Goal: Task Accomplishment & Management: Complete application form

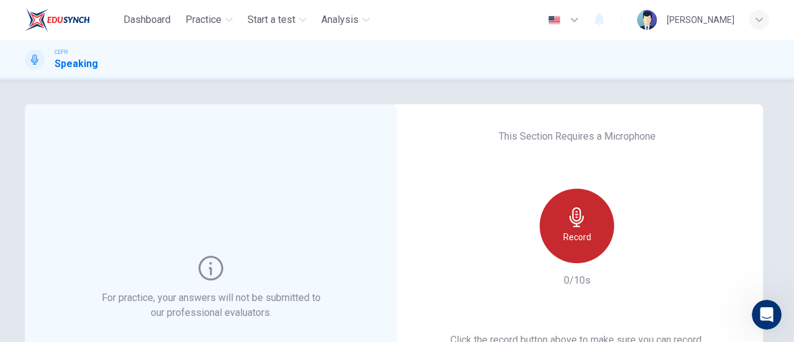
click at [564, 192] on div "Record" at bounding box center [577, 226] width 74 height 74
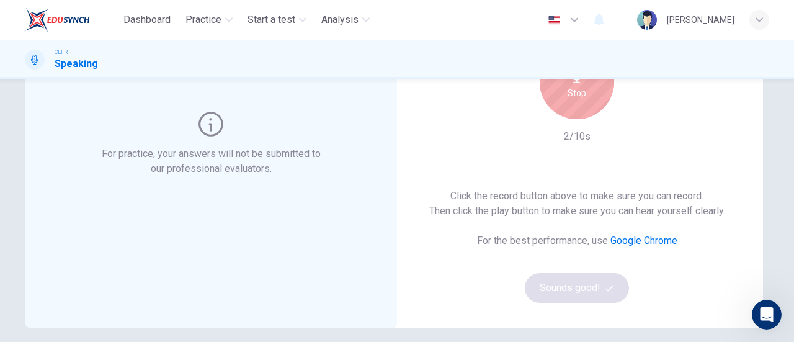
scroll to position [143, 0]
click at [564, 114] on div "Stop" at bounding box center [577, 83] width 74 height 74
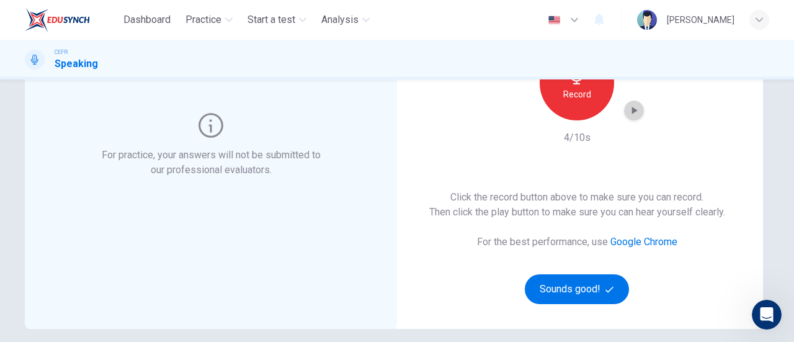
click at [633, 116] on icon "button" at bounding box center [634, 110] width 12 height 12
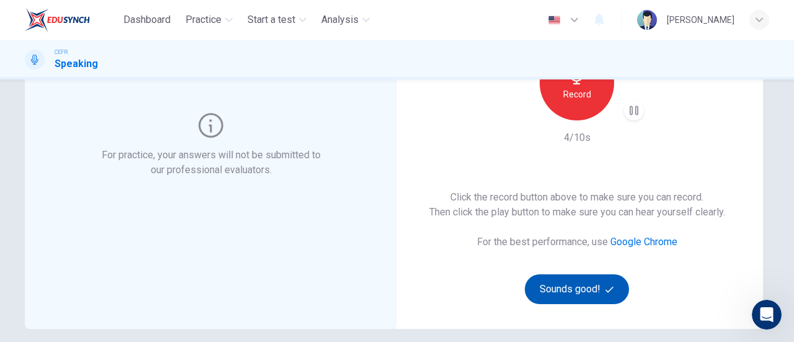
click at [585, 280] on button "Sounds good!" at bounding box center [577, 289] width 104 height 30
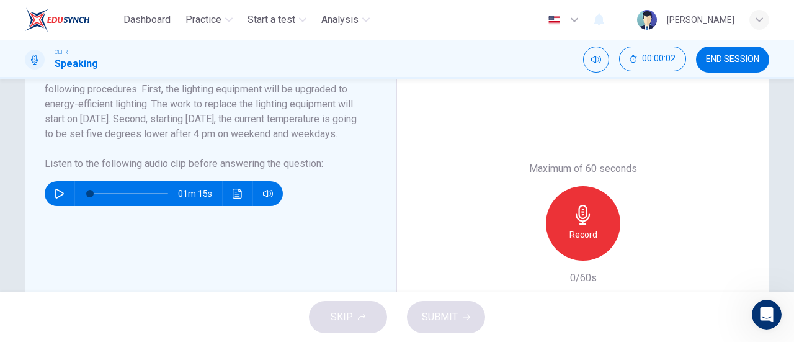
scroll to position [274, 0]
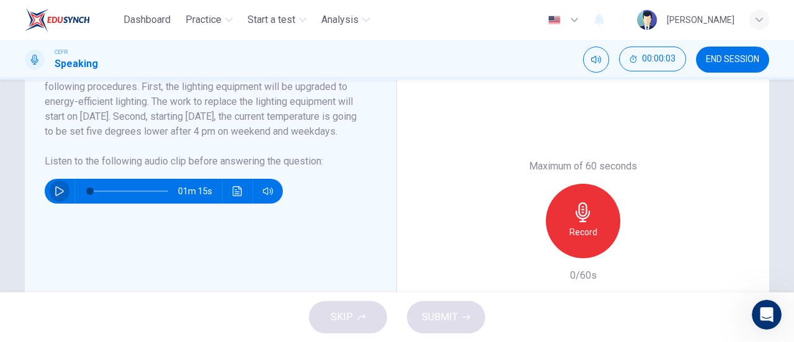
click at [55, 196] on icon "button" at bounding box center [59, 191] width 9 height 10
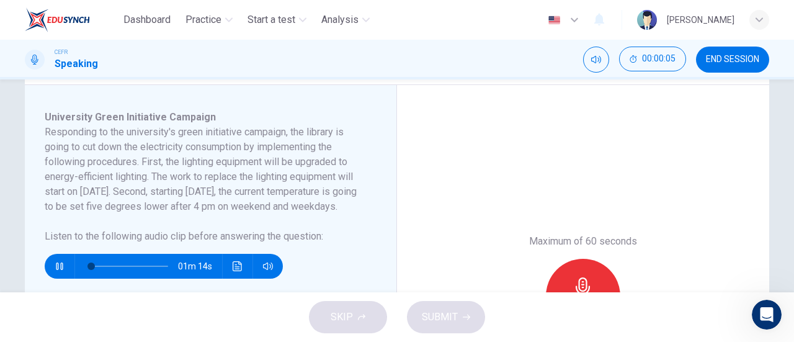
scroll to position [205, 0]
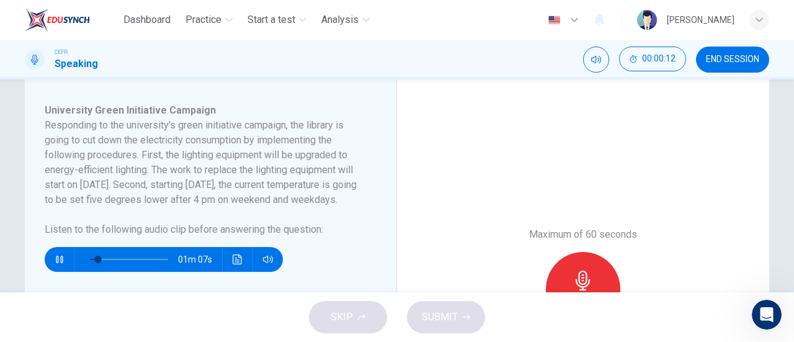
click at [461, 170] on div "Maximum of 60 seconds Record 0/60s" at bounding box center [583, 289] width 372 height 422
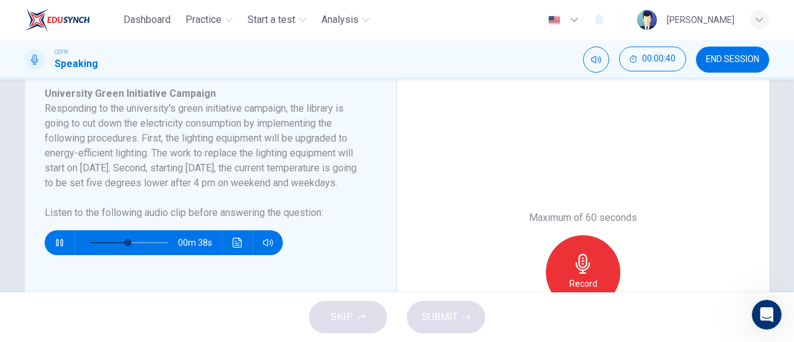
scroll to position [223, 0]
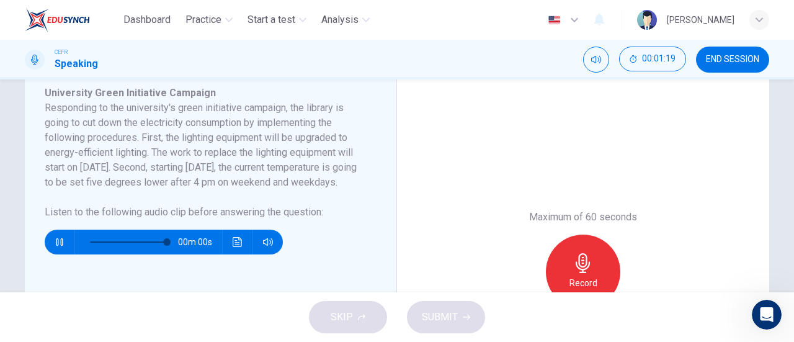
type input "0"
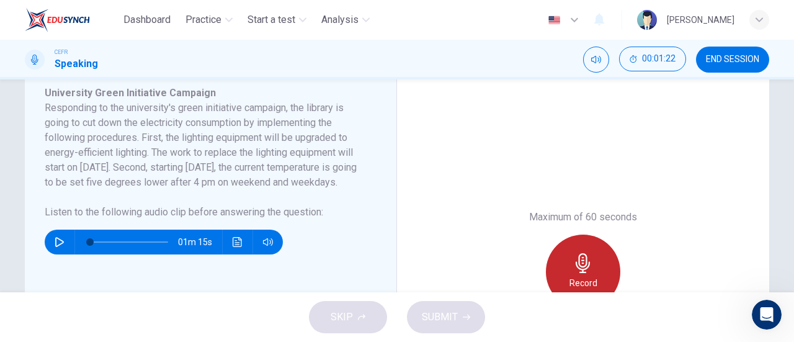
click at [561, 257] on div "Record" at bounding box center [583, 271] width 74 height 74
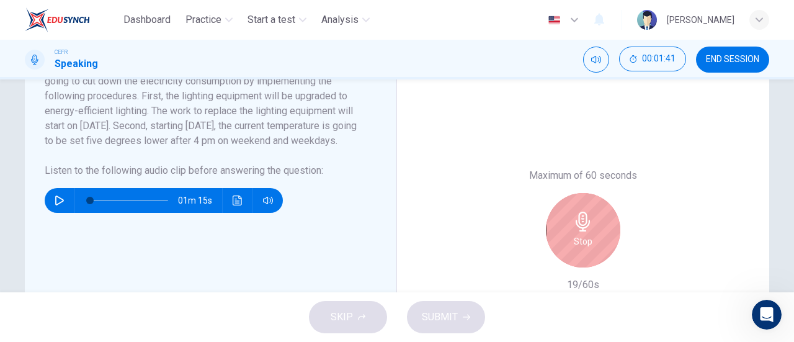
scroll to position [265, 0]
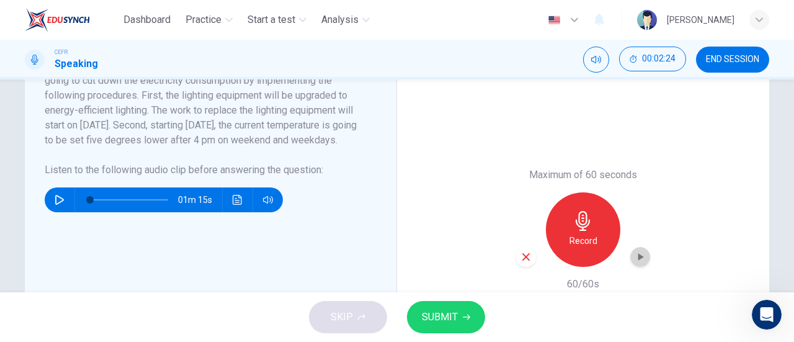
click at [641, 260] on icon "button" at bounding box center [640, 257] width 12 height 12
click at [512, 257] on div "Maximum of 60 seconds Record 60/60s" at bounding box center [583, 230] width 372 height 422
click at [516, 259] on div "button" at bounding box center [526, 257] width 20 height 20
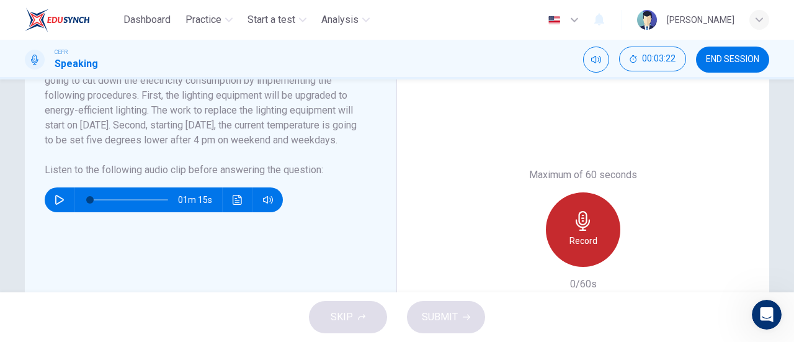
click at [574, 227] on icon "button" at bounding box center [583, 221] width 20 height 20
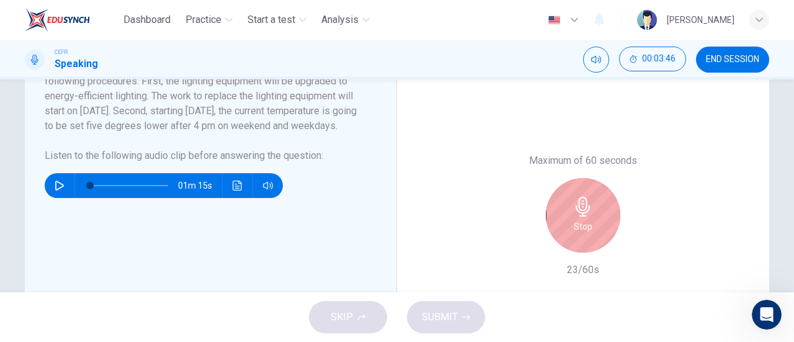
scroll to position [278, 0]
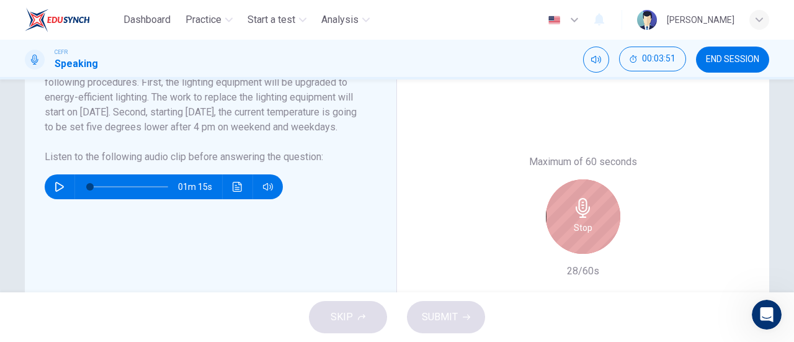
click at [599, 215] on div "Stop" at bounding box center [583, 216] width 74 height 74
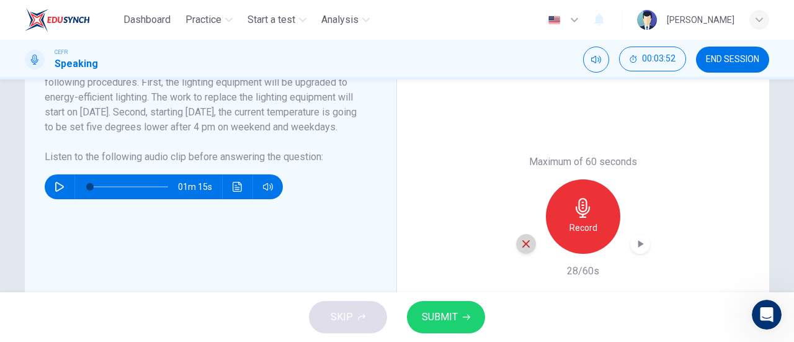
click at [520, 248] on icon "button" at bounding box center [525, 243] width 11 height 11
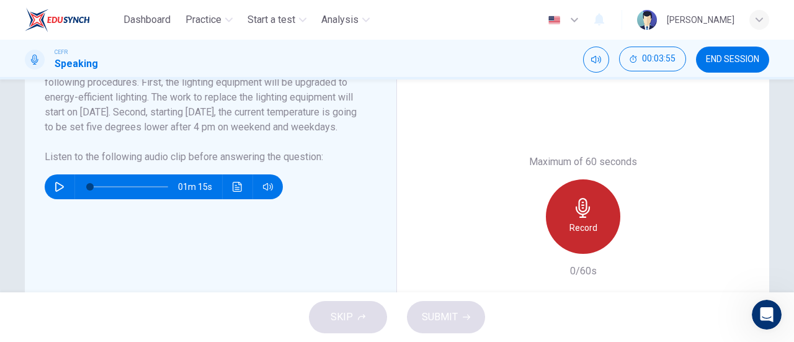
click at [581, 216] on icon "button" at bounding box center [583, 208] width 14 height 20
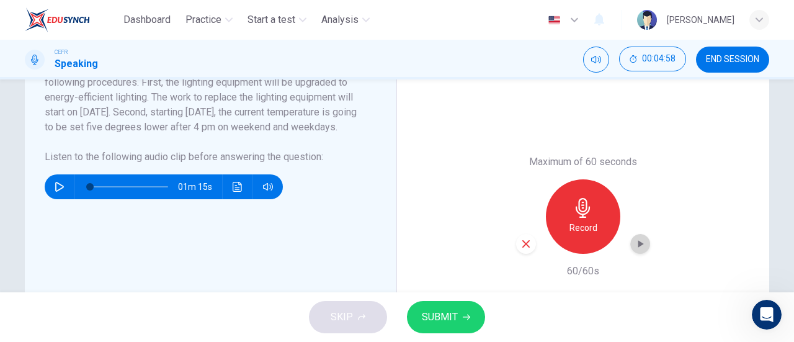
click at [644, 241] on div "button" at bounding box center [640, 244] width 20 height 20
click at [520, 239] on icon "button" at bounding box center [525, 243] width 11 height 11
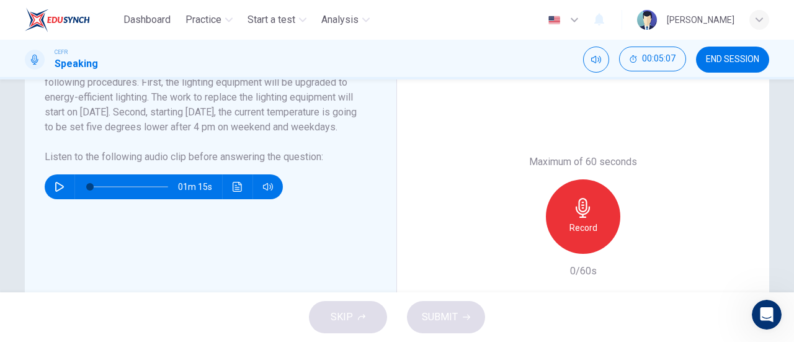
click at [569, 213] on div "Record" at bounding box center [583, 216] width 74 height 74
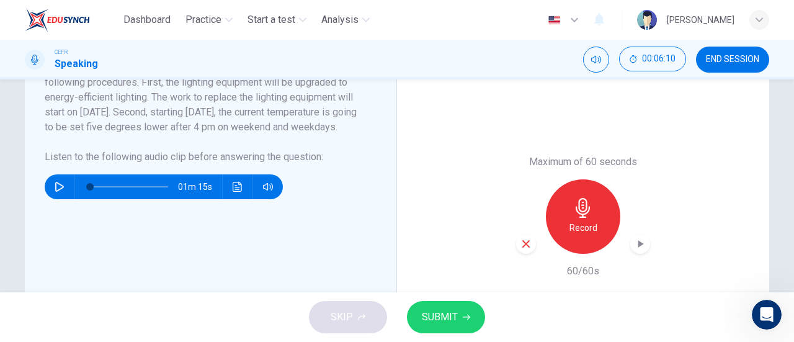
click at [634, 239] on icon "button" at bounding box center [640, 244] width 12 height 12
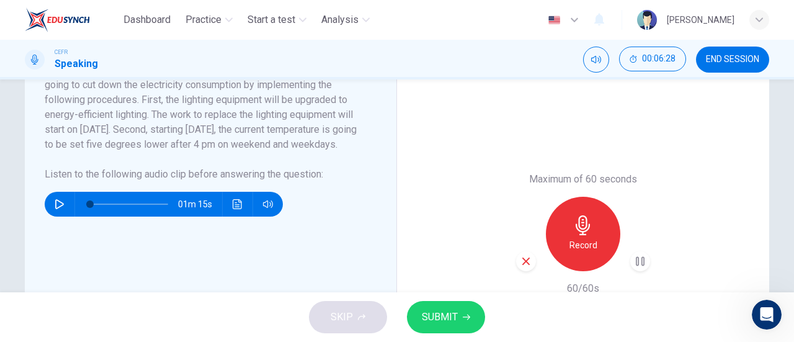
scroll to position [265, 0]
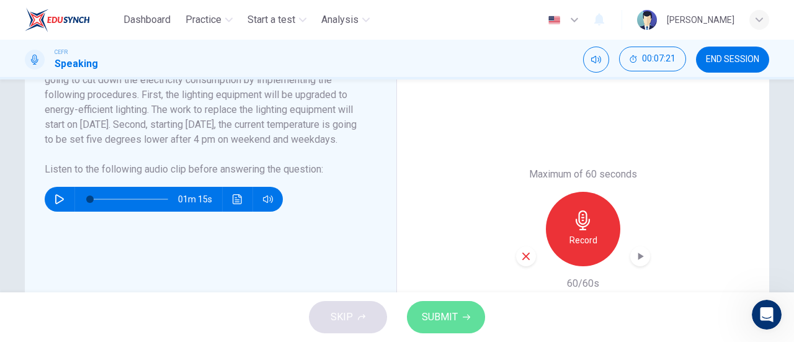
click at [458, 315] on button "SUBMIT" at bounding box center [446, 317] width 78 height 32
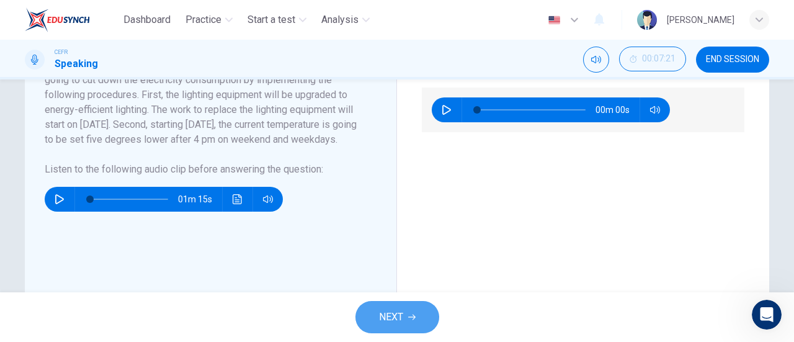
click at [394, 327] on button "NEXT" at bounding box center [397, 317] width 84 height 32
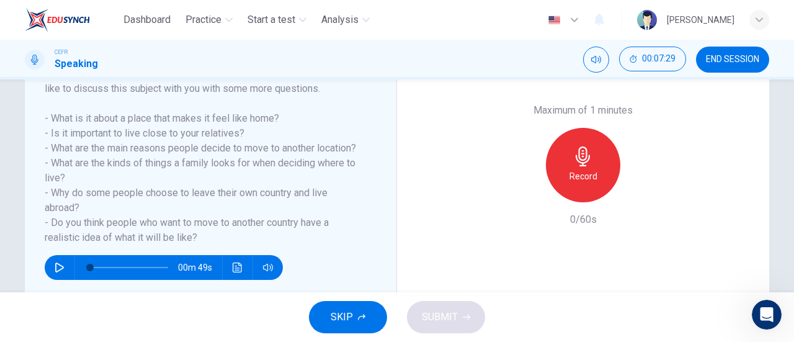
scroll to position [208, 0]
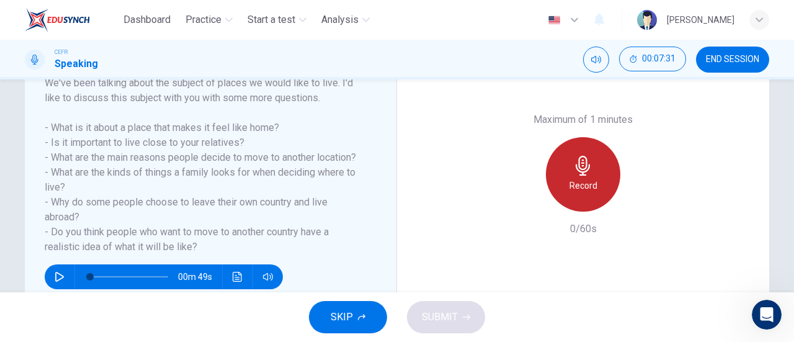
click at [566, 167] on div "Record" at bounding box center [583, 174] width 74 height 74
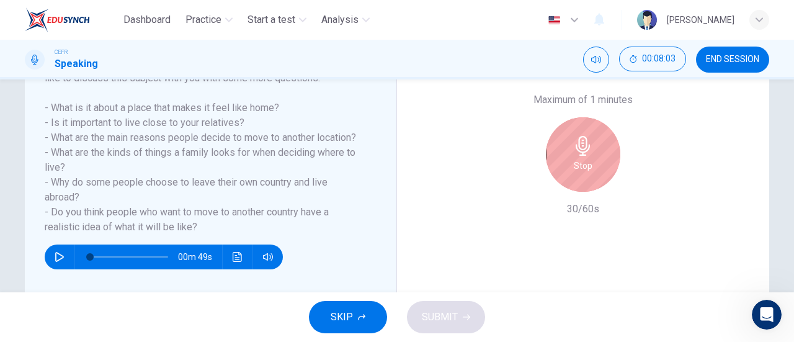
scroll to position [228, 0]
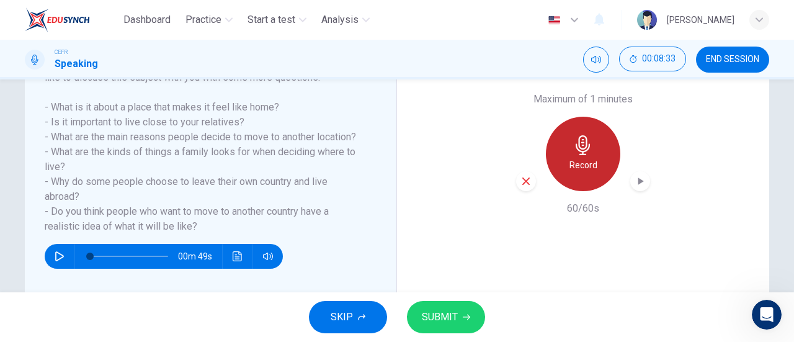
click at [570, 158] on h6 "Record" at bounding box center [583, 165] width 28 height 15
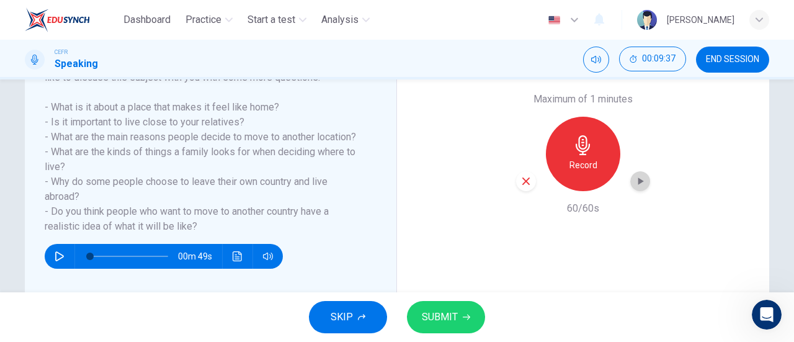
click at [634, 185] on icon "button" at bounding box center [640, 181] width 12 height 12
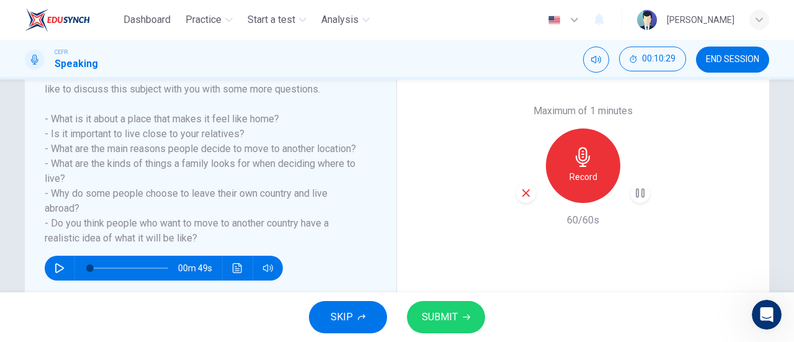
scroll to position [215, 0]
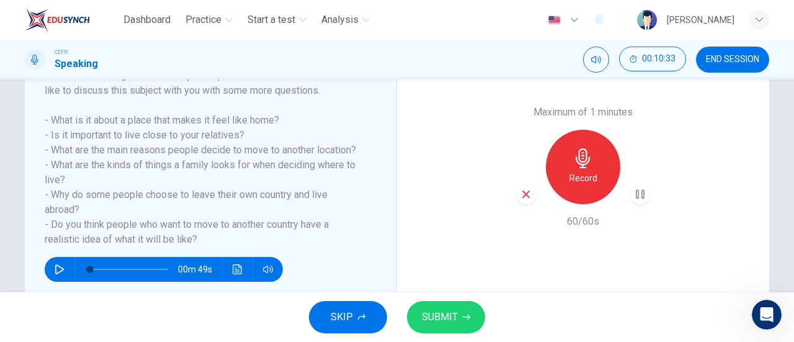
click at [448, 246] on div "Maximum of 1 minutes Record 60/60s" at bounding box center [583, 167] width 372 height 306
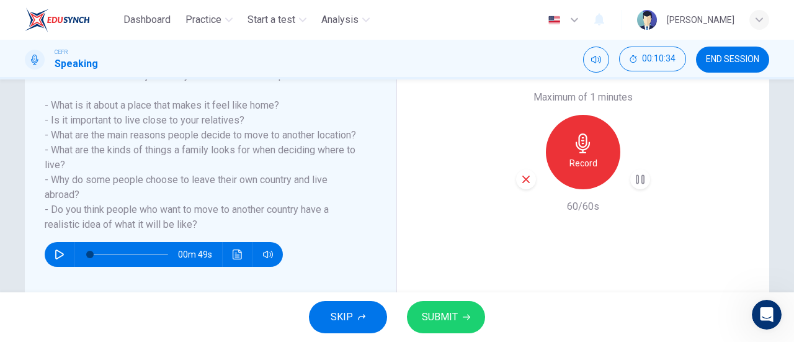
scroll to position [231, 0]
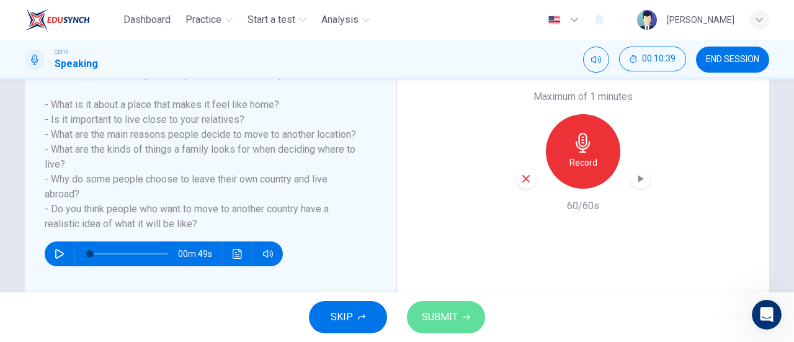
click at [453, 312] on span "SUBMIT" at bounding box center [440, 316] width 36 height 17
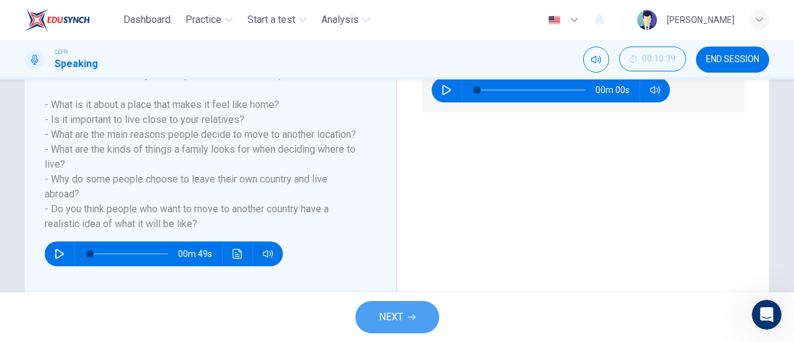
click at [401, 308] on span "NEXT" at bounding box center [391, 316] width 24 height 17
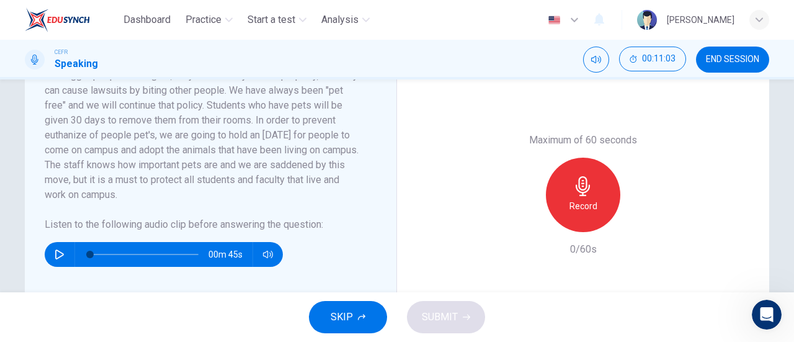
scroll to position [300, 0]
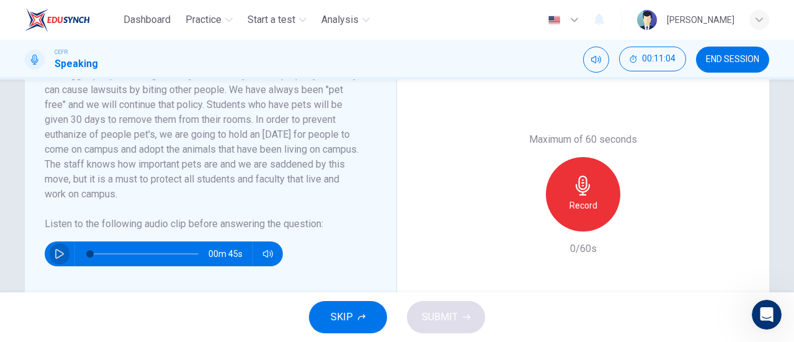
click at [55, 256] on icon "button" at bounding box center [60, 254] width 10 height 10
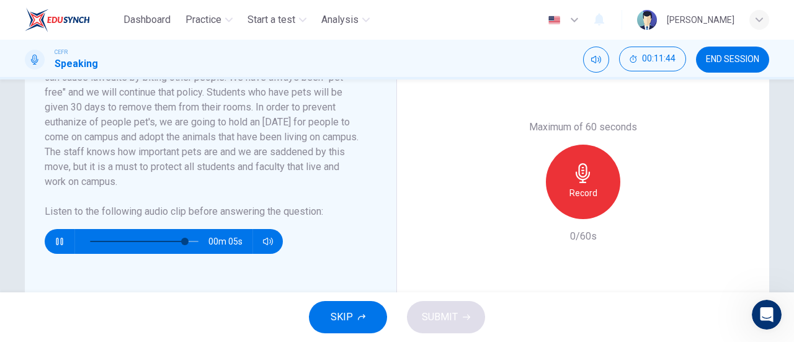
scroll to position [312, 0]
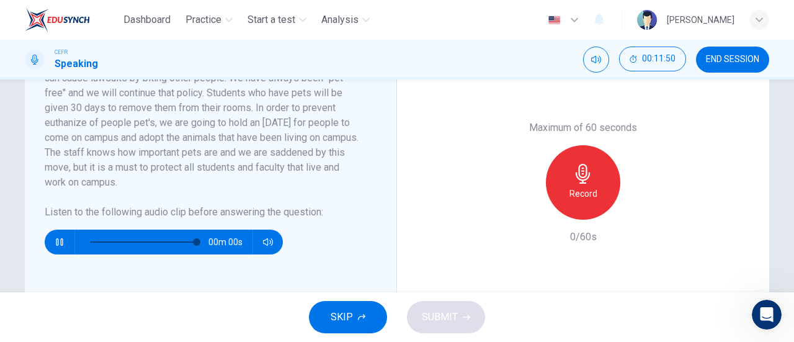
type input "0"
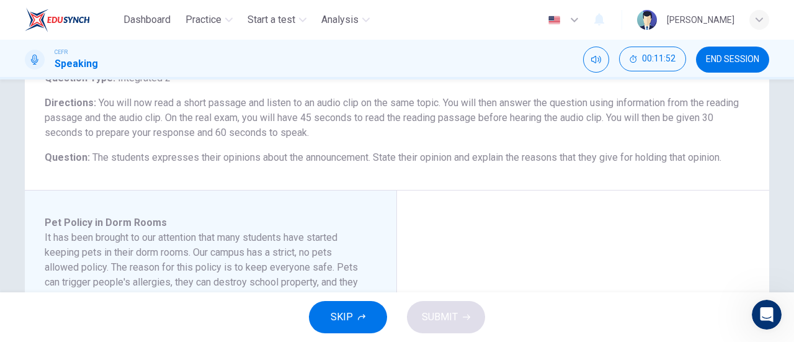
scroll to position [92, 0]
click at [729, 56] on span "END SESSION" at bounding box center [732, 60] width 53 height 10
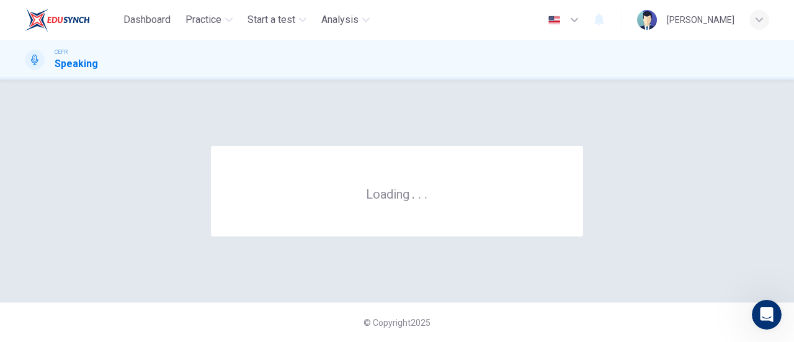
scroll to position [0, 0]
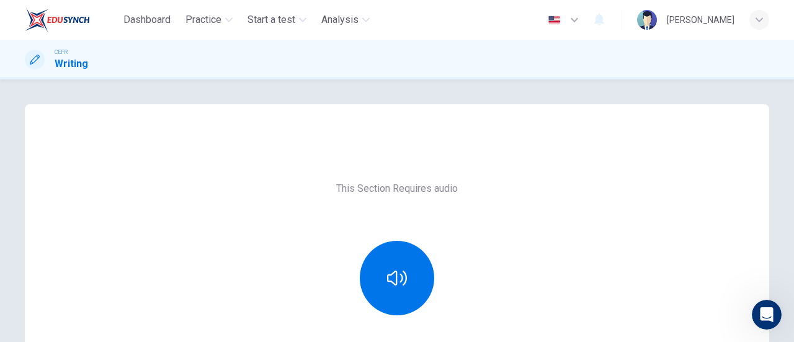
scroll to position [117, 0]
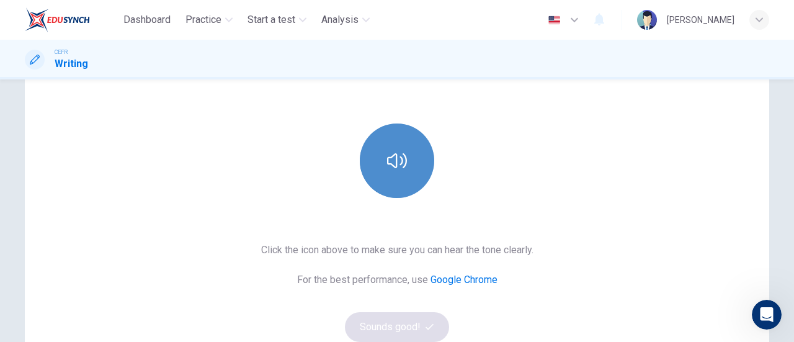
click at [407, 159] on button "button" at bounding box center [397, 160] width 74 height 74
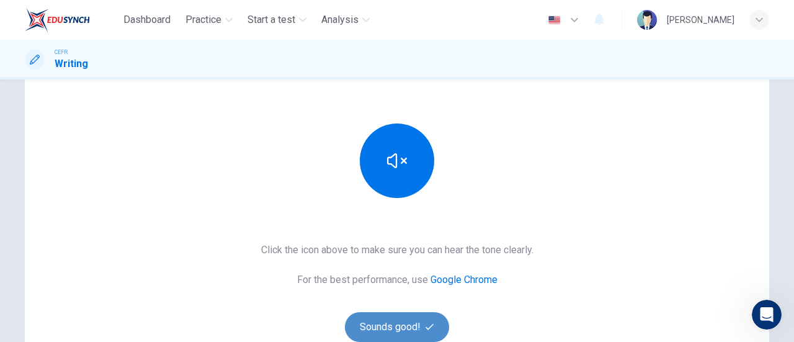
click at [410, 321] on button "Sounds good!" at bounding box center [397, 327] width 104 height 30
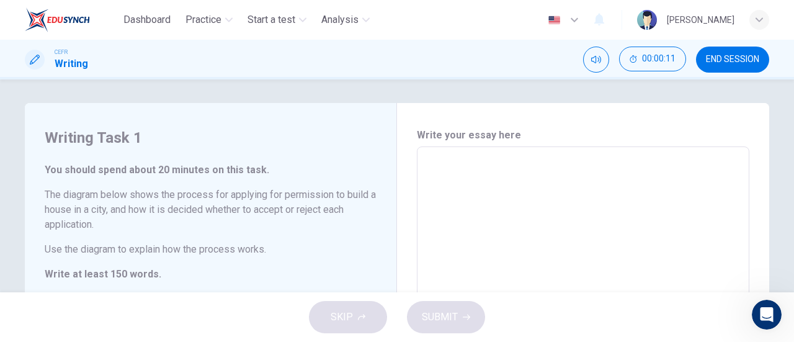
scroll to position [0, 0]
click at [461, 167] on textarea at bounding box center [582, 331] width 315 height 346
type textarea "T"
type textarea "x"
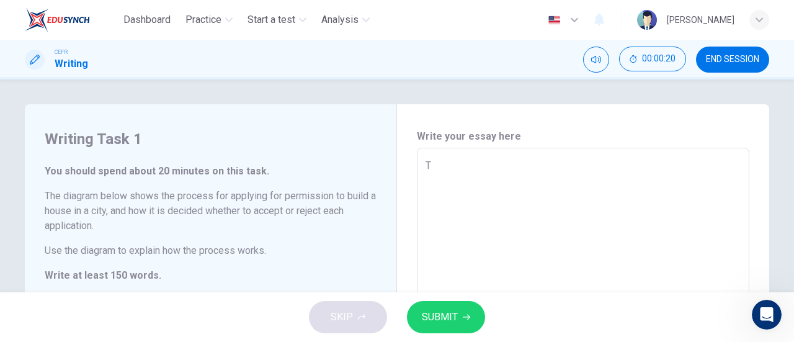
type textarea "Th"
type textarea "x"
type textarea "The"
type textarea "x"
type textarea "The"
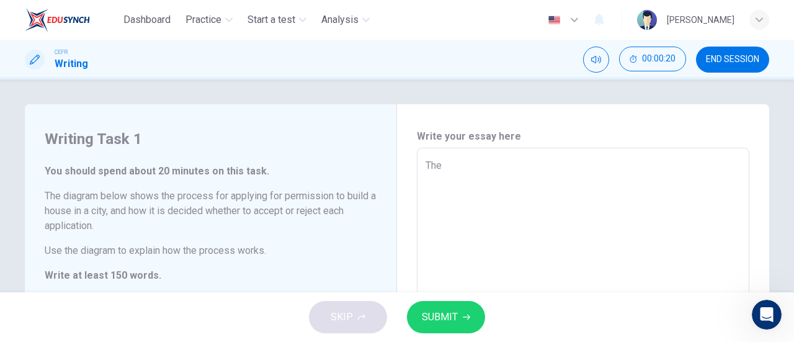
type textarea "x"
type textarea "The d"
type textarea "x"
type textarea "The di"
type textarea "x"
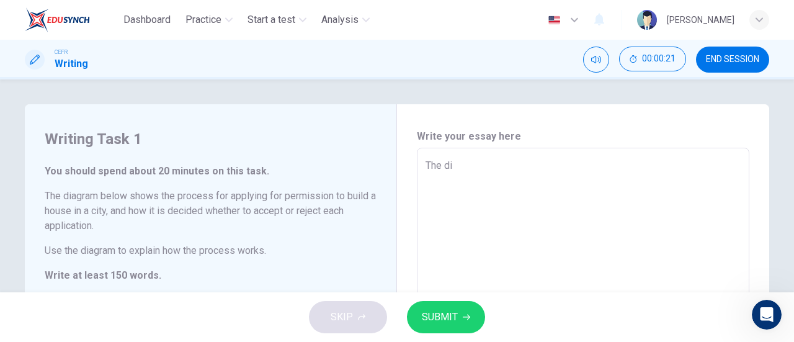
type textarea "The dia"
type textarea "x"
type textarea "The diag"
type textarea "x"
type textarea "The diagr"
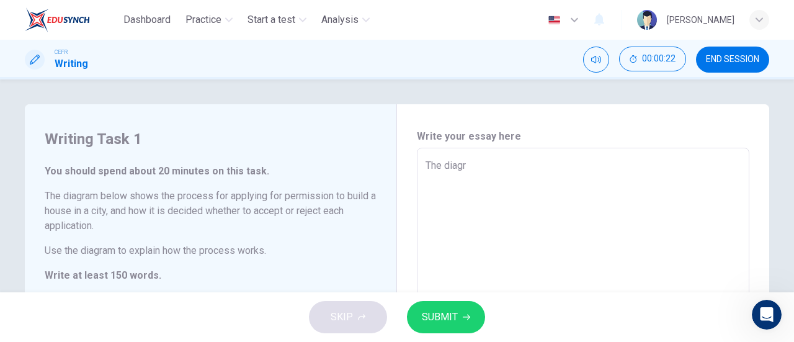
type textarea "x"
type textarea "The diagra"
type textarea "x"
type textarea "The diagrap"
type textarea "x"
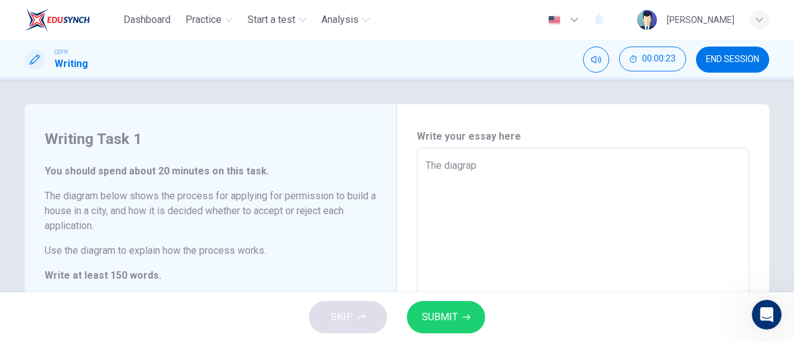
type textarea "The diagrapm"
type textarea "x"
type textarea "The diagrapm"
type textarea "x"
type textarea "The diagrapm"
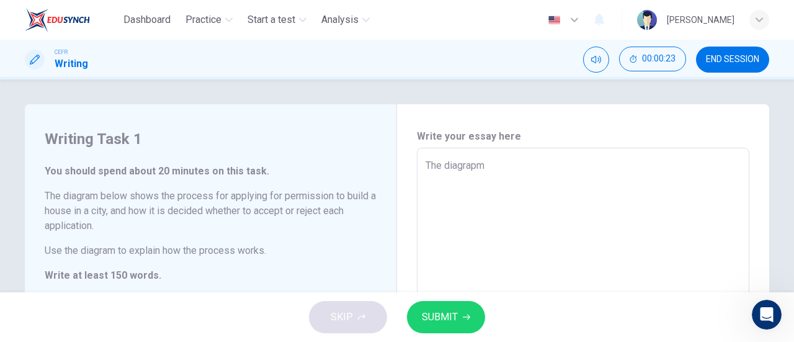
type textarea "x"
type textarea "The diagrap"
type textarea "x"
type textarea "The diagra"
type textarea "x"
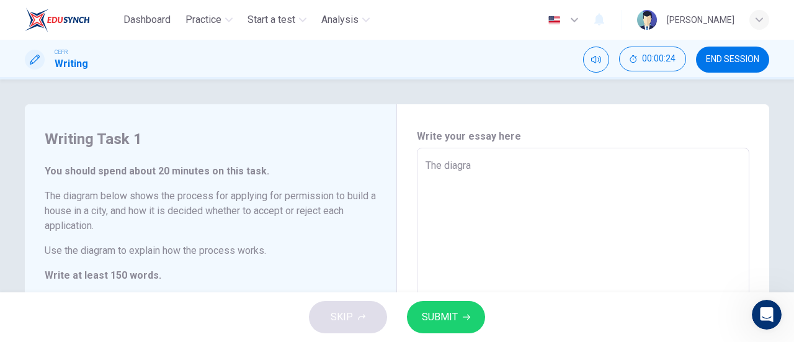
type textarea "The diagram"
type textarea "x"
type textarea "The diagram"
type textarea "x"
type textarea "The diagram s"
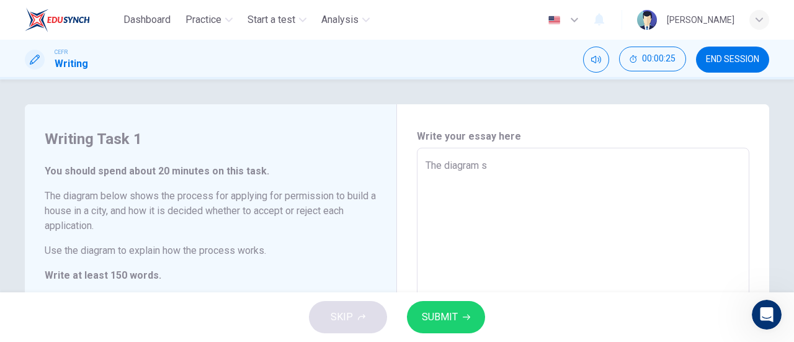
type textarea "x"
type textarea "The diagram sc"
type textarea "x"
type textarea "The diagram sch"
type textarea "x"
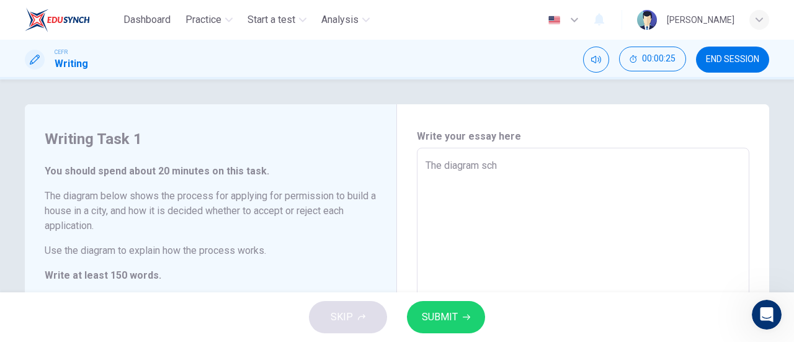
type textarea "The diagram sc"
type textarea "x"
type textarea "The diagram s"
type textarea "x"
type textarea "The diagram sh"
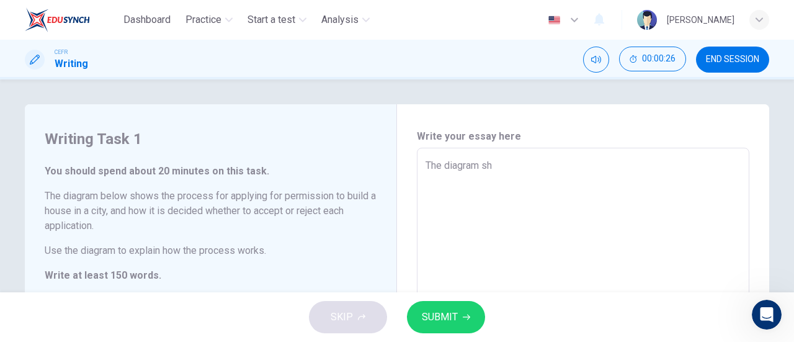
type textarea "x"
type textarea "The diagram sho"
type textarea "x"
type textarea "The diagram show"
type textarea "x"
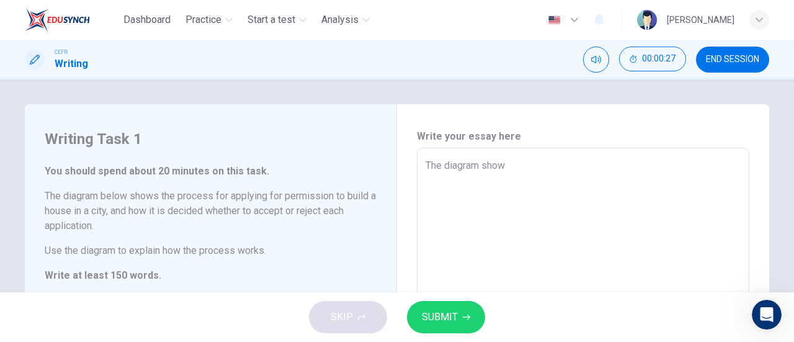
type textarea "The diagram sho"
type textarea "x"
type textarea "The diagram"
type textarea "x"
type textarea "The diagra"
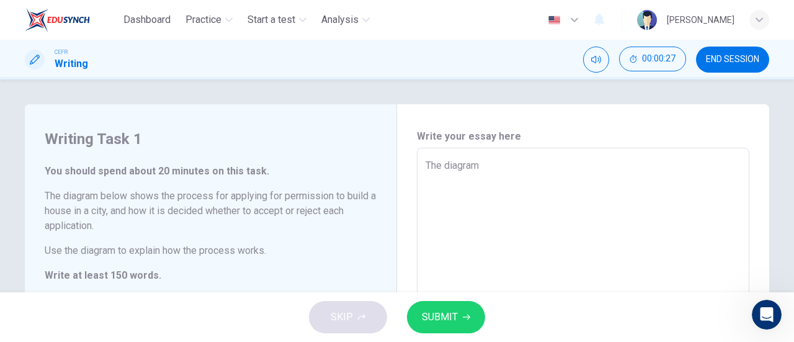
type textarea "x"
type textarea "The diagr"
type textarea "x"
type textarea "The dia"
type textarea "x"
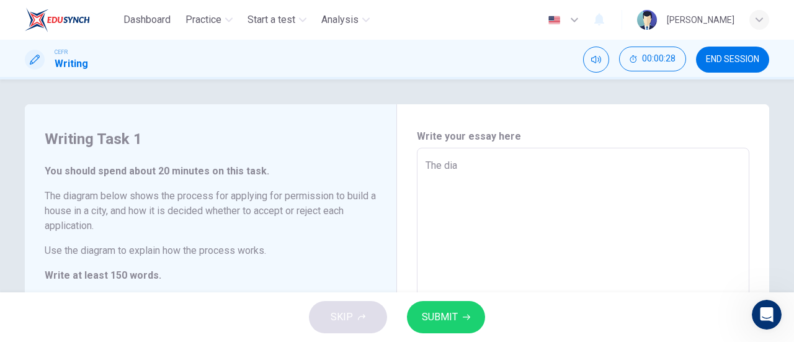
type textarea "The di"
type textarea "x"
type textarea "The d"
type textarea "x"
type textarea "The"
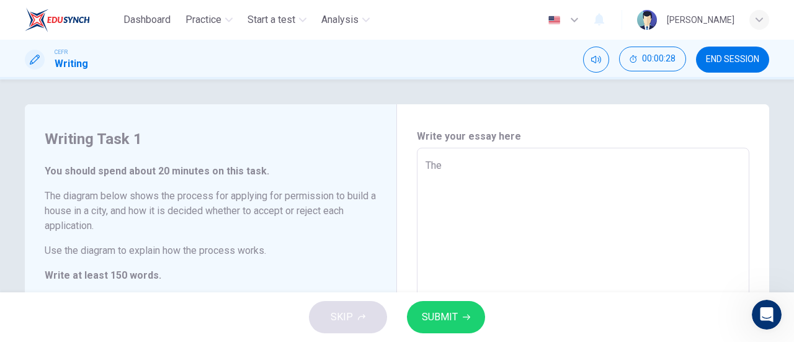
type textarea "x"
type textarea "The d"
type textarea "x"
type textarea "The di"
type textarea "x"
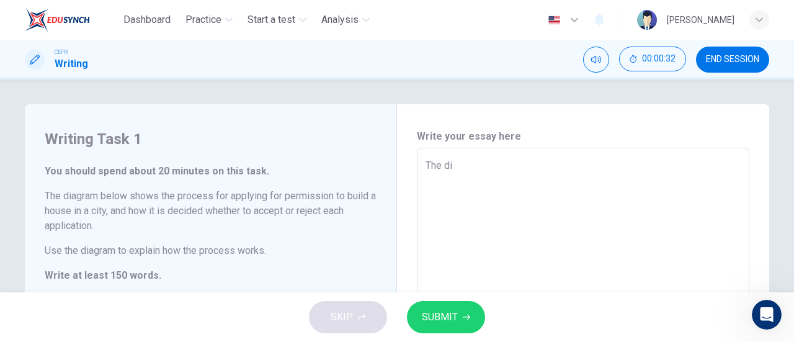
type textarea "The dig"
type textarea "x"
type textarea "The digr"
type textarea "x"
type textarea "The digra"
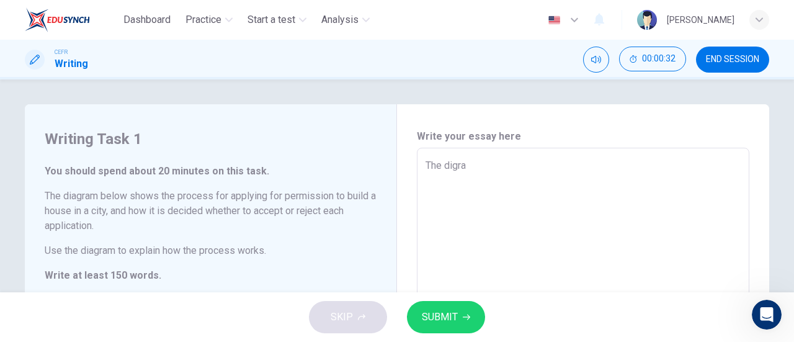
type textarea "x"
type textarea "The digram"
type textarea "x"
type textarea "The digram"
type textarea "x"
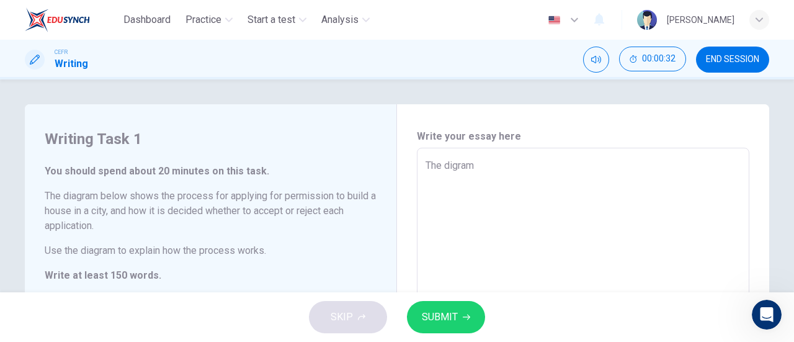
type textarea "The digram s"
type textarea "x"
type textarea "The digram sh"
type textarea "x"
type textarea "The digram s"
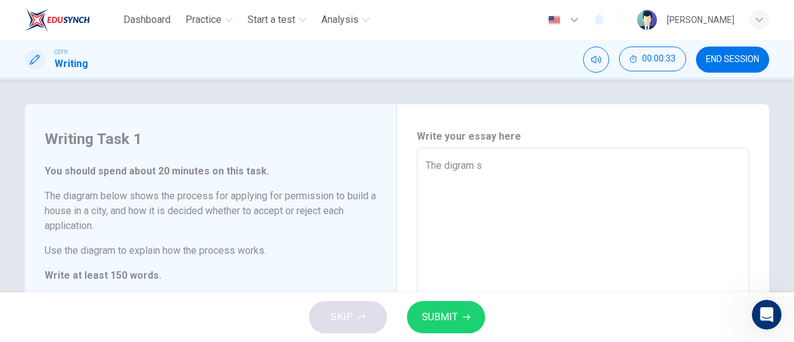
type textarea "x"
type textarea "The digram"
type textarea "x"
type textarea "The digram"
type textarea "x"
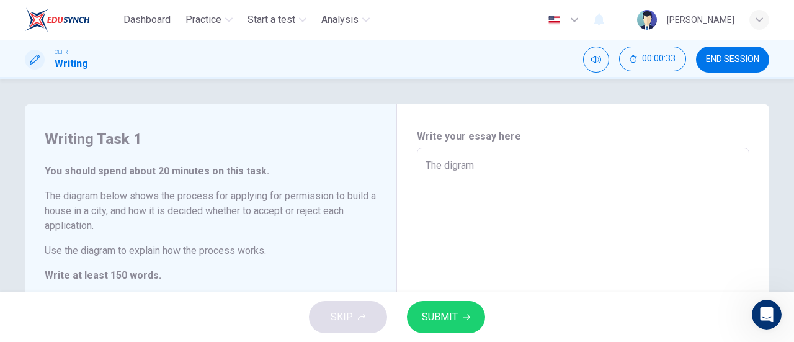
type textarea "The digra"
type textarea "x"
type textarea "The digr"
type textarea "x"
type textarea "The dig"
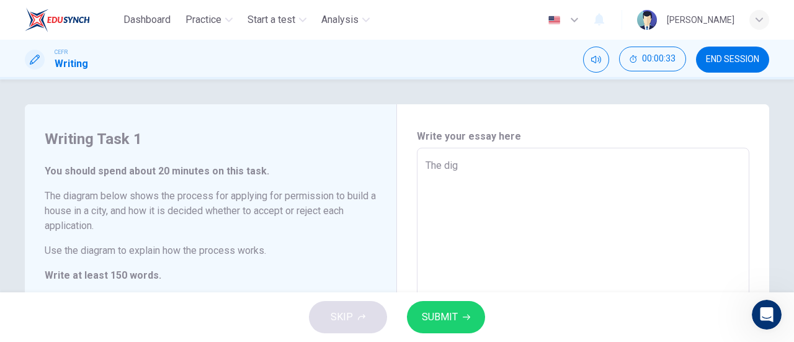
type textarea "x"
type textarea "The di"
type textarea "x"
type textarea "The dia"
type textarea "x"
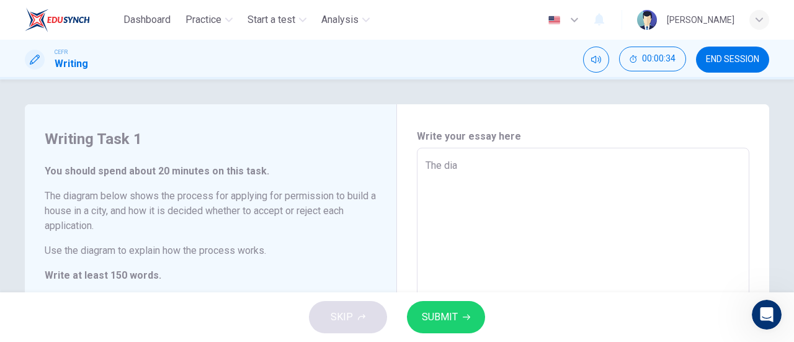
type textarea "The diag"
type textarea "x"
type textarea "The diagr"
type textarea "x"
type textarea "The diagra"
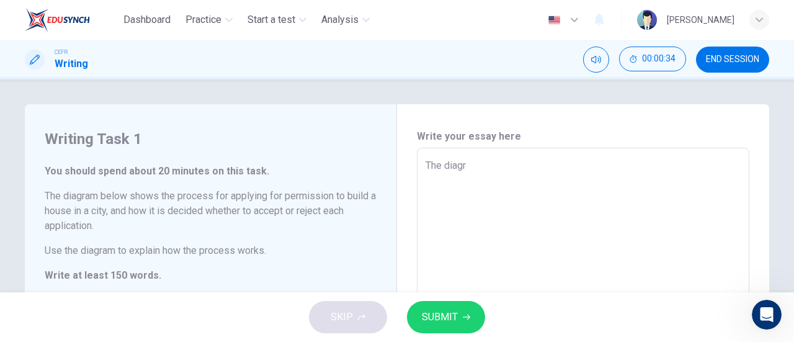
type textarea "x"
type textarea "The diagram"
type textarea "x"
type textarea "The diagram"
type textarea "x"
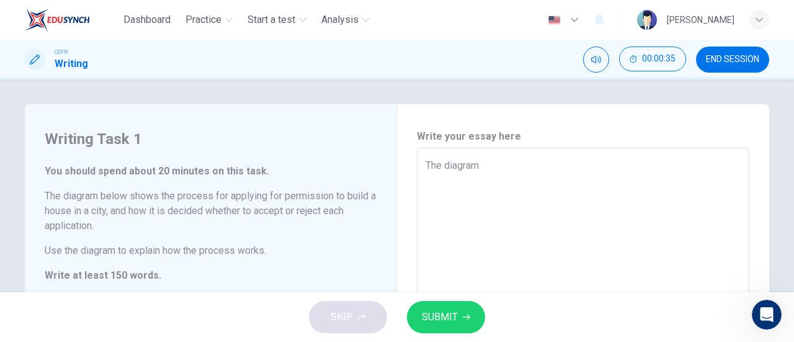
type textarea "The diagram s"
type textarea "x"
type textarea "The diagram sh"
type textarea "x"
type textarea "The diagram sho"
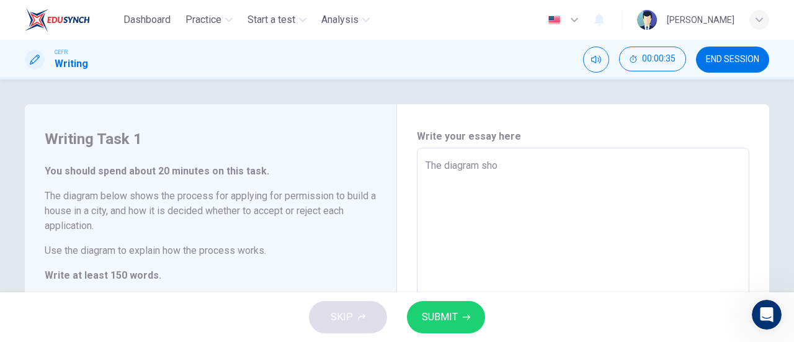
type textarea "x"
type textarea "The diagram show"
type textarea "x"
type textarea "The diagram showc"
type textarea "x"
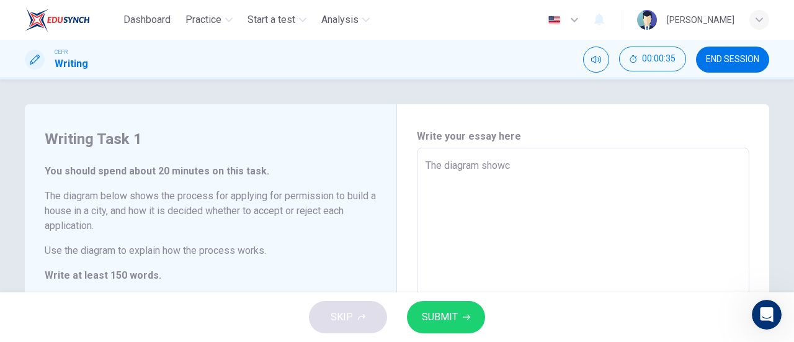
type textarea "The diagram showca"
type textarea "x"
type textarea "The diagram showcas"
type textarea "x"
type textarea "The diagram showcase"
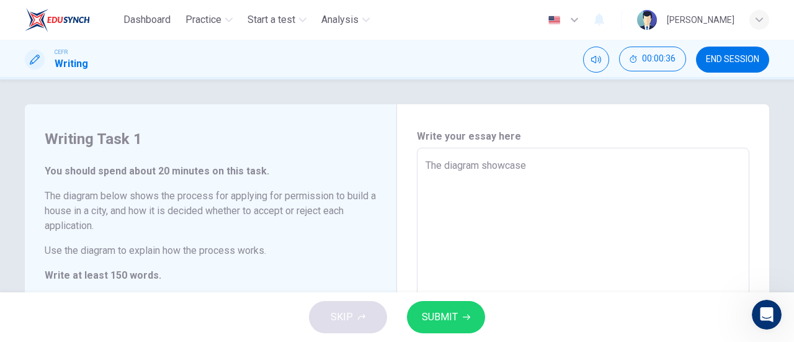
type textarea "x"
type textarea "The diagram showcases"
type textarea "x"
type textarea "The diagram showcases"
type textarea "x"
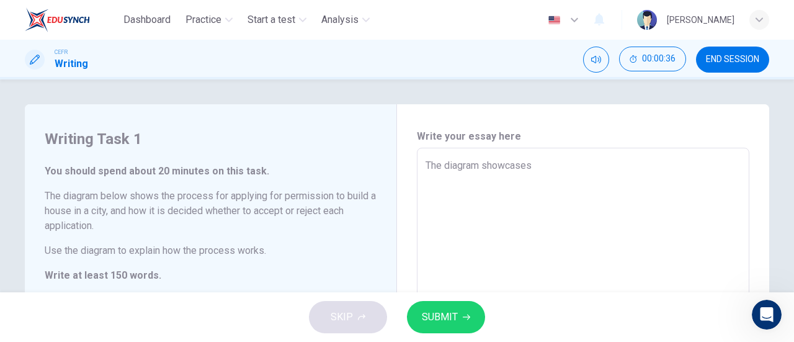
type textarea "The diagram showcases a"
type textarea "x"
type textarea "The diagram showcases a"
type textarea "x"
type textarea "The diagram showcases a p"
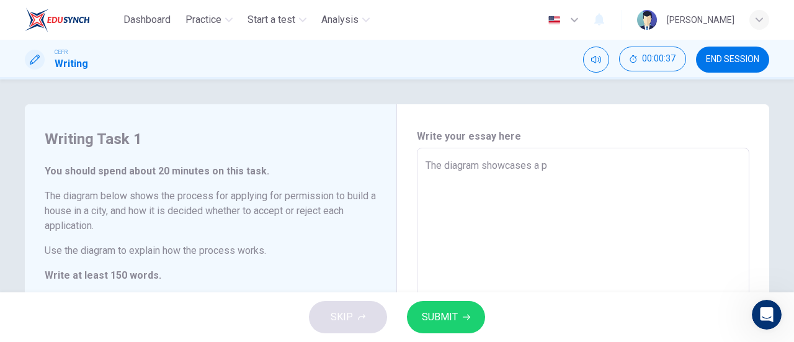
type textarea "x"
type textarea "The diagram showcases a pr"
type textarea "x"
type textarea "The diagram showcases a pro"
type textarea "x"
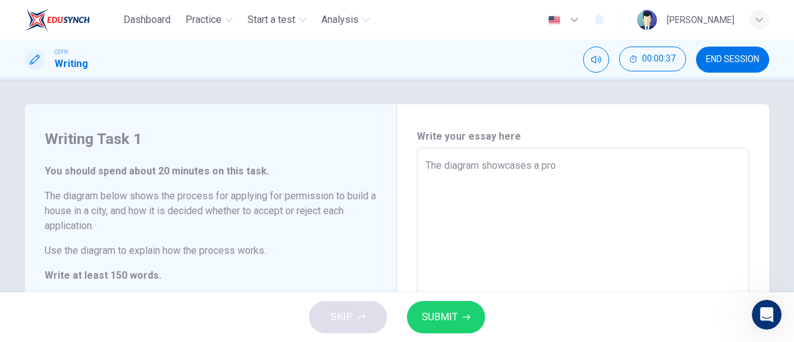
type textarea "The diagram showcases a pr"
type textarea "x"
type textarea "The diagram showcases a p"
type textarea "x"
type textarea "The diagram showcases a"
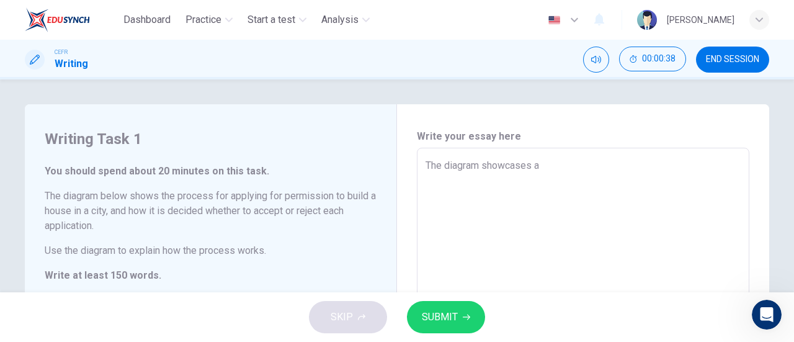
type textarea "x"
type textarea "The diagram showcases a"
type textarea "x"
type textarea "The diagram showcases"
type textarea "x"
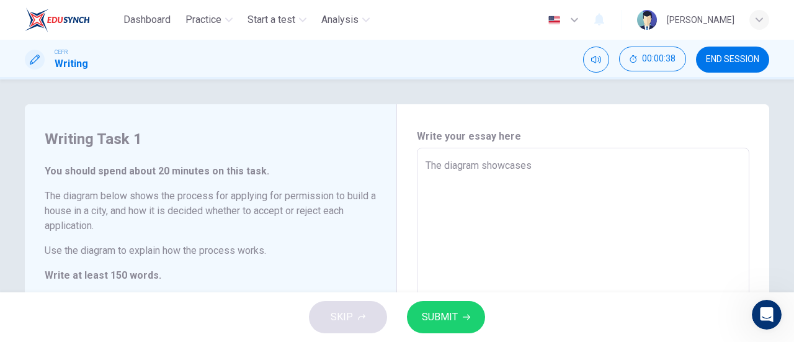
type textarea "The diagram showcases t"
type textarea "x"
type textarea "The diagram showcases th"
type textarea "x"
type textarea "The diagram showcases the"
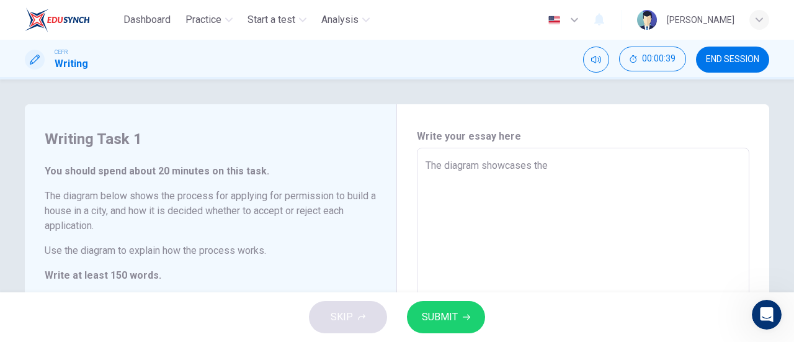
type textarea "x"
type textarea "The diagram showcases the"
type textarea "x"
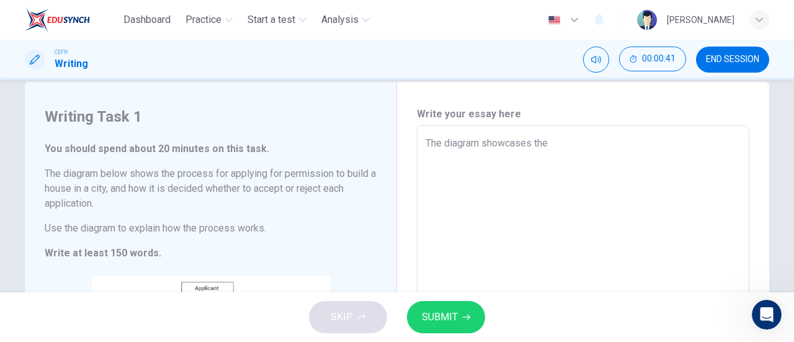
scroll to position [27, 0]
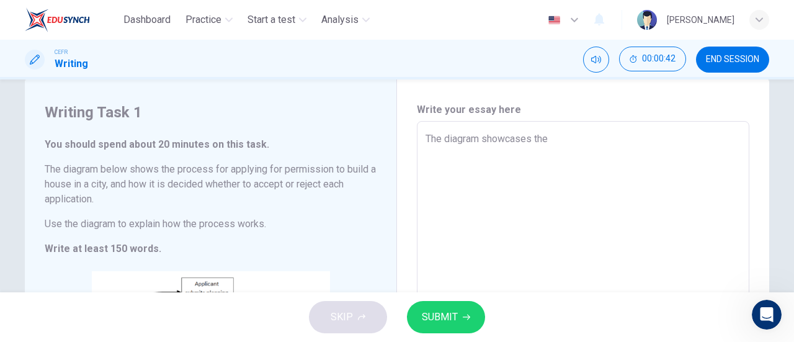
type textarea "The diagram showcases the s"
type textarea "x"
type textarea "The diagram showcases the st"
type textarea "x"
type textarea "The diagram showcases the ste"
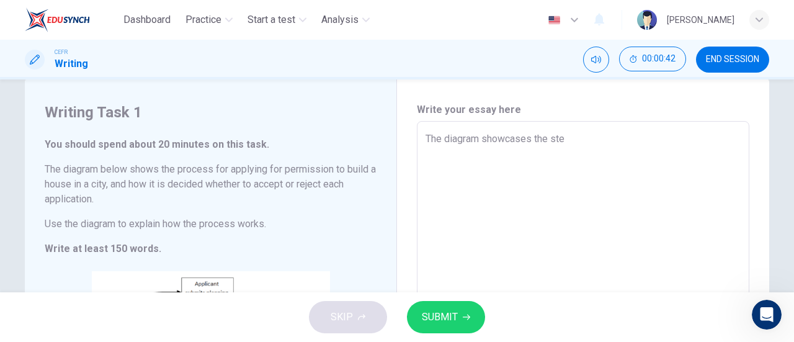
type textarea "x"
type textarea "The diagram showcases the step"
type textarea "x"
type textarea "The diagram showcases the steps"
type textarea "x"
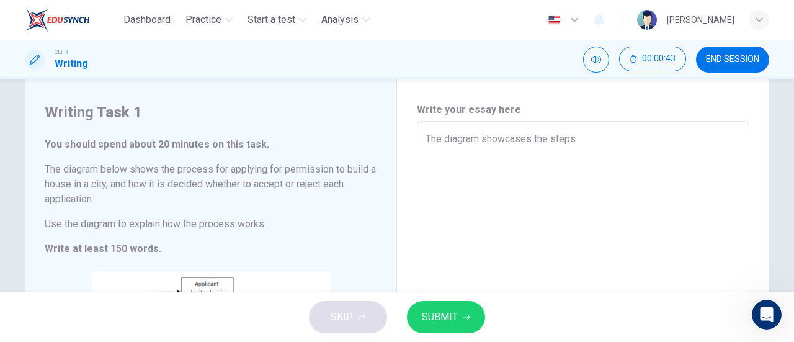
type textarea "The diagram showcases the steps"
type textarea "x"
type textarea "The diagram showcases the steps f"
type textarea "x"
type textarea "The diagram showcases the steps fo"
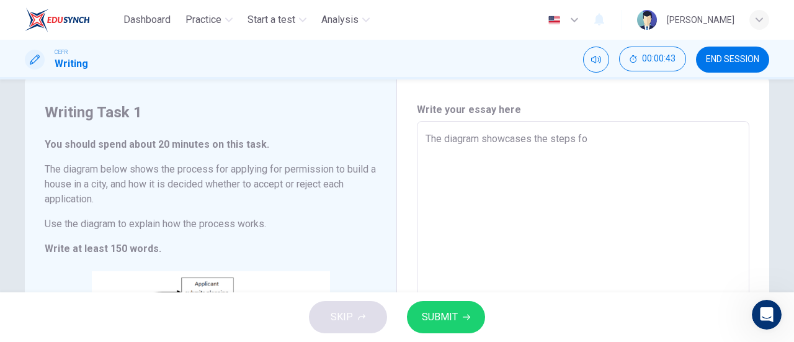
type textarea "x"
type textarea "The diagram showcases the steps for"
type textarea "x"
type textarea "The diagram showcases the steps for"
type textarea "x"
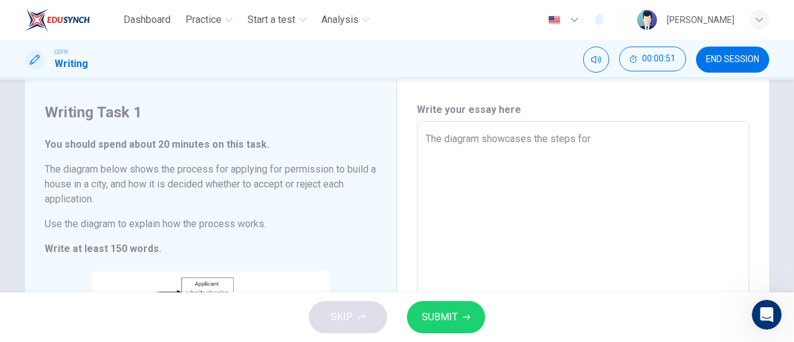
type textarea "The diagram showcases the steps for"
type textarea "x"
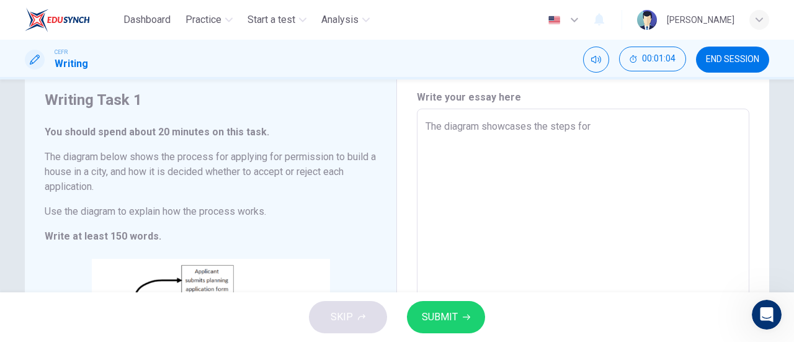
scroll to position [31, 0]
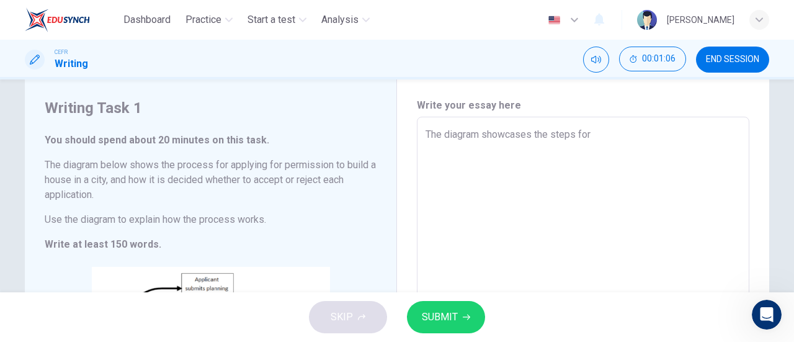
type textarea "The diagram showcases the steps for a"
type textarea "x"
type textarea "The diagram showcases the steps for ap"
type textarea "x"
type textarea "The diagram showcases the steps for app"
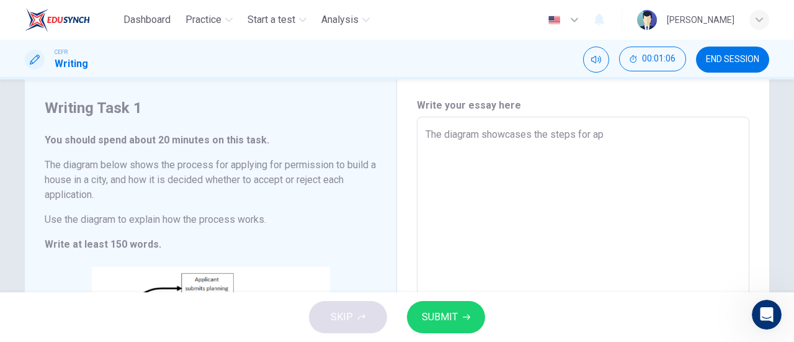
type textarea "x"
type textarea "The diagram showcases the steps for appl"
type textarea "x"
type textarea "The diagram showcases the steps for apply"
type textarea "x"
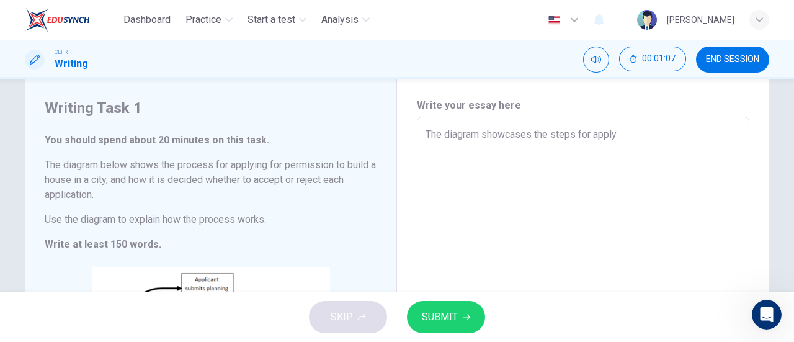
type textarea "The diagram showcases the steps for applyi"
type textarea "x"
type textarea "The diagram showcases the steps for applyin"
type textarea "x"
type textarea "The diagram showcases the steps for applying"
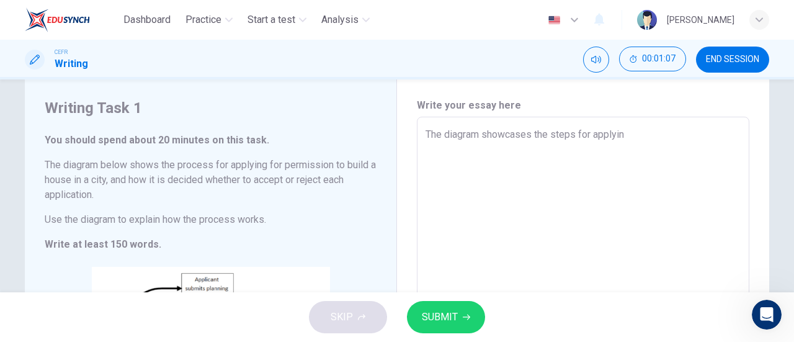
type textarea "x"
type textarea "The diagram showcases the steps for applying"
type textarea "x"
drag, startPoint x: 665, startPoint y: 122, endPoint x: 471, endPoint y: 145, distance: 195.4
click at [471, 145] on div "The diagram showcases the steps for applying for x ​" at bounding box center [583, 300] width 332 height 367
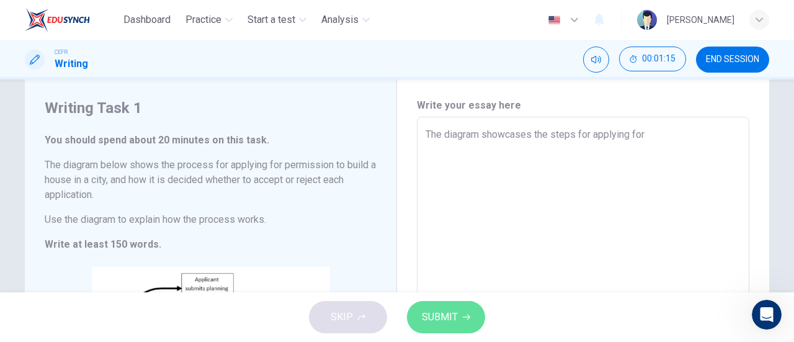
click at [438, 319] on span "SUBMIT" at bounding box center [440, 316] width 36 height 17
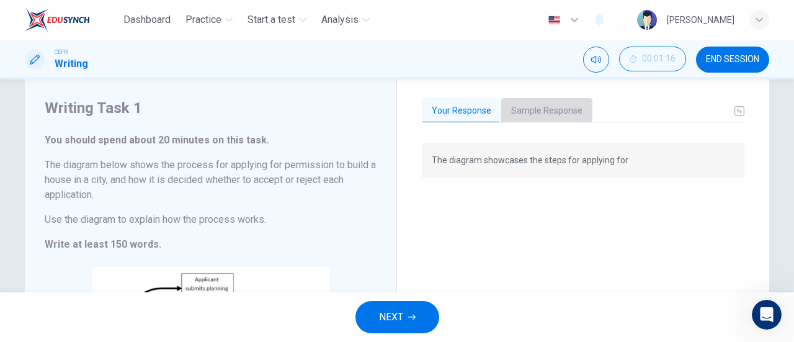
click at [523, 106] on button "Sample Response" at bounding box center [546, 111] width 91 height 26
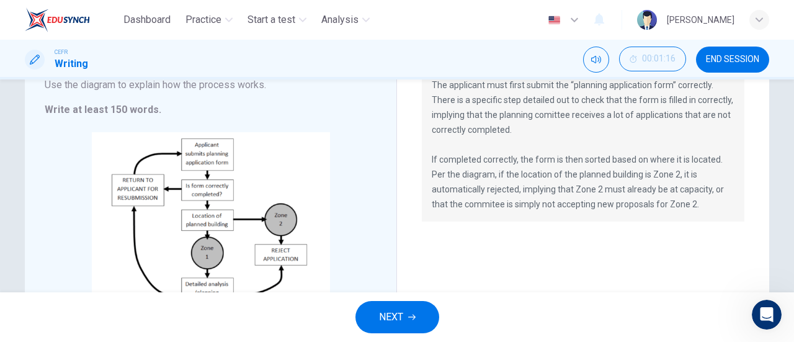
scroll to position [165, 0]
click at [385, 304] on button "NEXT" at bounding box center [397, 317] width 84 height 32
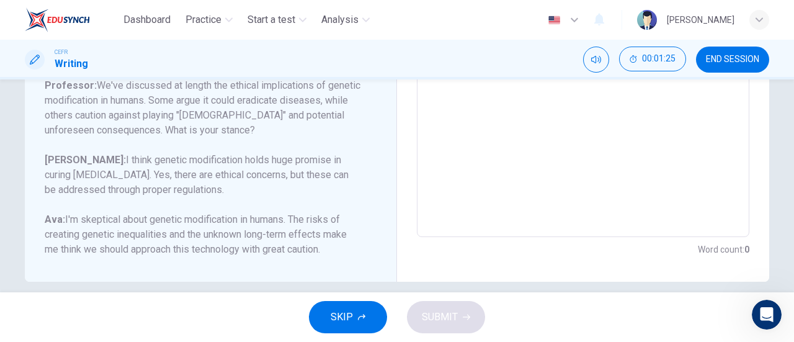
scroll to position [339, 0]
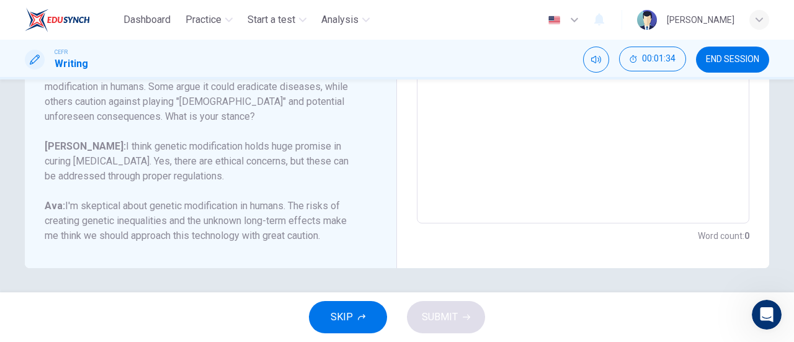
click at [712, 60] on span "END SESSION" at bounding box center [732, 60] width 53 height 10
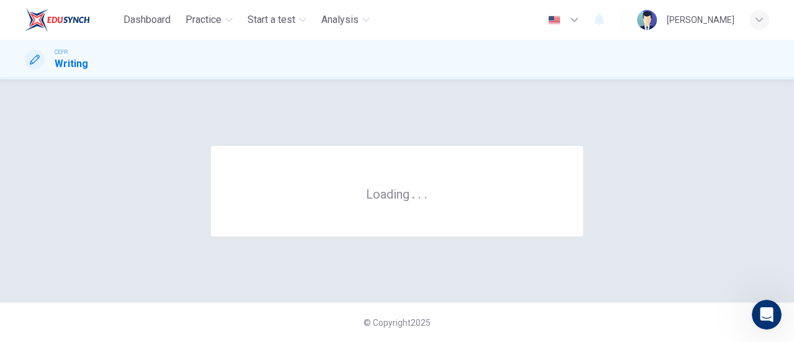
scroll to position [0, 0]
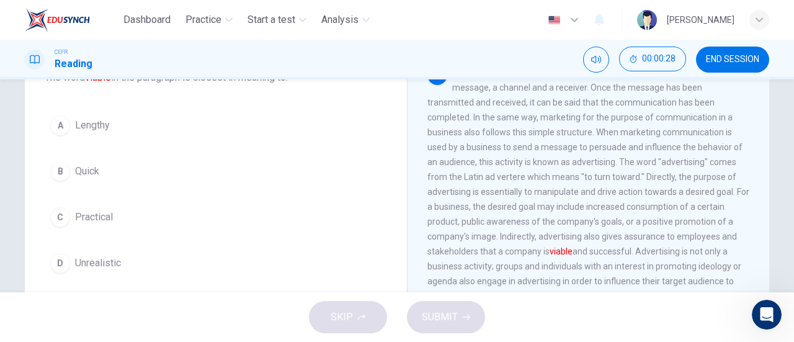
scroll to position [94, 0]
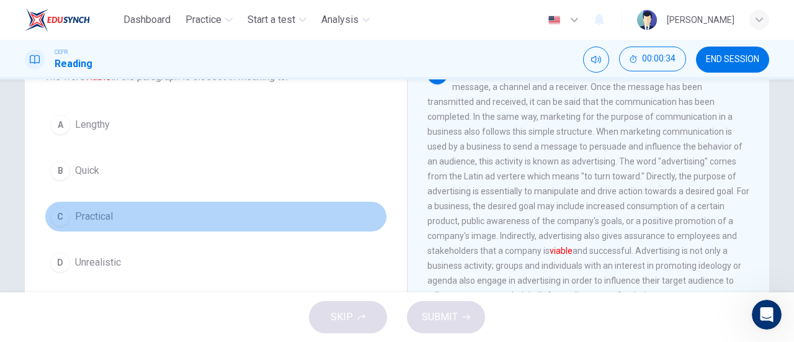
click at [123, 227] on button "C Practical" at bounding box center [216, 216] width 342 height 31
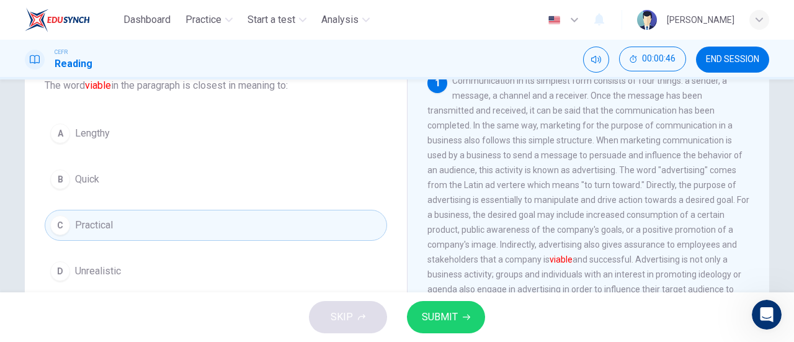
scroll to position [85, 0]
click at [442, 305] on button "SUBMIT" at bounding box center [446, 317] width 78 height 32
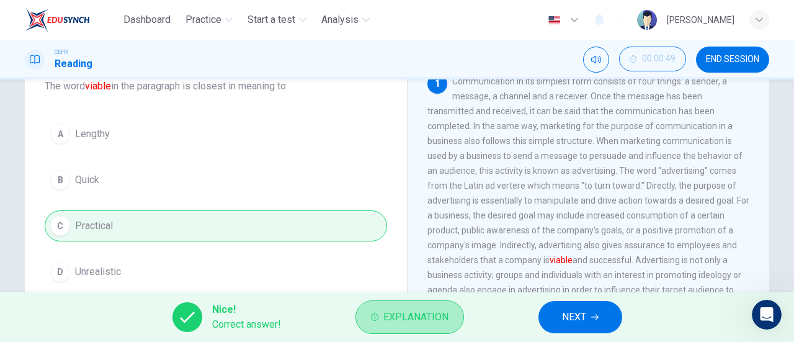
click at [442, 305] on button "Explanation" at bounding box center [409, 316] width 109 height 33
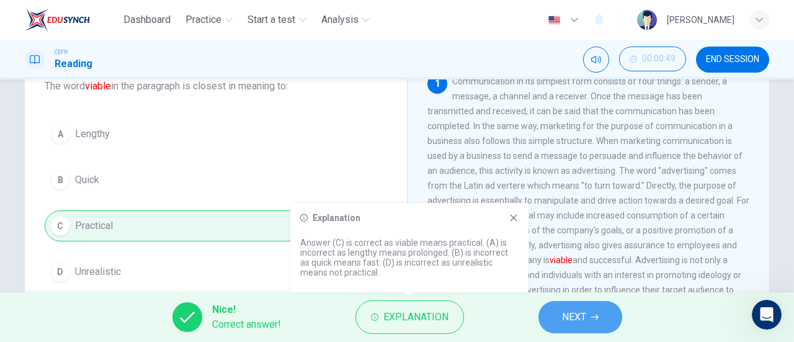
click at [607, 315] on button "NEXT" at bounding box center [580, 317] width 84 height 32
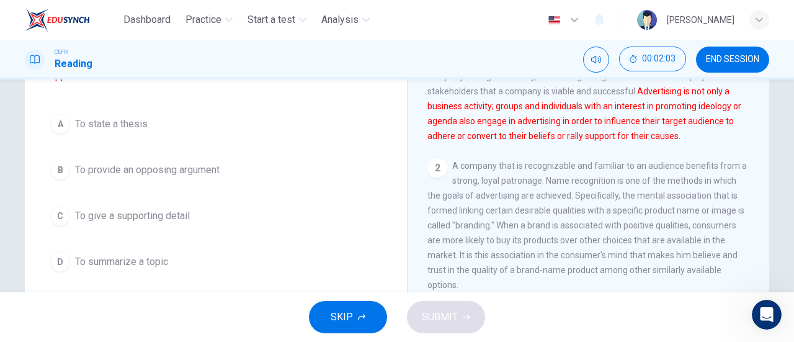
scroll to position [79, 0]
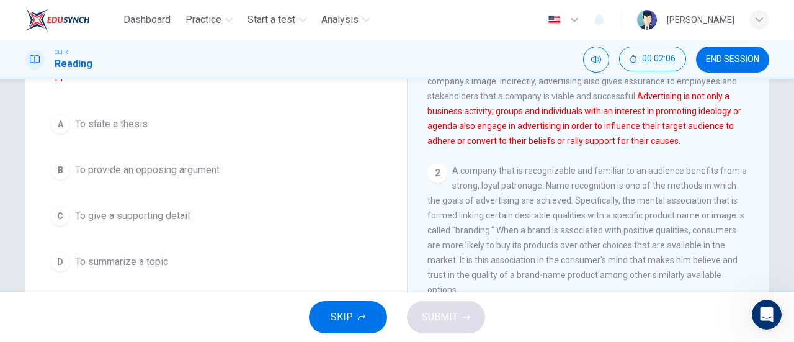
click at [127, 138] on button "A To state a thesis" at bounding box center [216, 124] width 342 height 31
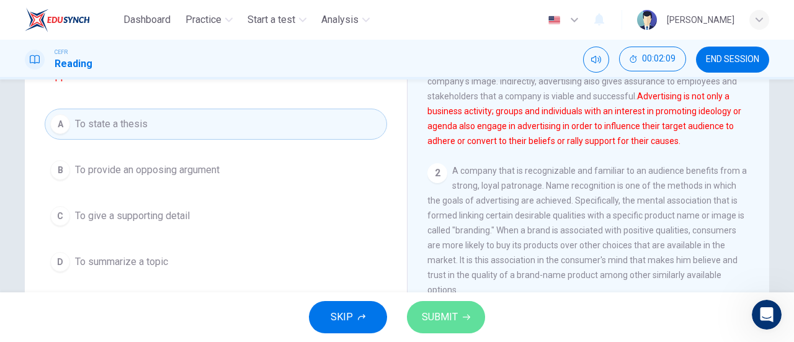
click at [445, 308] on button "SUBMIT" at bounding box center [446, 317] width 78 height 32
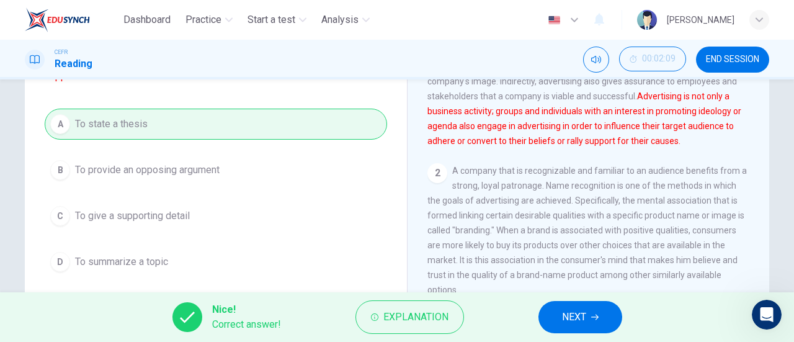
click at [445, 308] on button "Explanation" at bounding box center [409, 316] width 109 height 33
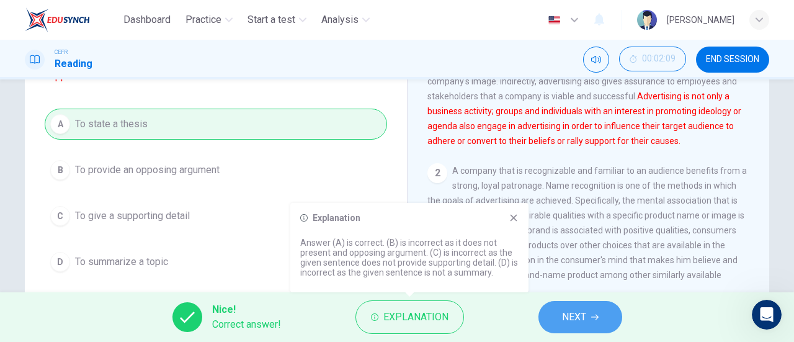
click at [565, 318] on span "NEXT" at bounding box center [574, 316] width 24 height 17
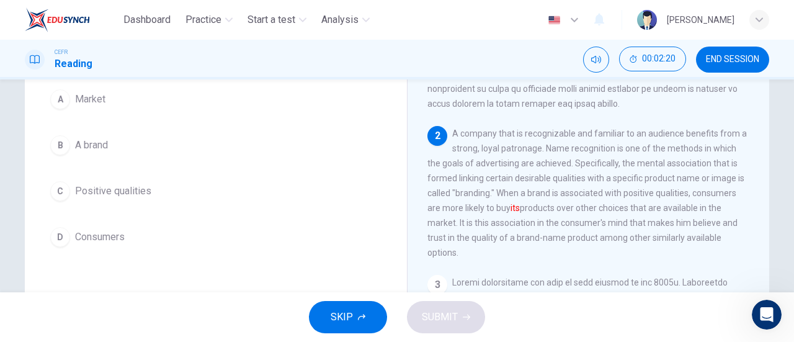
scroll to position [119, 0]
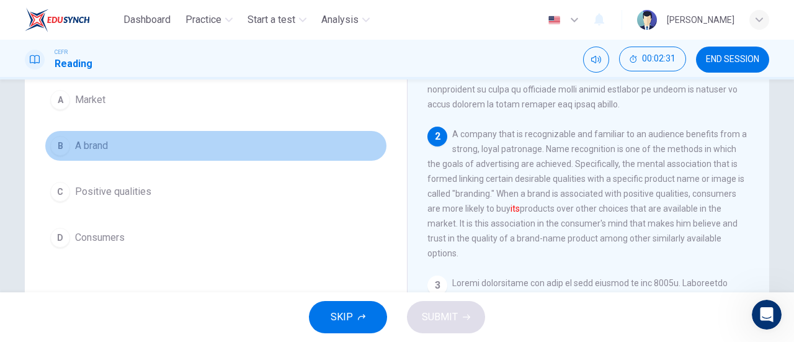
click at [136, 153] on button "B A brand" at bounding box center [216, 145] width 342 height 31
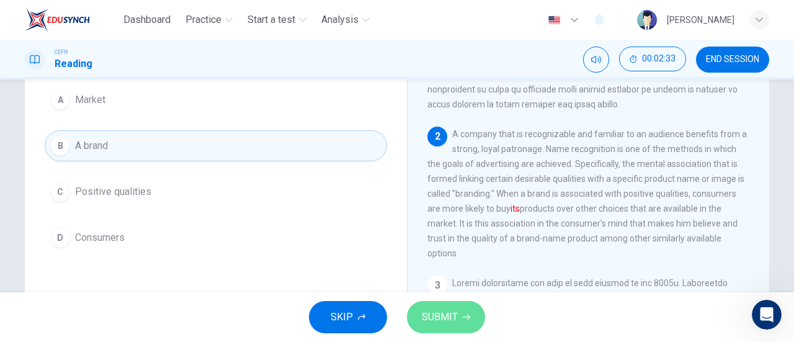
click at [450, 309] on span "SUBMIT" at bounding box center [440, 316] width 36 height 17
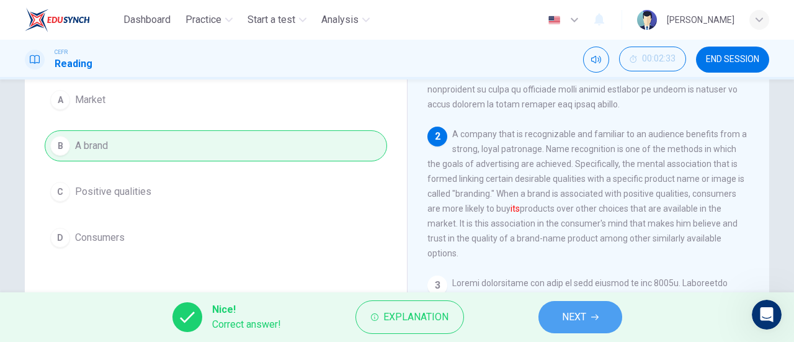
click at [589, 307] on button "NEXT" at bounding box center [580, 317] width 84 height 32
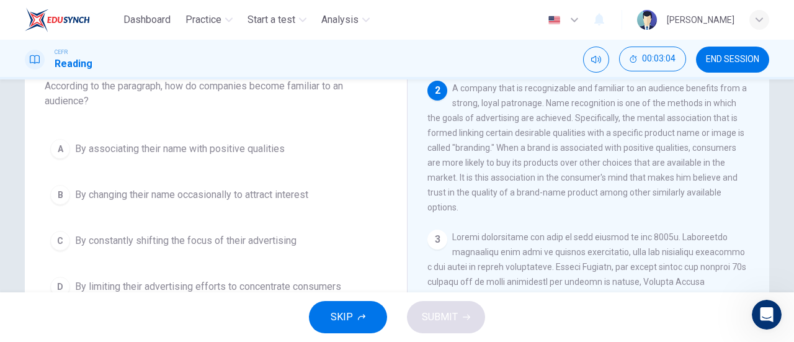
scroll to position [99, 0]
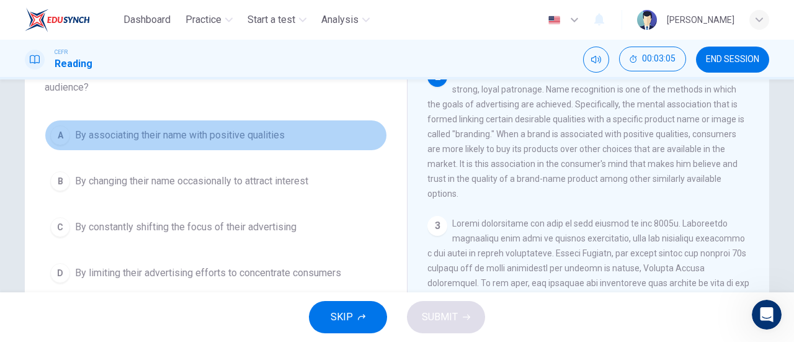
click at [245, 134] on span "By associating their name with positive qualities" at bounding box center [180, 135] width 210 height 15
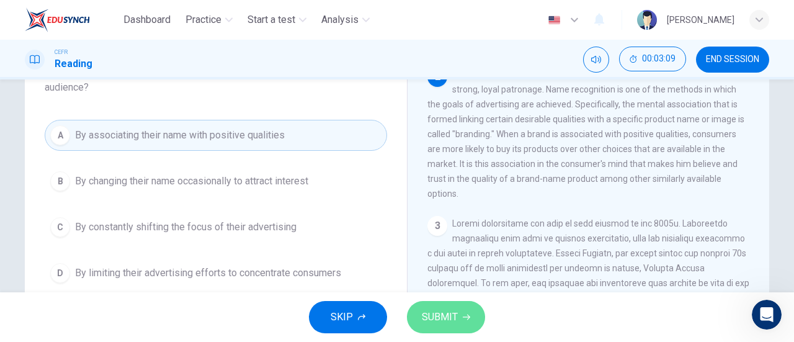
click at [454, 306] on button "SUBMIT" at bounding box center [446, 317] width 78 height 32
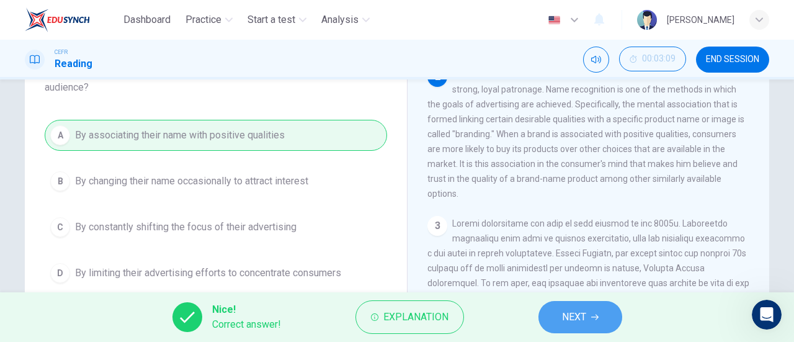
click at [573, 319] on span "NEXT" at bounding box center [574, 316] width 24 height 17
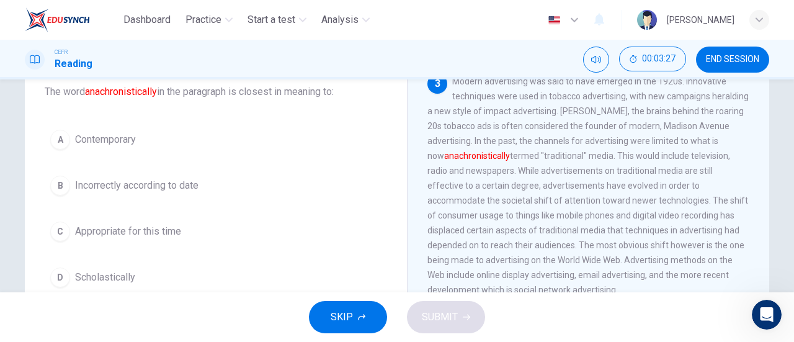
scroll to position [80, 0]
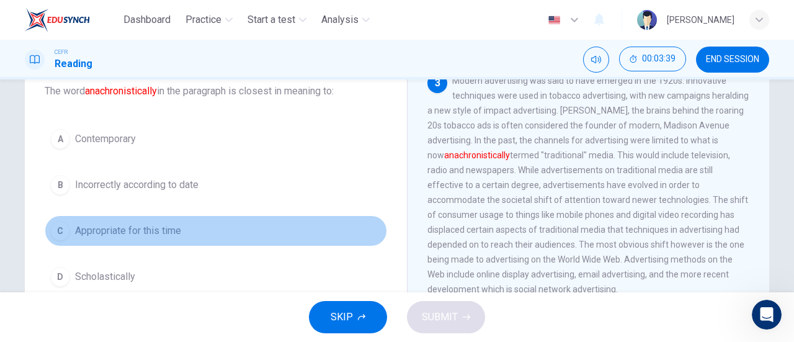
click at [109, 235] on span "Appropriate for this time" at bounding box center [128, 230] width 106 height 15
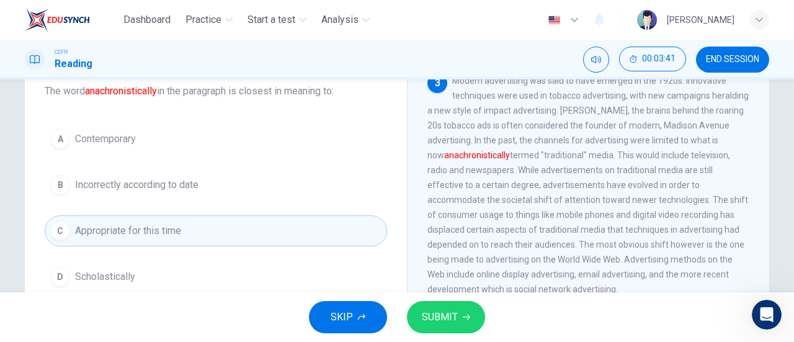
click at [444, 314] on span "SUBMIT" at bounding box center [440, 316] width 36 height 17
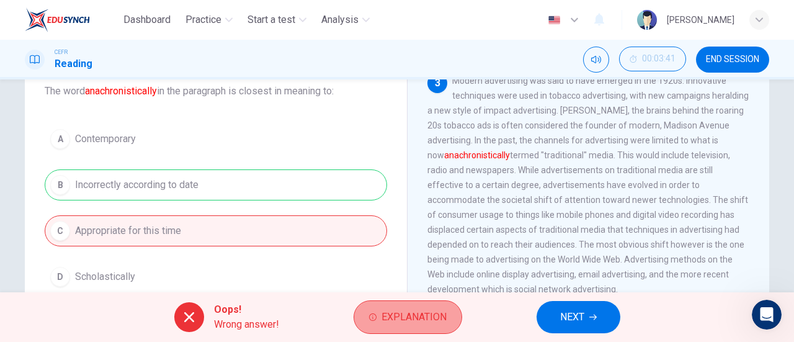
click at [435, 308] on button "Explanation" at bounding box center [408, 316] width 109 height 33
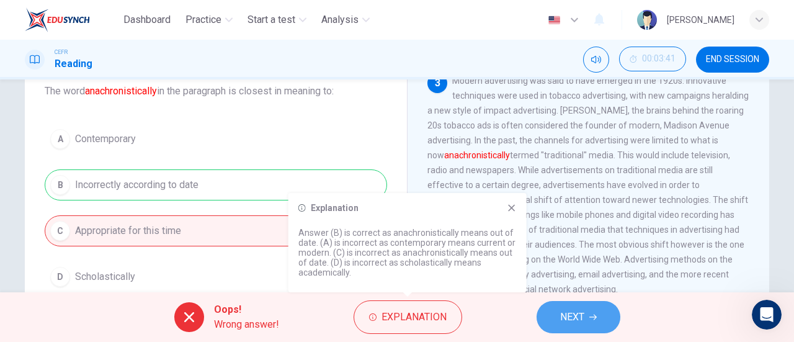
click at [559, 302] on button "NEXT" at bounding box center [578, 317] width 84 height 32
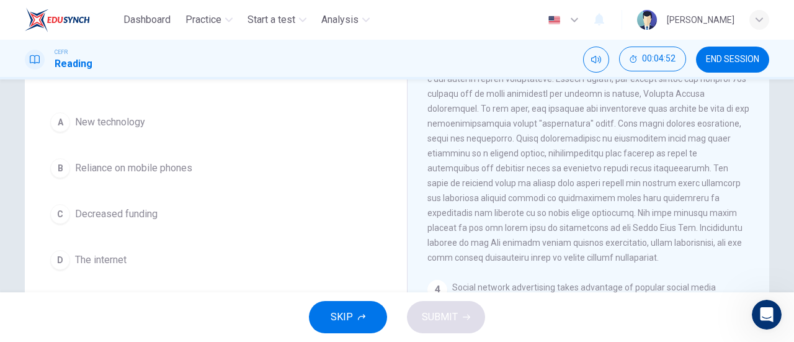
scroll to position [112, 0]
click at [122, 223] on button "C Decreased funding" at bounding box center [216, 213] width 342 height 31
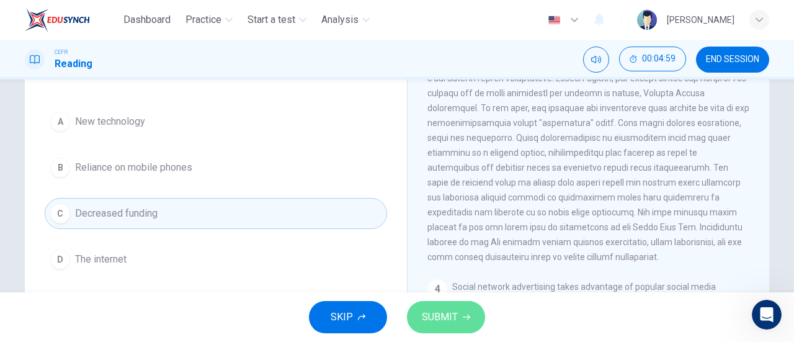
click at [437, 308] on span "SUBMIT" at bounding box center [440, 316] width 36 height 17
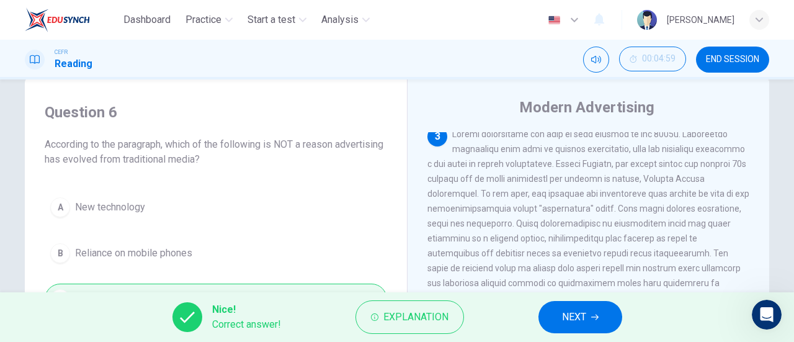
scroll to position [27, 0]
click at [557, 318] on button "NEXT" at bounding box center [580, 317] width 84 height 32
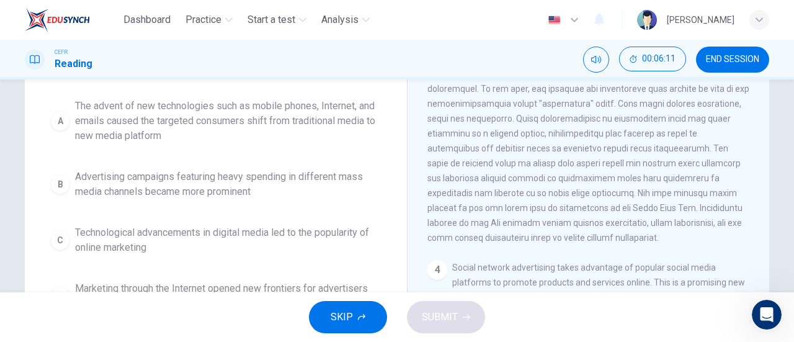
scroll to position [102, 0]
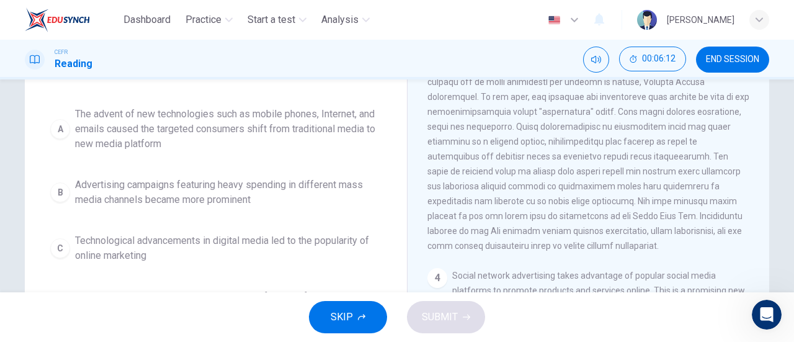
click at [273, 122] on span "The advent of new technologies such as mobile phones, Internet, and emails caus…" at bounding box center [228, 129] width 306 height 45
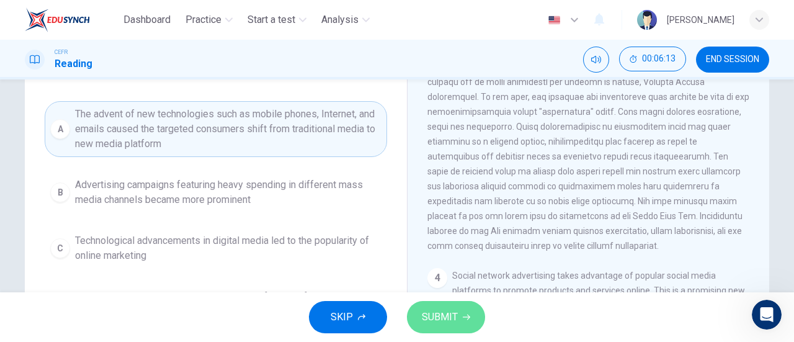
click at [473, 322] on button "SUBMIT" at bounding box center [446, 317] width 78 height 32
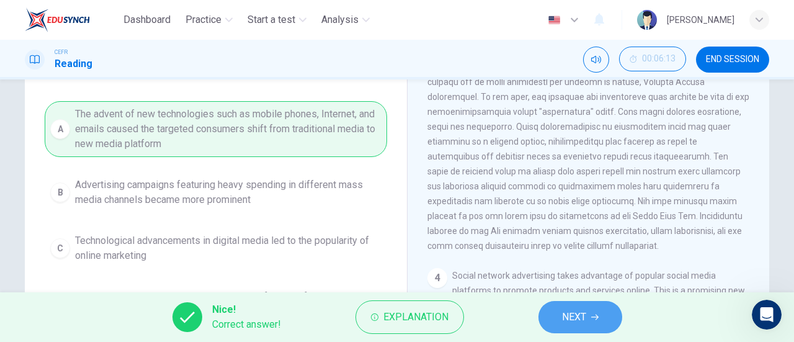
click at [551, 311] on button "NEXT" at bounding box center [580, 317] width 84 height 32
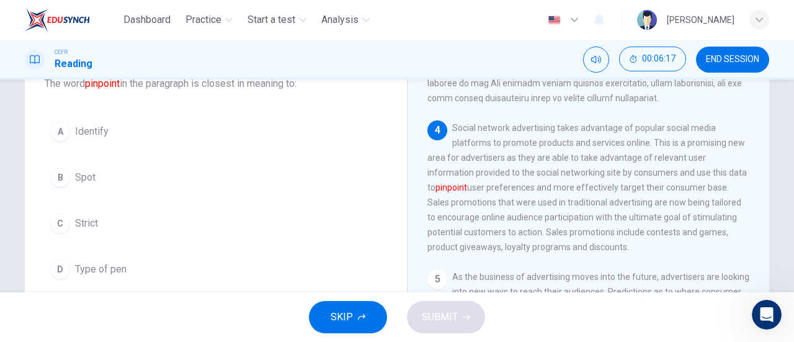
scroll to position [89, 0]
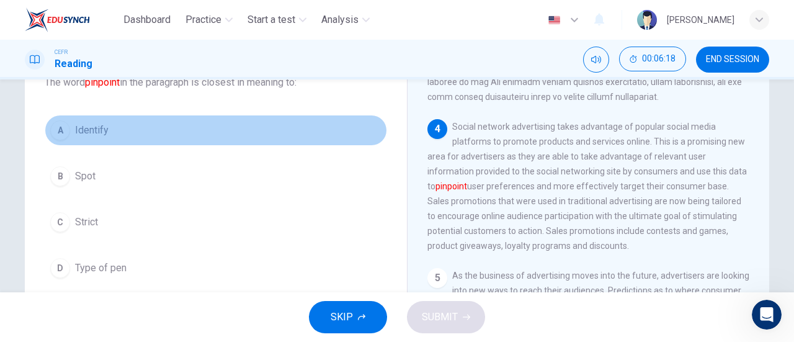
click at [110, 120] on button "A Identify" at bounding box center [216, 130] width 342 height 31
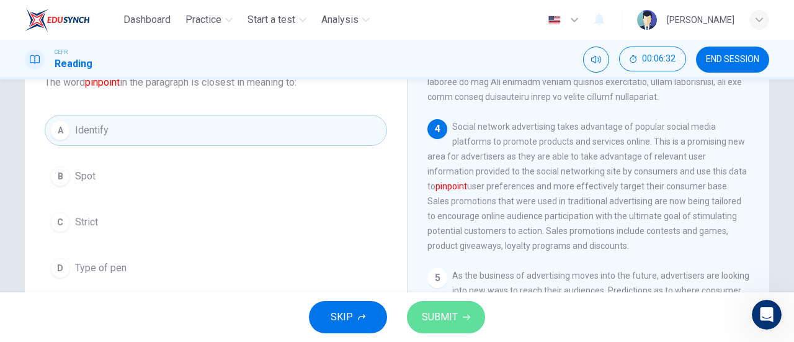
click at [453, 319] on span "SUBMIT" at bounding box center [440, 316] width 36 height 17
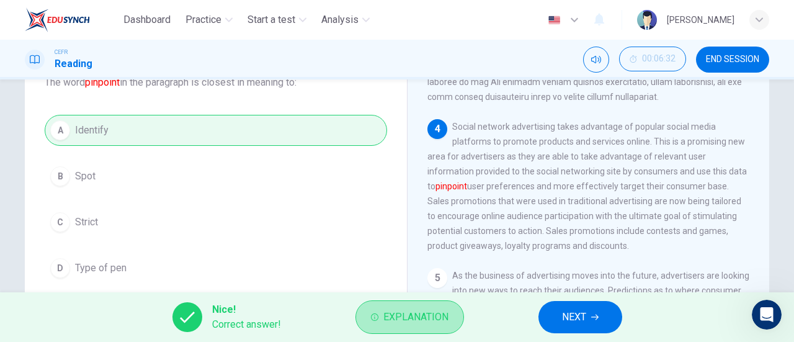
click at [453, 319] on button "Explanation" at bounding box center [409, 316] width 109 height 33
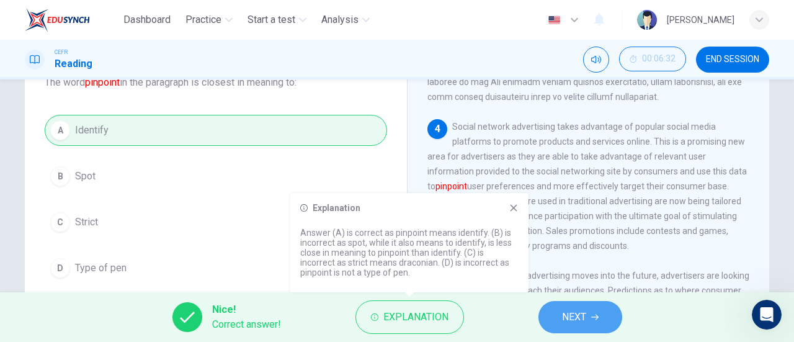
click at [587, 308] on button "NEXT" at bounding box center [580, 317] width 84 height 32
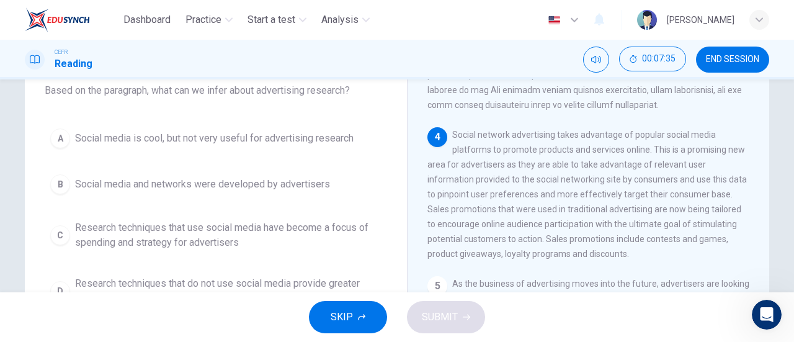
scroll to position [80, 0]
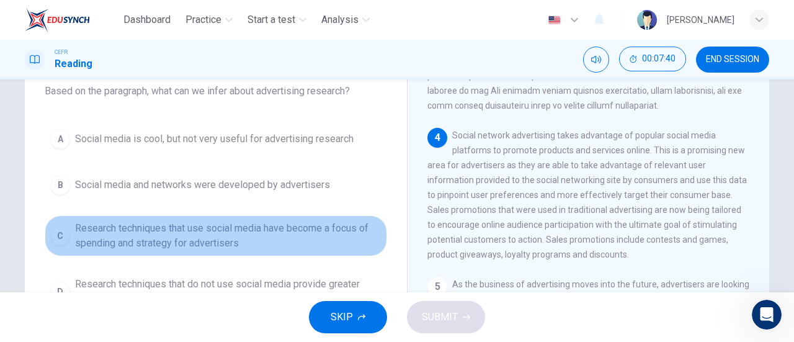
click at [313, 240] on span "Research techniques that use social media have become a focus of spending and s…" at bounding box center [228, 236] width 306 height 30
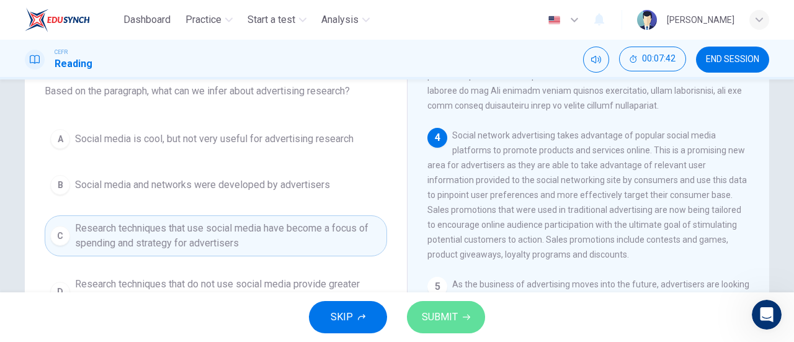
click at [462, 312] on button "SUBMIT" at bounding box center [446, 317] width 78 height 32
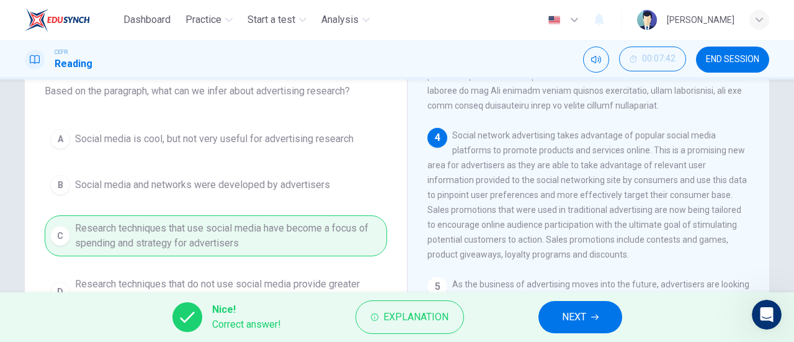
click at [550, 301] on button "NEXT" at bounding box center [580, 317] width 84 height 32
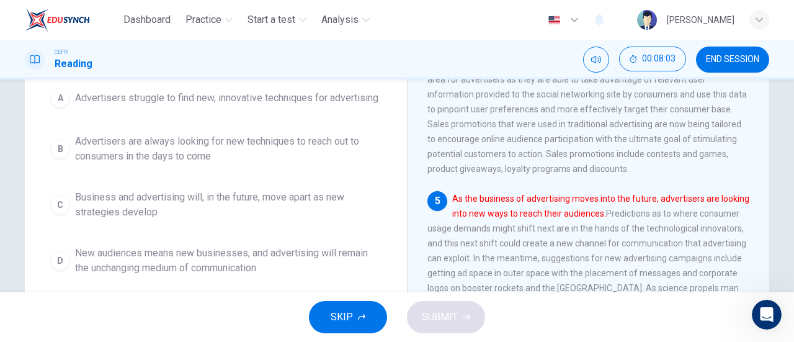
scroll to position [166, 0]
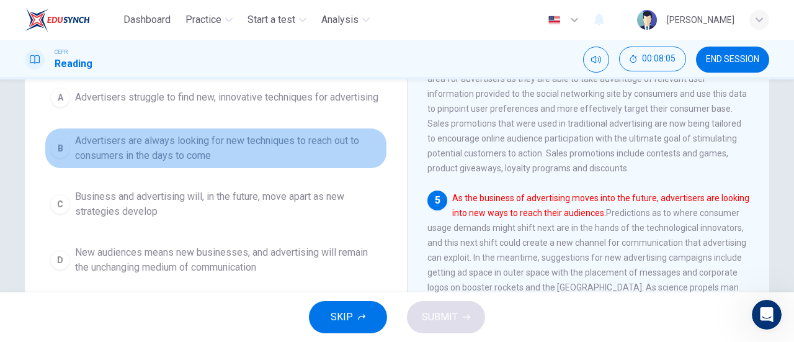
click at [298, 161] on span "Advertisers are always looking for new techniques to reach out to consumers in …" at bounding box center [228, 148] width 306 height 30
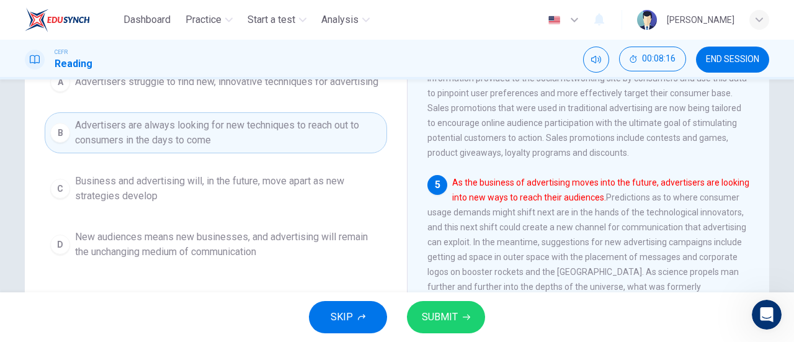
scroll to position [184, 0]
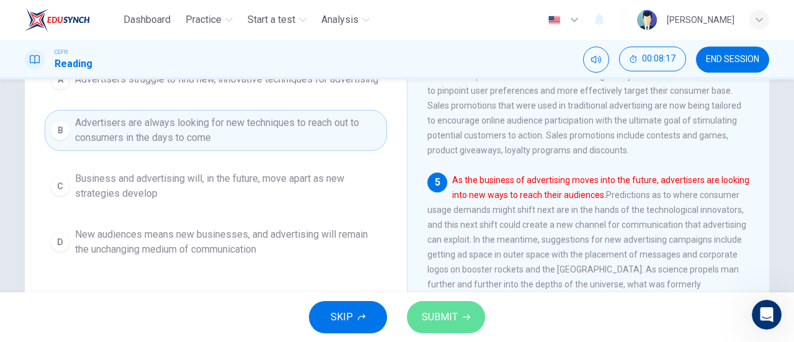
click at [442, 314] on span "SUBMIT" at bounding box center [440, 316] width 36 height 17
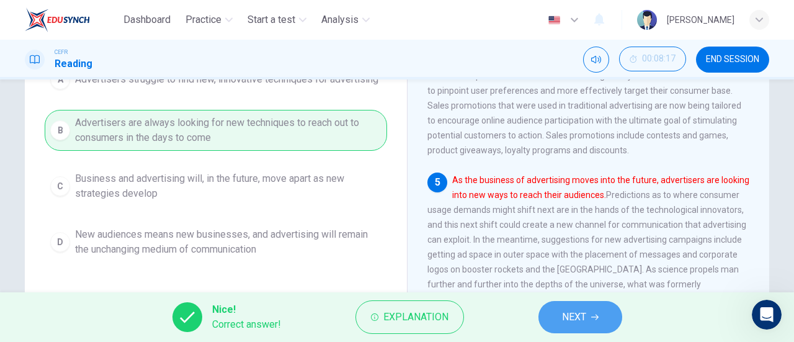
click at [538, 312] on button "NEXT" at bounding box center [580, 317] width 84 height 32
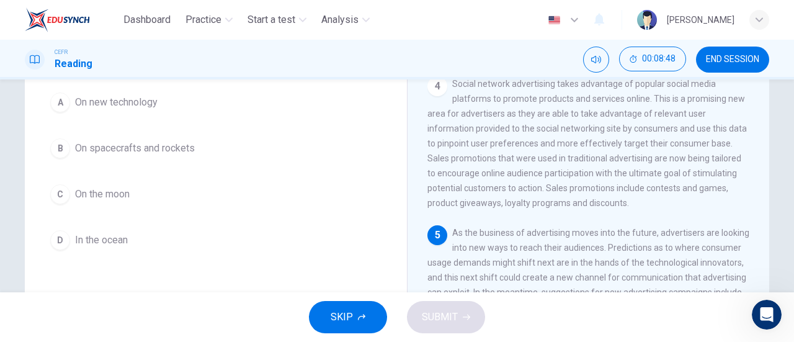
scroll to position [132, 0]
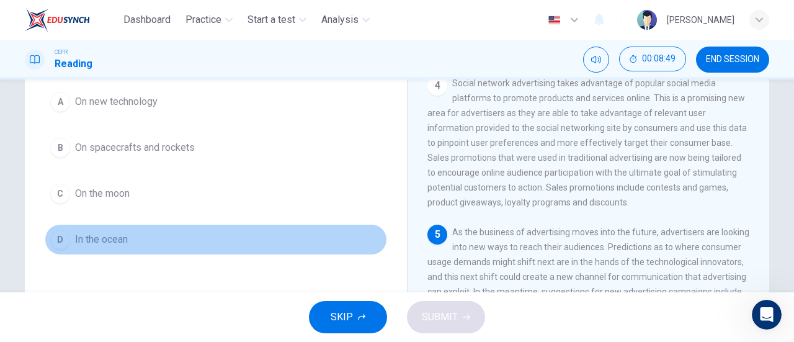
click at [105, 247] on button "D In the ocean" at bounding box center [216, 239] width 342 height 31
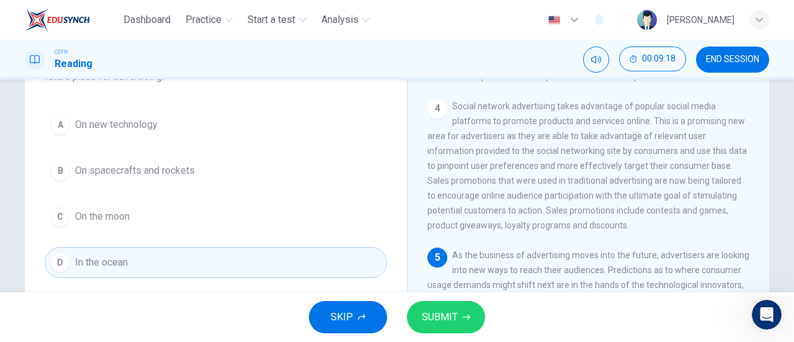
scroll to position [110, 0]
click at [452, 309] on span "SUBMIT" at bounding box center [440, 316] width 36 height 17
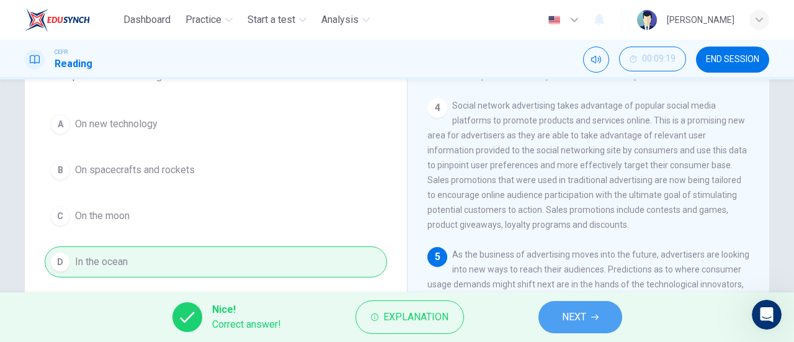
click at [573, 309] on span "NEXT" at bounding box center [574, 316] width 24 height 17
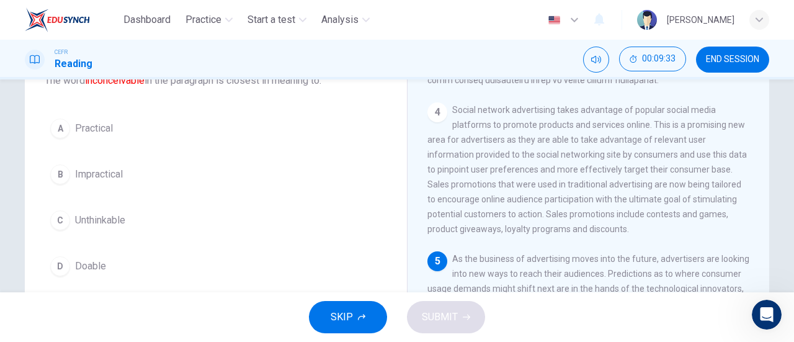
scroll to position [133, 0]
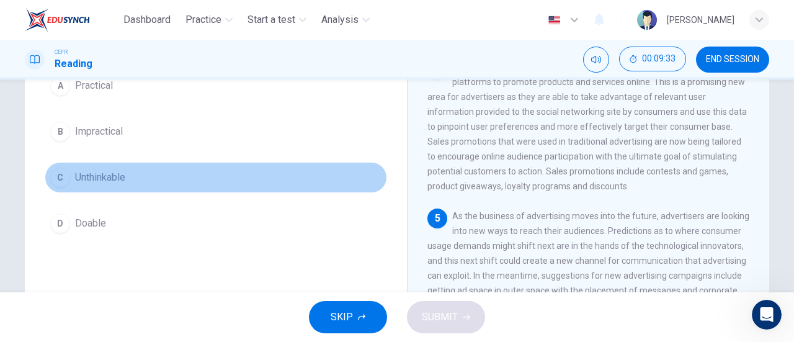
click at [143, 174] on button "C Unthinkable" at bounding box center [216, 177] width 342 height 31
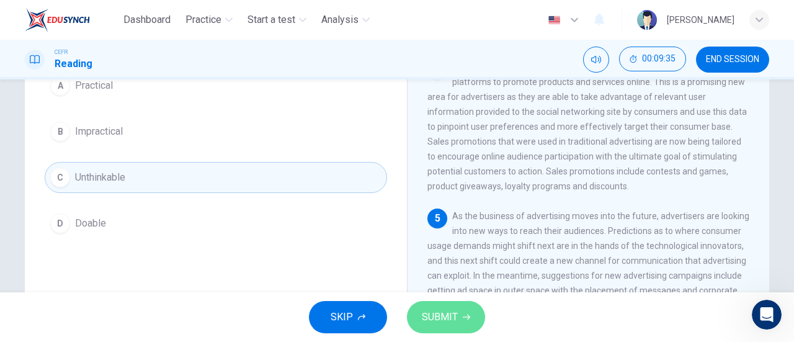
click at [468, 317] on icon "button" at bounding box center [466, 317] width 7 height 6
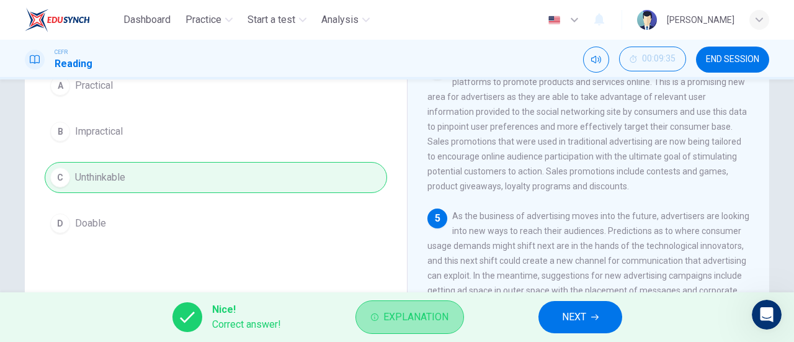
click at [389, 307] on button "Explanation" at bounding box center [409, 316] width 109 height 33
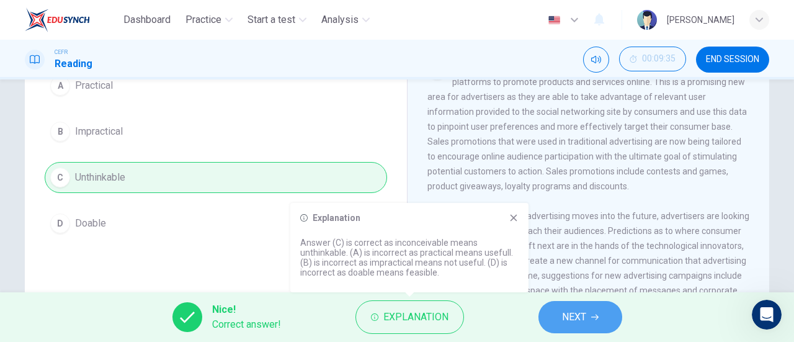
click at [553, 316] on button "NEXT" at bounding box center [580, 317] width 84 height 32
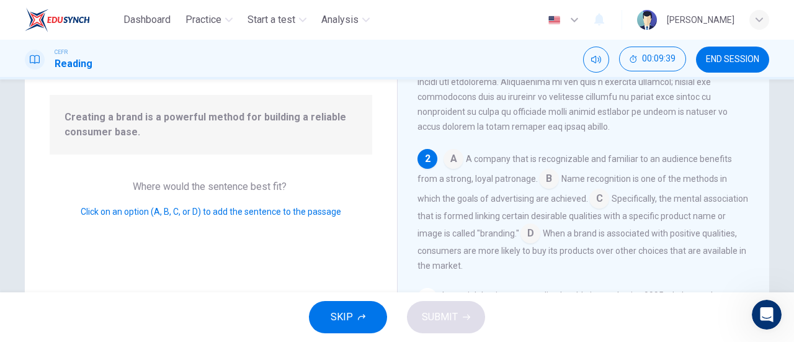
scroll to position [112, 0]
click at [448, 169] on input at bounding box center [453, 159] width 20 height 20
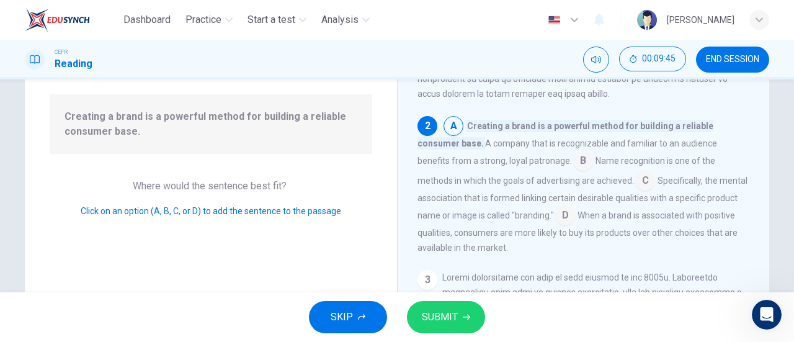
scroll to position [184, 0]
click at [555, 226] on input at bounding box center [565, 217] width 20 height 20
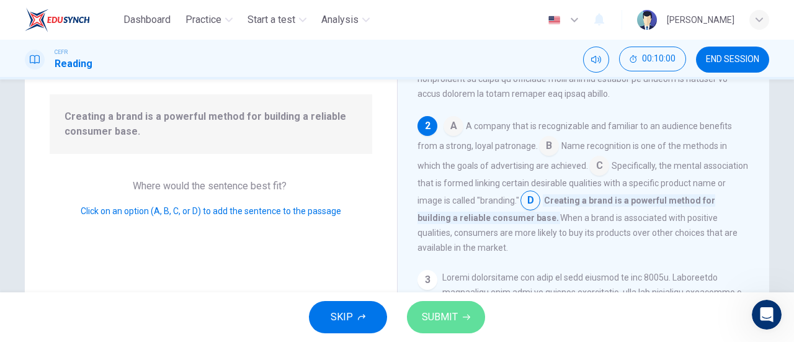
click at [456, 313] on span "SUBMIT" at bounding box center [440, 316] width 36 height 17
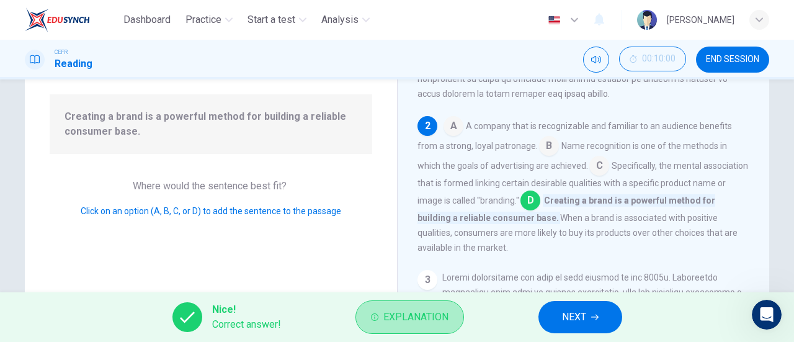
click at [456, 313] on button "Explanation" at bounding box center [409, 316] width 109 height 33
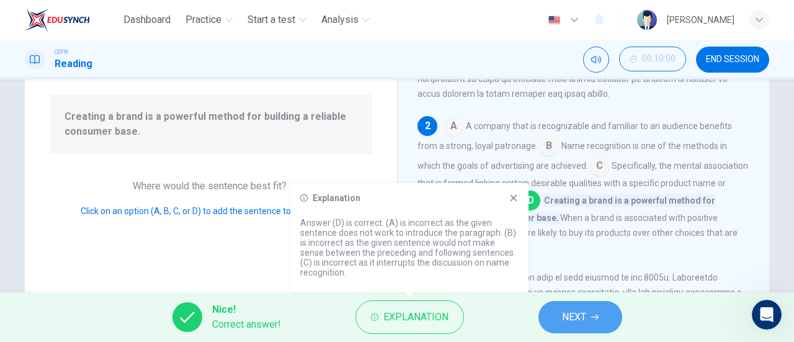
click at [564, 323] on span "NEXT" at bounding box center [574, 316] width 24 height 17
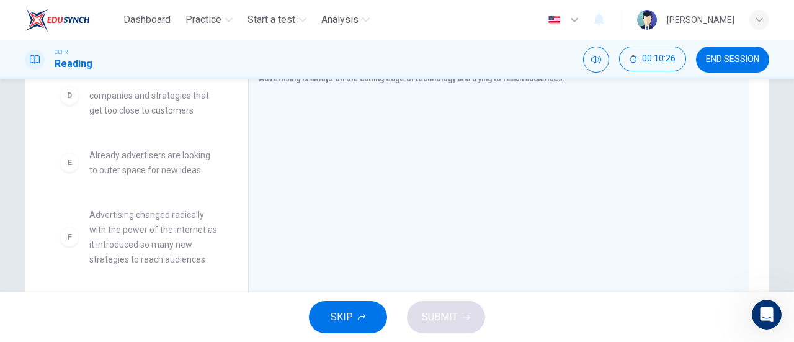
scroll to position [232, 0]
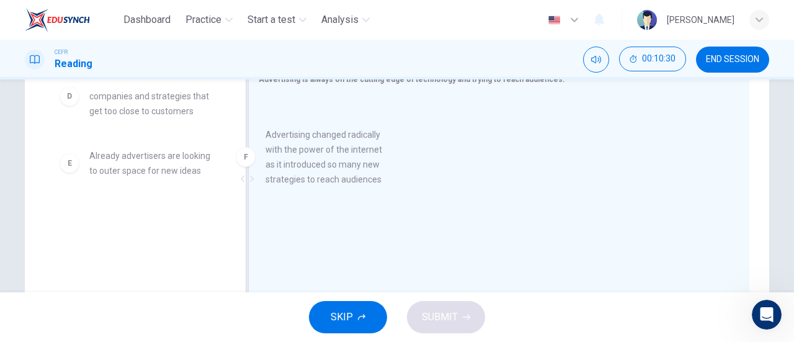
drag, startPoint x: 177, startPoint y: 243, endPoint x: 380, endPoint y: 152, distance: 221.5
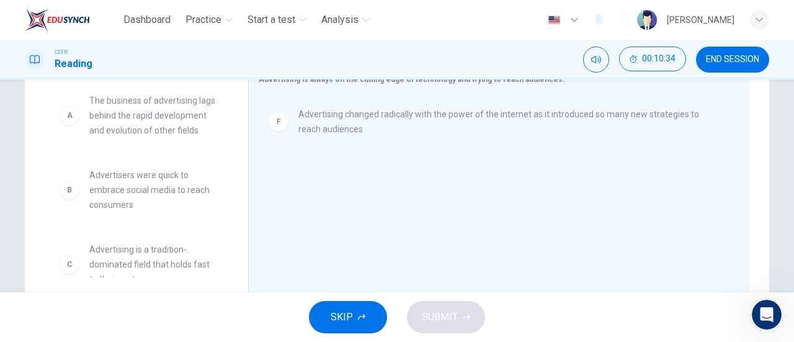
scroll to position [0, 0]
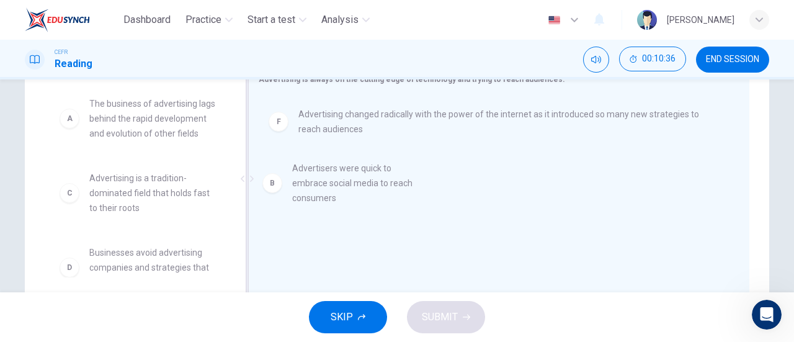
drag, startPoint x: 174, startPoint y: 218, endPoint x: 404, endPoint y: 190, distance: 231.8
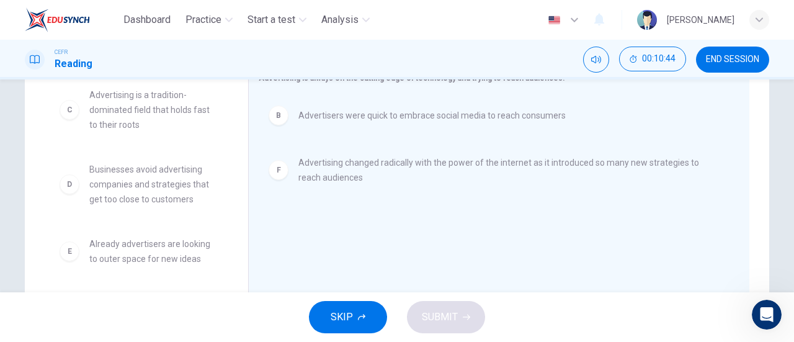
scroll to position [238, 0]
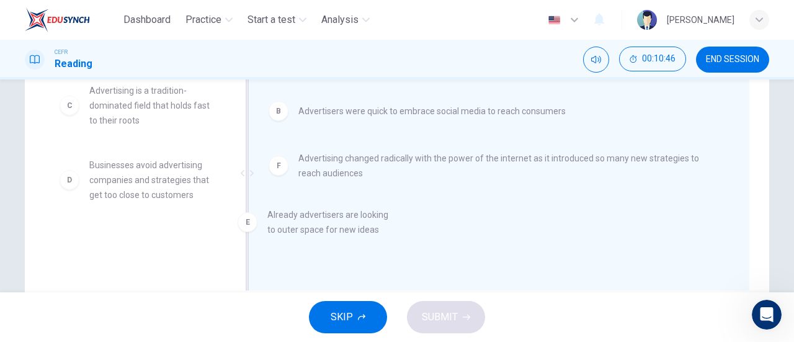
drag, startPoint x: 167, startPoint y: 260, endPoint x: 383, endPoint y: 228, distance: 218.2
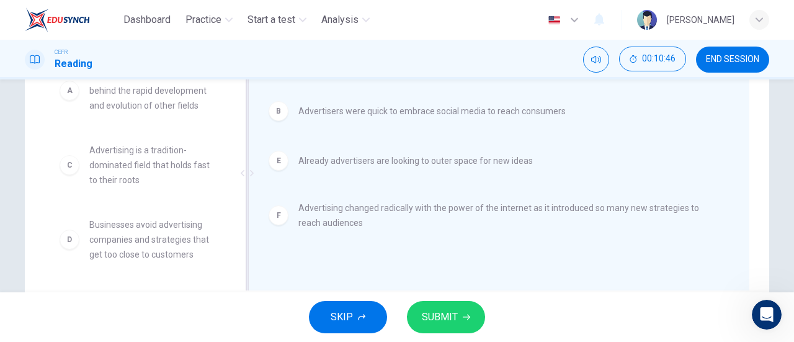
scroll to position [37, 0]
click at [466, 310] on button "SUBMIT" at bounding box center [446, 317] width 78 height 32
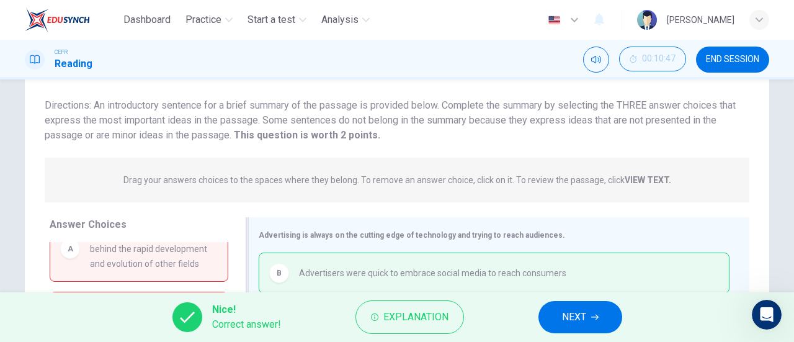
scroll to position [76, 0]
click at [574, 324] on span "NEXT" at bounding box center [574, 316] width 24 height 17
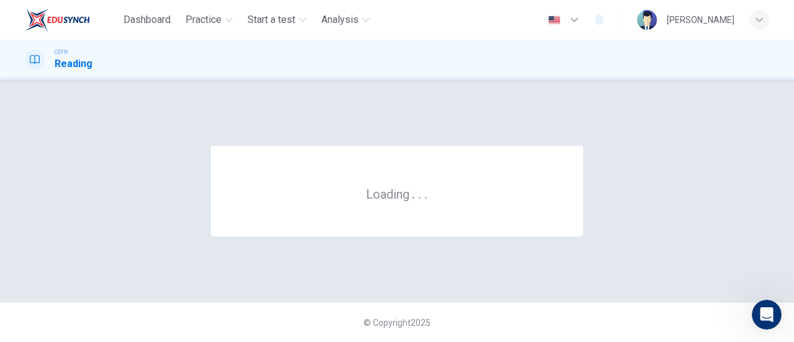
scroll to position [0, 0]
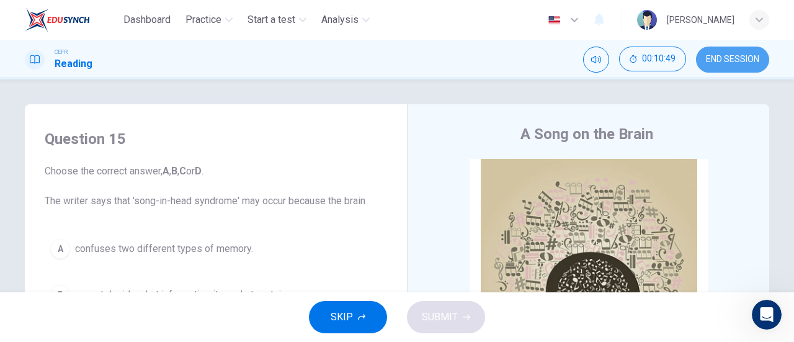
click at [724, 62] on span "END SESSION" at bounding box center [732, 60] width 53 height 10
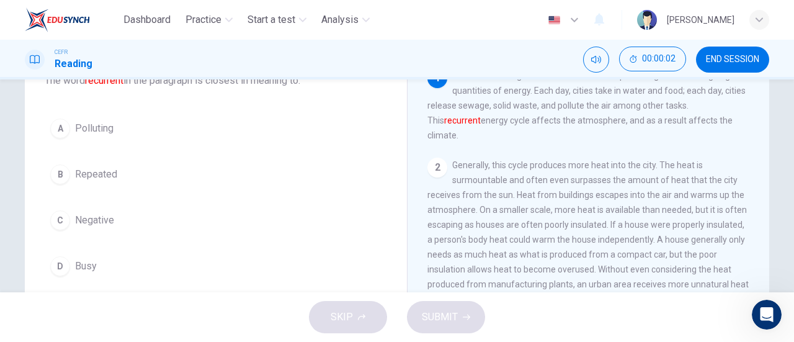
scroll to position [92, 0]
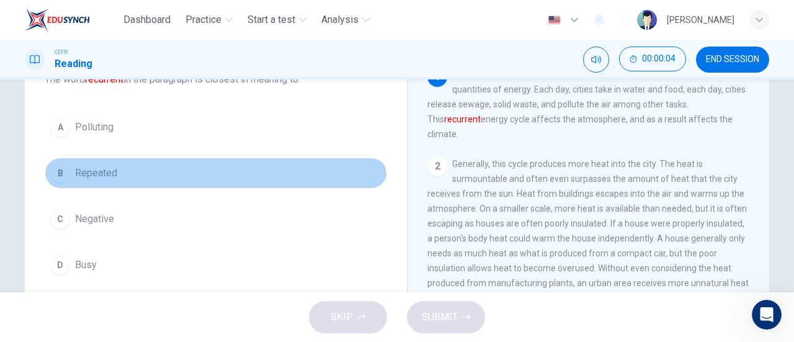
click at [118, 177] on button "B Repeated" at bounding box center [216, 173] width 342 height 31
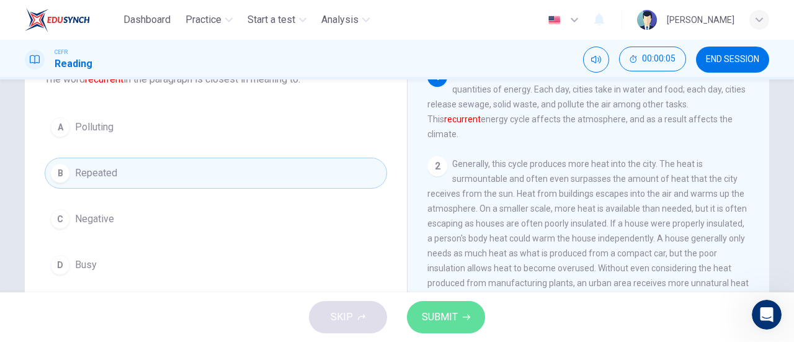
click at [452, 315] on span "SUBMIT" at bounding box center [440, 316] width 36 height 17
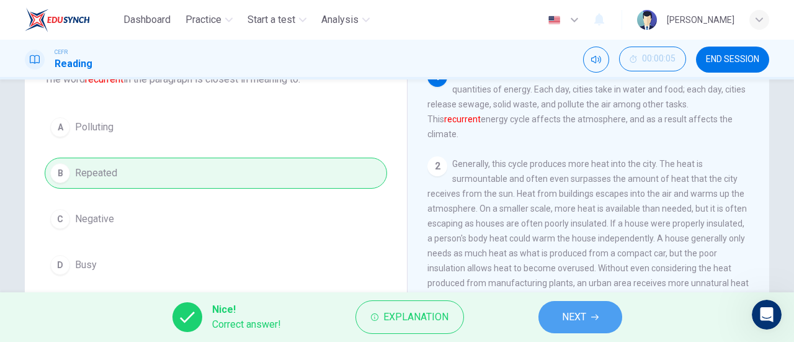
click at [574, 308] on button "NEXT" at bounding box center [580, 317] width 84 height 32
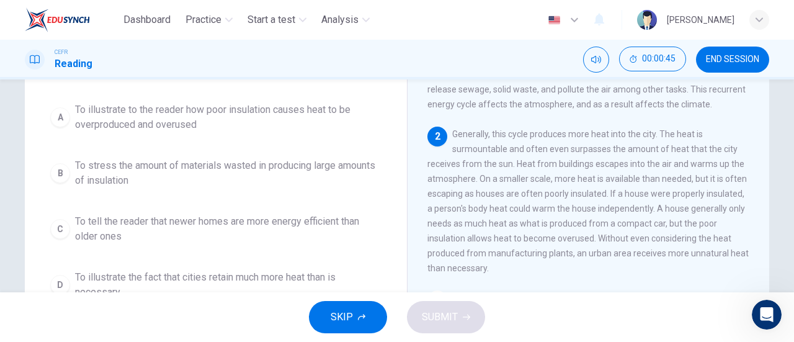
scroll to position [127, 0]
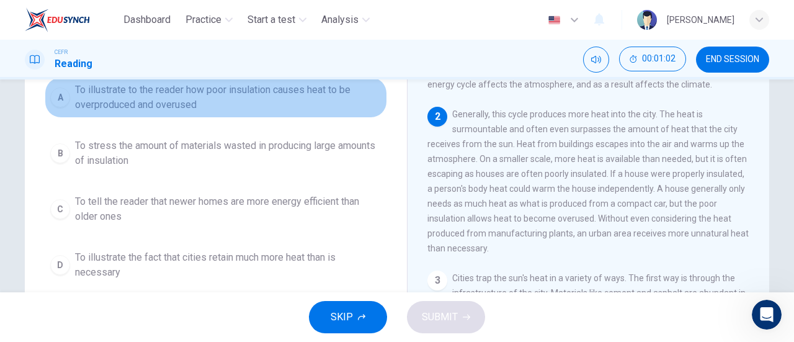
click at [217, 89] on span "To illustrate to the reader how poor insulation causes heat to be overproduced …" at bounding box center [228, 97] width 306 height 30
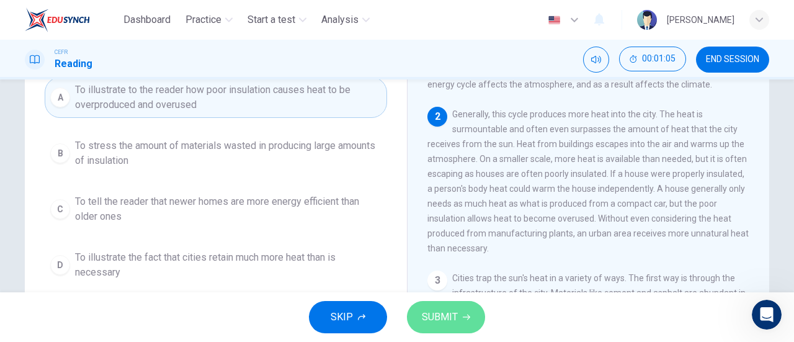
click at [440, 310] on span "SUBMIT" at bounding box center [440, 316] width 36 height 17
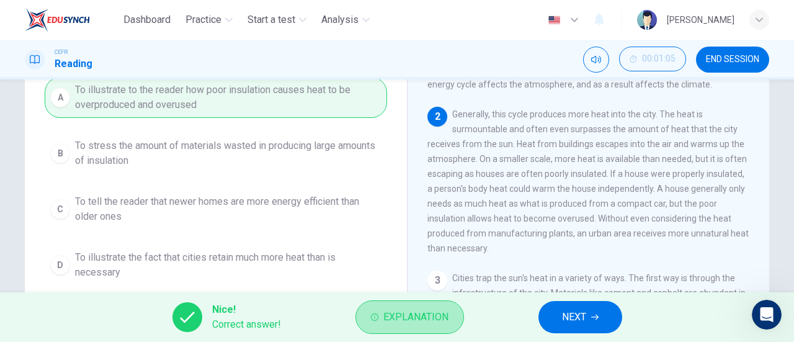
click at [440, 310] on span "Explanation" at bounding box center [415, 316] width 65 height 17
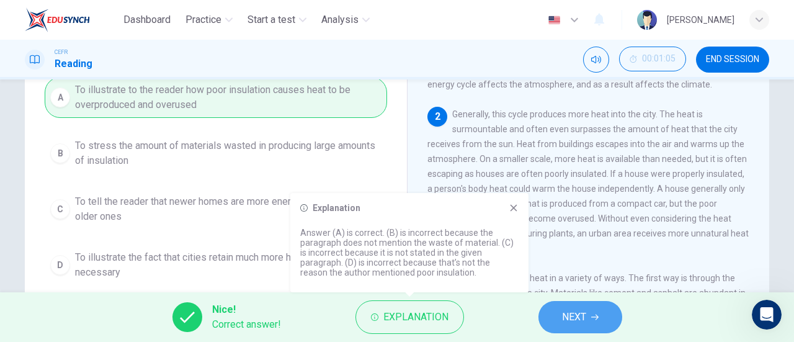
click at [556, 312] on button "NEXT" at bounding box center [580, 317] width 84 height 32
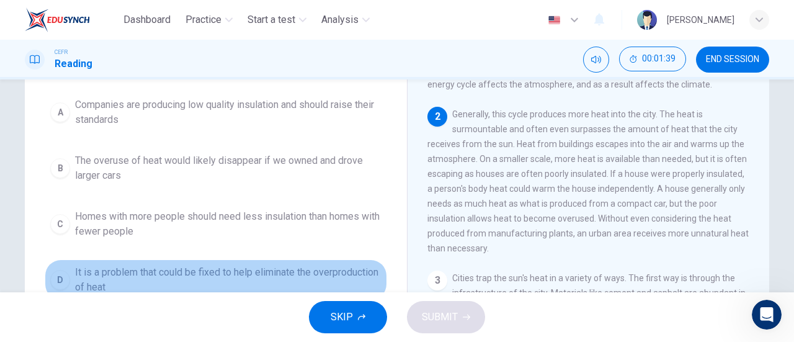
click at [274, 267] on span "It is a problem that could be fixed to help eliminate the overproduction of heat" at bounding box center [228, 280] width 306 height 30
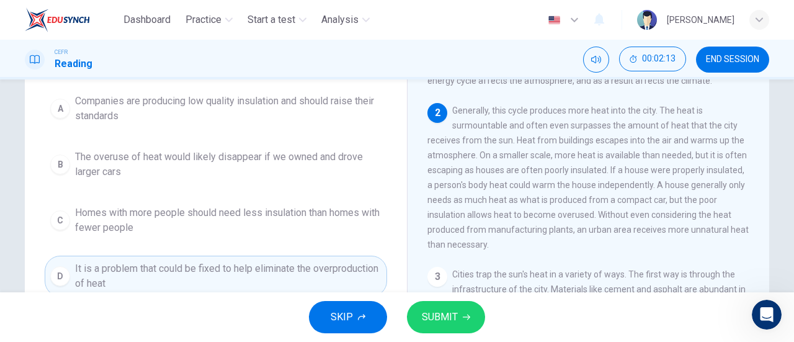
scroll to position [130, 0]
click at [459, 322] on button "SUBMIT" at bounding box center [446, 317] width 78 height 32
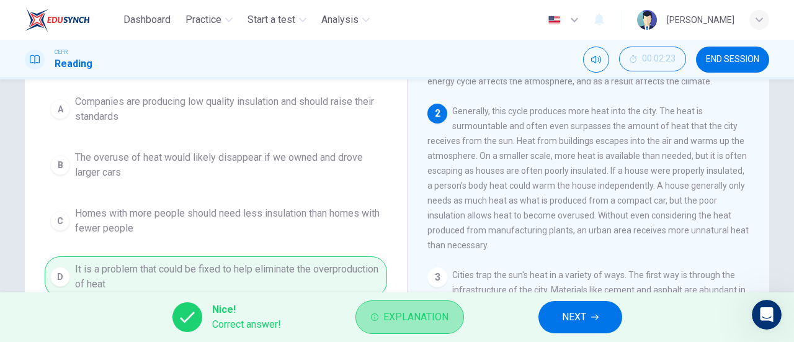
click at [421, 308] on button "Explanation" at bounding box center [409, 316] width 109 height 33
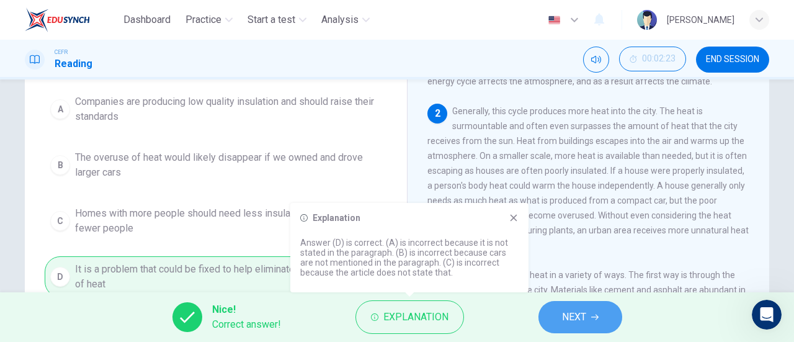
click at [556, 319] on button "NEXT" at bounding box center [580, 317] width 84 height 32
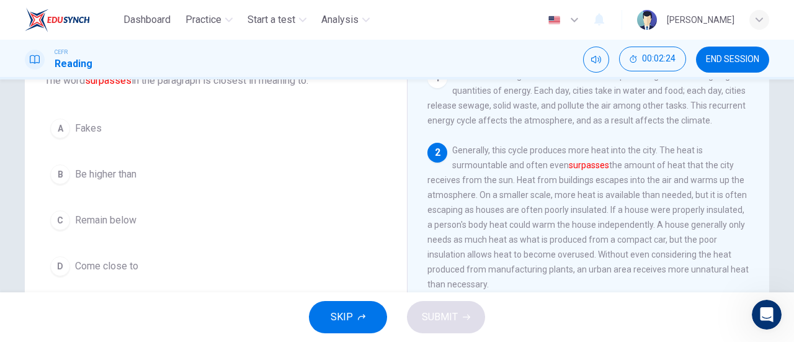
scroll to position [90, 0]
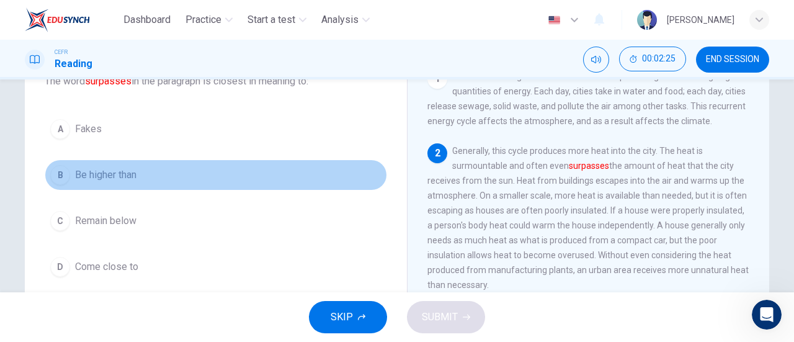
click at [140, 182] on button "B Be higher than" at bounding box center [216, 174] width 342 height 31
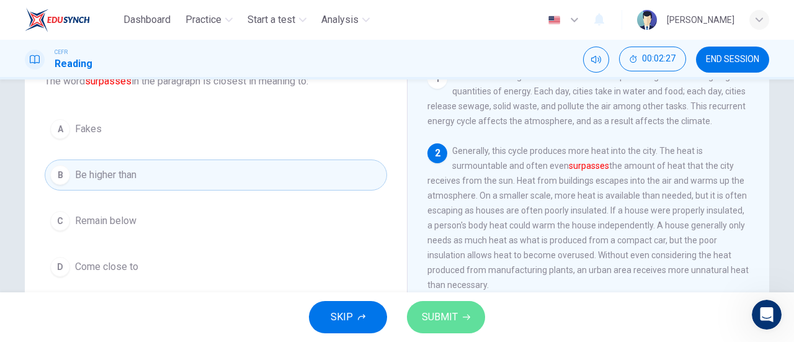
click at [440, 306] on button "SUBMIT" at bounding box center [446, 317] width 78 height 32
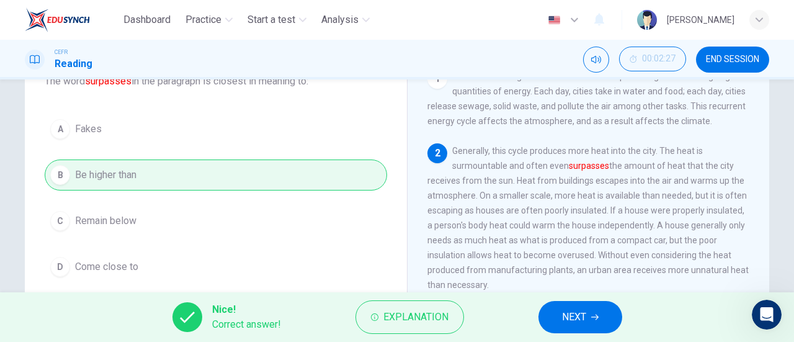
click at [577, 306] on button "NEXT" at bounding box center [580, 317] width 84 height 32
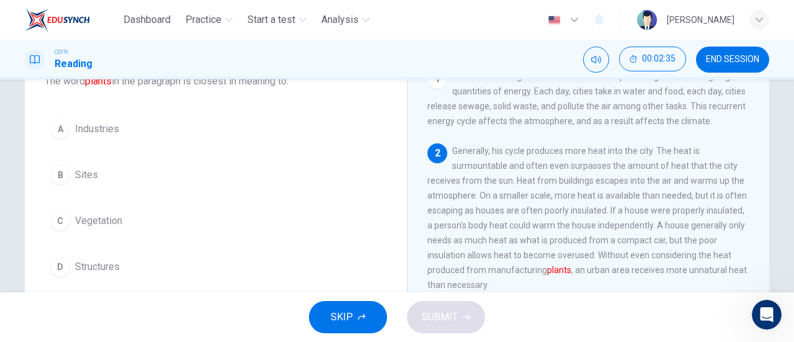
click at [136, 173] on button "B Sites" at bounding box center [216, 174] width 342 height 31
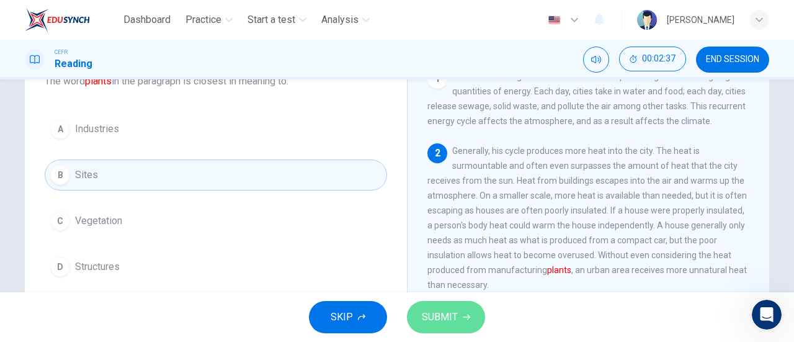
click at [439, 310] on span "SUBMIT" at bounding box center [440, 316] width 36 height 17
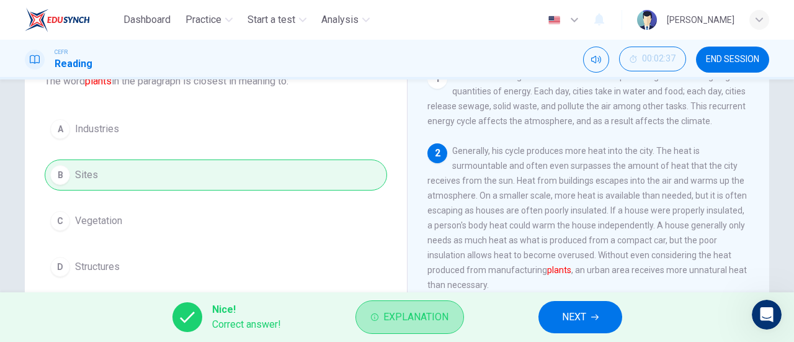
click at [439, 310] on span "Explanation" at bounding box center [415, 316] width 65 height 17
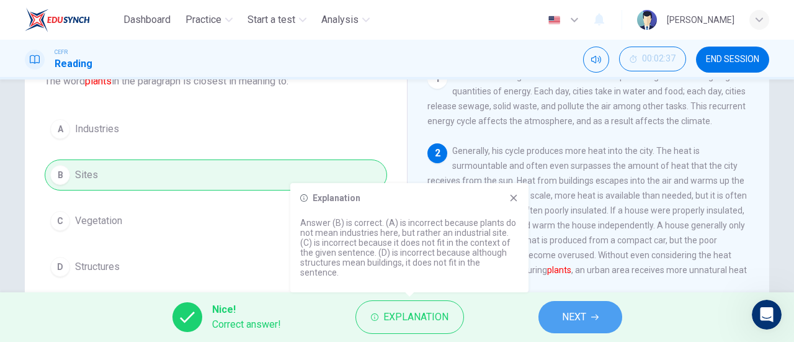
click at [559, 312] on button "NEXT" at bounding box center [580, 317] width 84 height 32
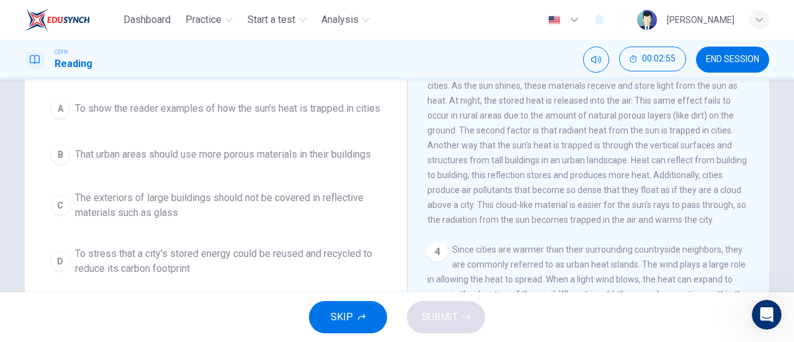
scroll to position [111, 0]
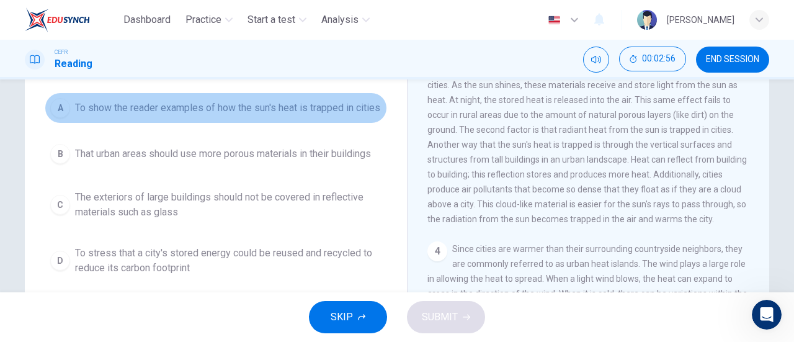
click at [249, 115] on span "To show the reader examples of how the sun's heat is trapped in cities" at bounding box center [227, 107] width 305 height 15
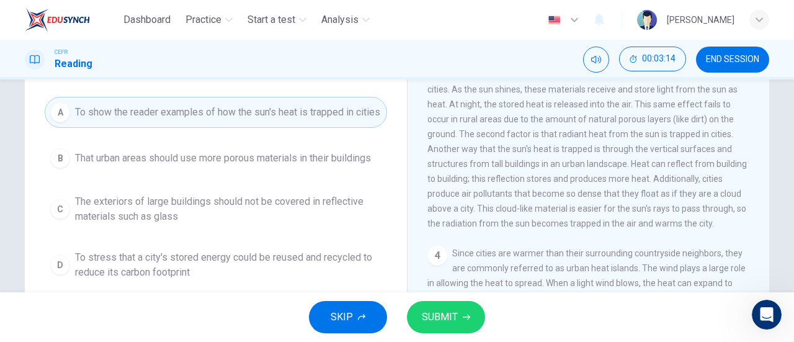
scroll to position [106, 0]
click at [445, 307] on button "SUBMIT" at bounding box center [446, 317] width 78 height 32
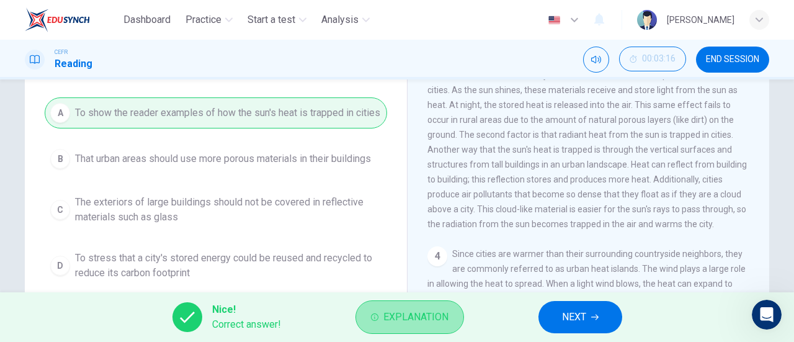
click at [436, 321] on span "Explanation" at bounding box center [415, 316] width 65 height 17
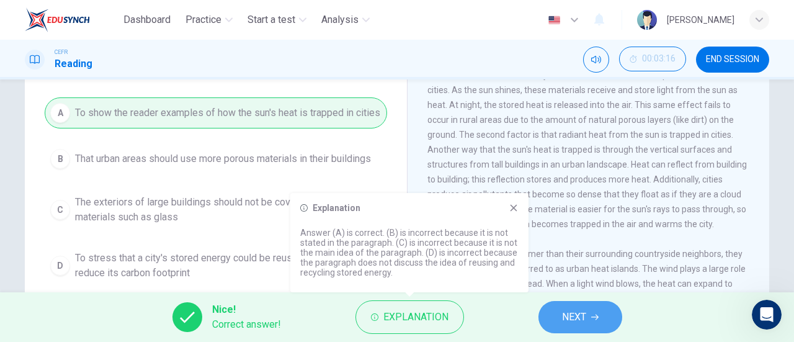
click at [564, 306] on button "NEXT" at bounding box center [580, 317] width 84 height 32
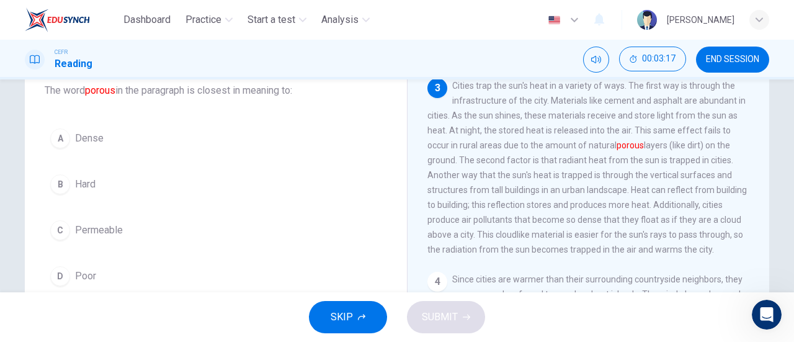
scroll to position [79, 0]
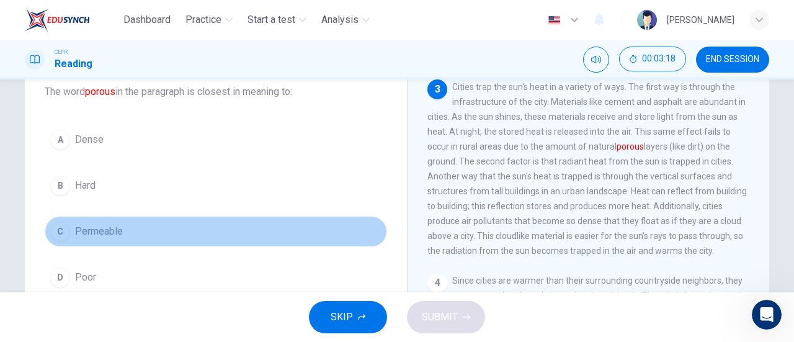
click at [111, 236] on span "Permeable" at bounding box center [99, 231] width 48 height 15
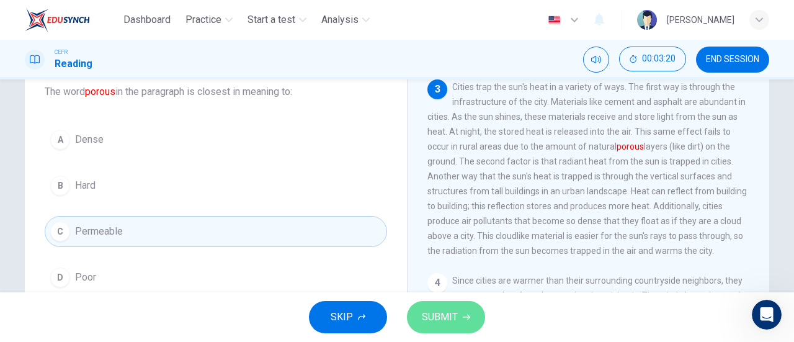
click at [448, 328] on button "SUBMIT" at bounding box center [446, 317] width 78 height 32
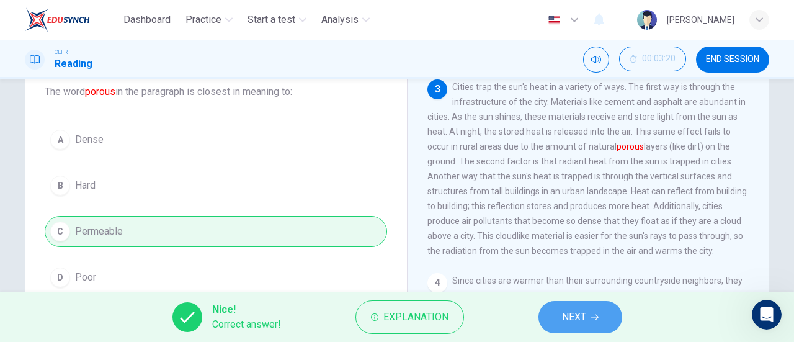
click at [568, 311] on span "NEXT" at bounding box center [574, 316] width 24 height 17
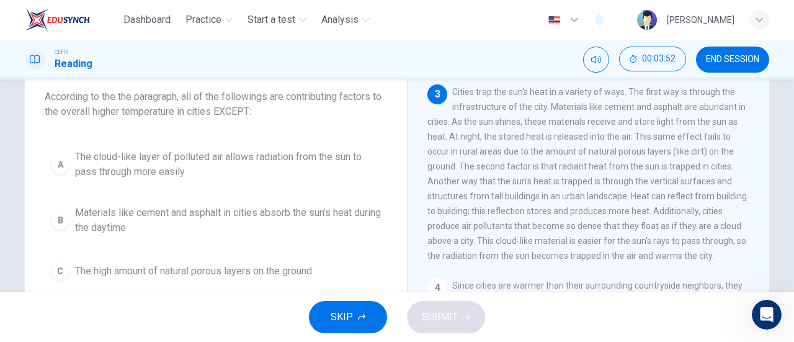
scroll to position [76, 0]
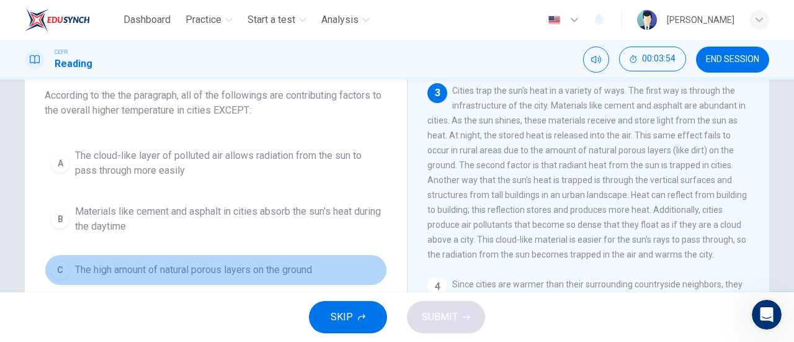
click at [222, 260] on button "C The high amount of natural porous layers on the ground" at bounding box center [216, 269] width 342 height 31
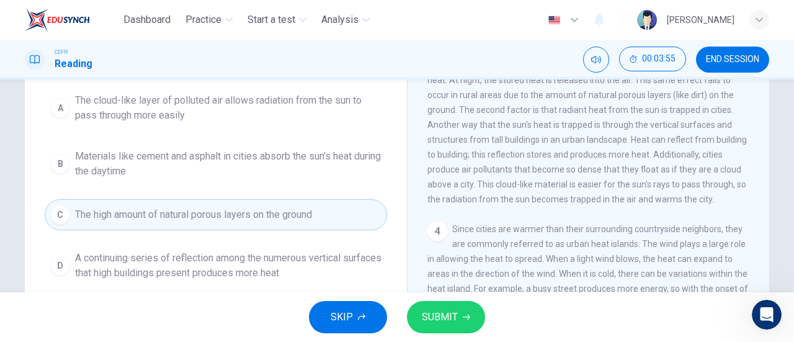
scroll to position [131, 0]
click at [436, 306] on button "SUBMIT" at bounding box center [446, 317] width 78 height 32
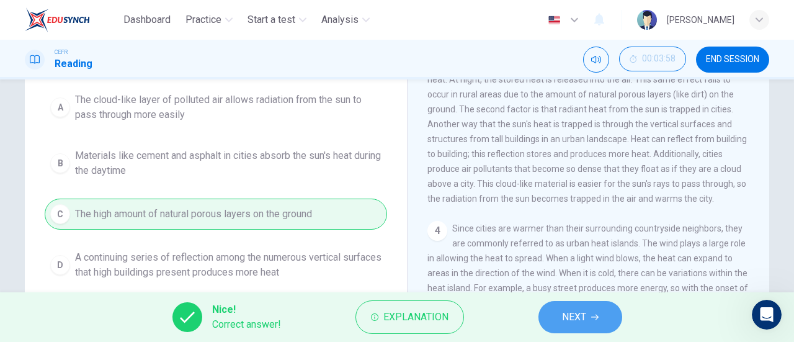
click at [589, 308] on button "NEXT" at bounding box center [580, 317] width 84 height 32
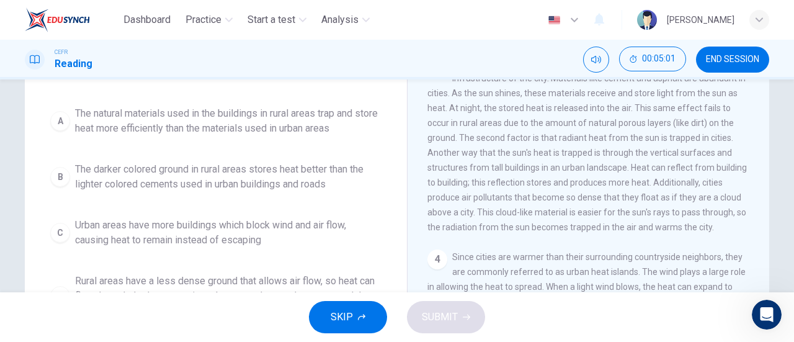
scroll to position [104, 0]
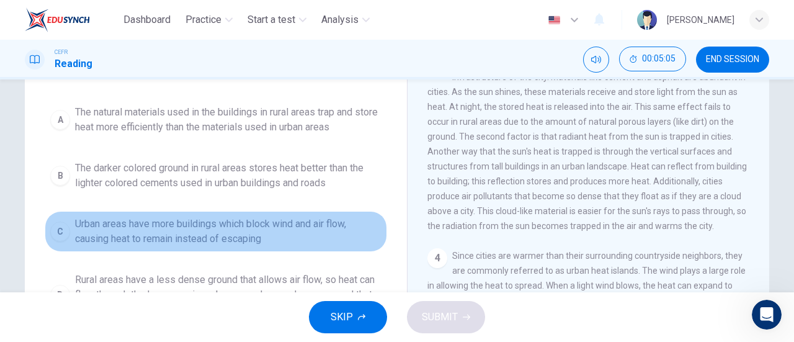
click at [337, 227] on span "Urban areas have more buildings which block wind and air flow, causing heat to …" at bounding box center [228, 231] width 306 height 30
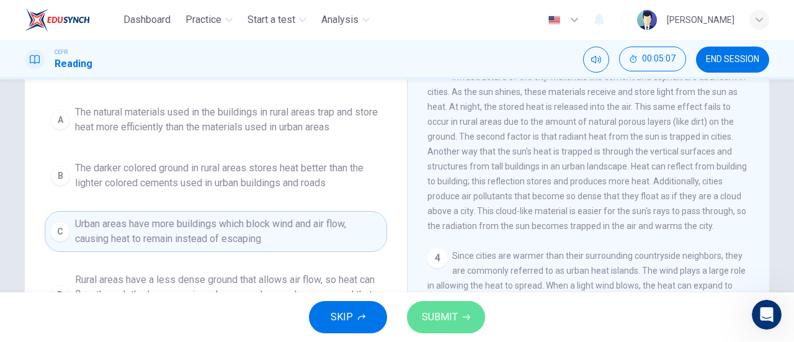
click at [469, 319] on icon "button" at bounding box center [466, 316] width 7 height 7
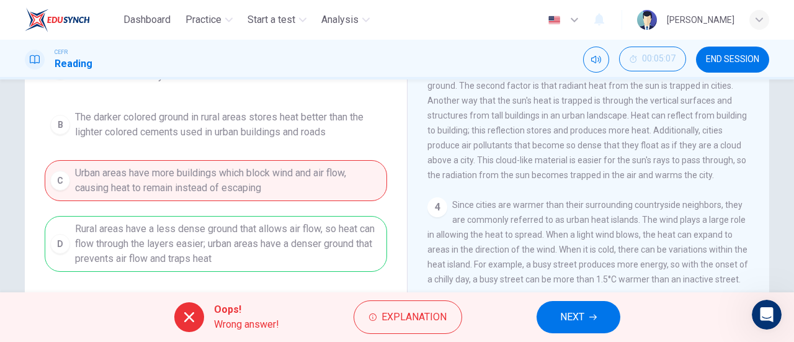
scroll to position [154, 0]
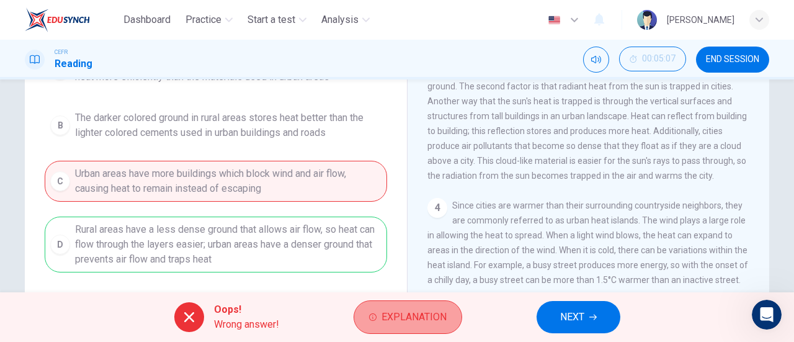
click at [424, 314] on span "Explanation" at bounding box center [413, 316] width 65 height 17
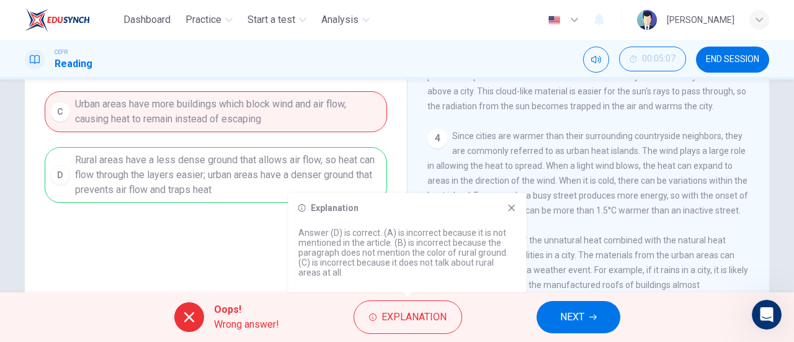
scroll to position [223, 0]
click at [587, 309] on button "NEXT" at bounding box center [578, 317] width 84 height 32
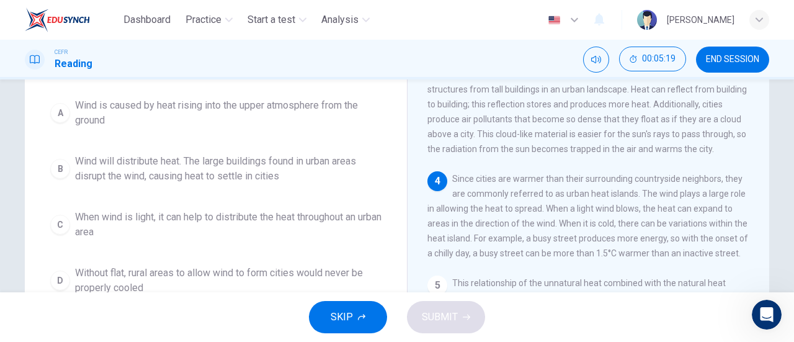
scroll to position [110, 0]
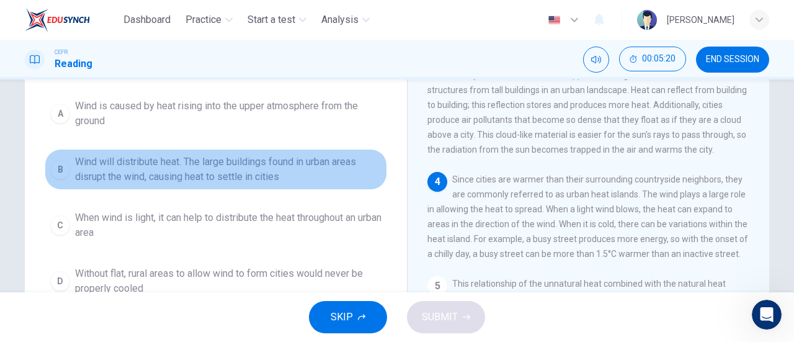
click at [293, 184] on span "Wind will distribute heat. The large buildings found in urban areas disrupt the…" at bounding box center [228, 169] width 306 height 30
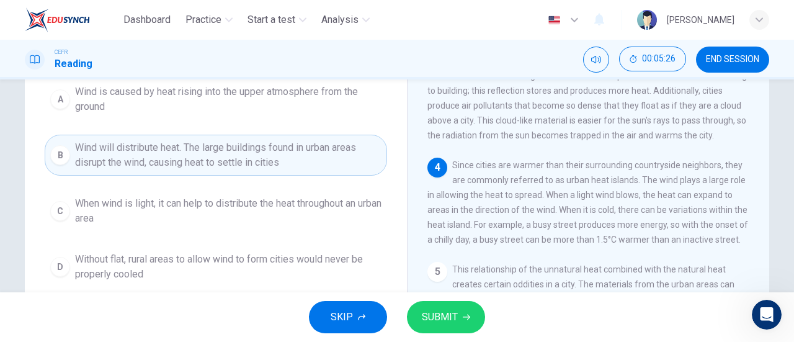
scroll to position [125, 0]
click at [450, 308] on span "SUBMIT" at bounding box center [440, 316] width 36 height 17
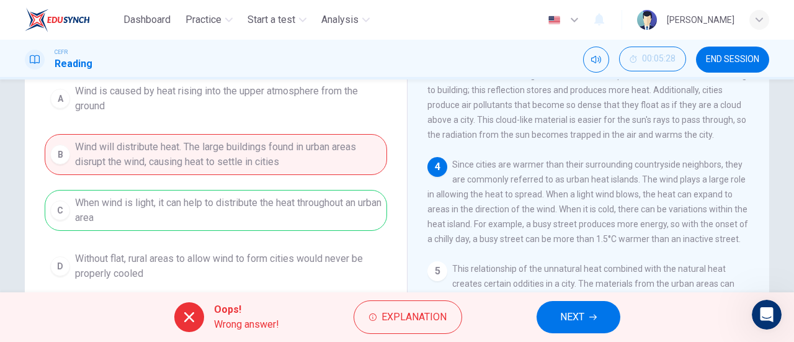
click at [437, 300] on div "Oops! Wrong answer! Explanation NEXT" at bounding box center [397, 317] width 794 height 50
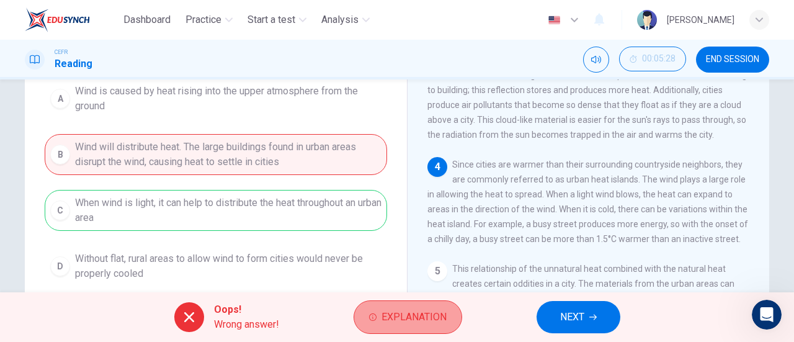
click at [411, 307] on button "Explanation" at bounding box center [408, 316] width 109 height 33
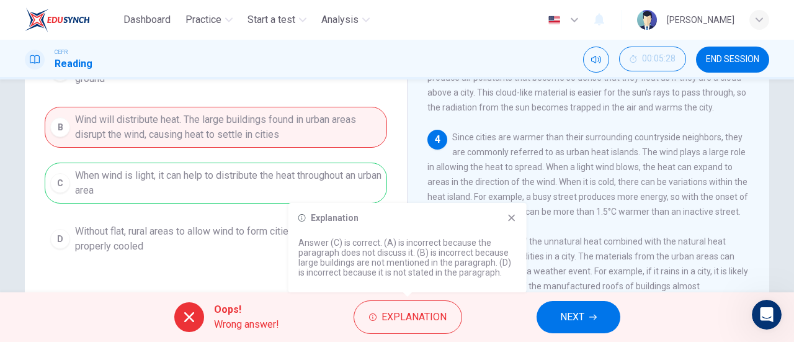
scroll to position [153, 0]
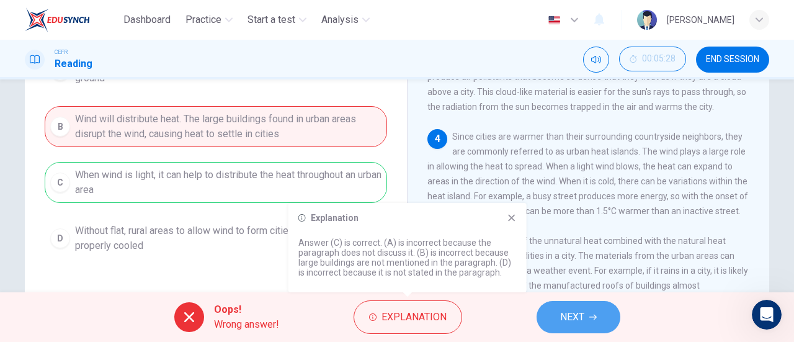
click at [571, 309] on span "NEXT" at bounding box center [572, 316] width 24 height 17
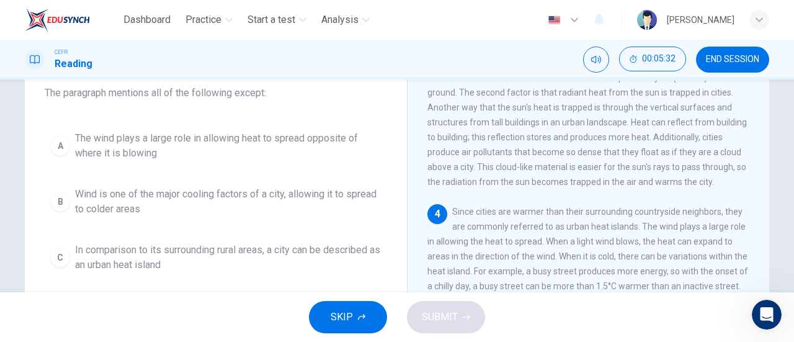
scroll to position [78, 0]
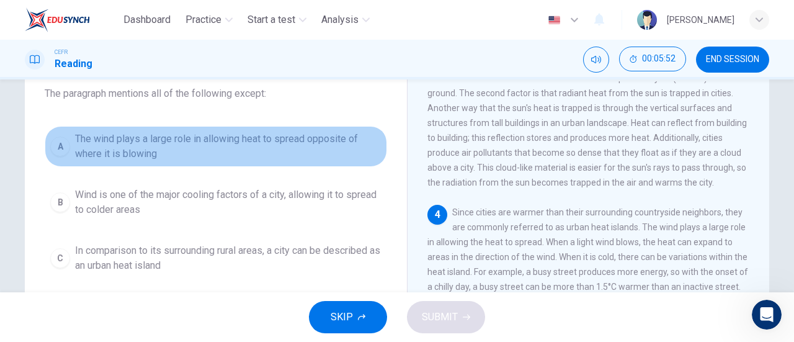
click at [299, 147] on span "The wind plays a large role in allowing heat to spread opposite of where it is …" at bounding box center [228, 146] width 306 height 30
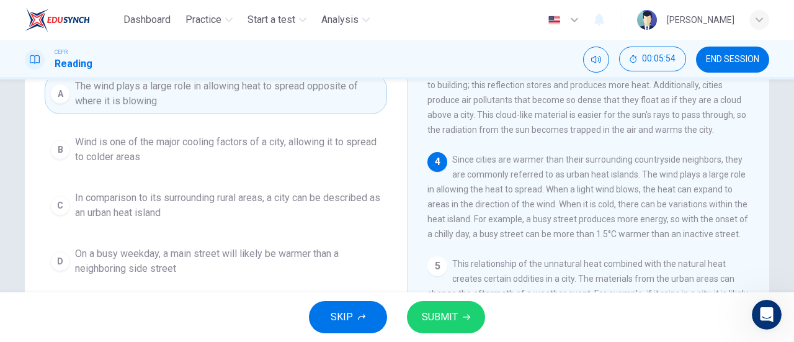
scroll to position [134, 0]
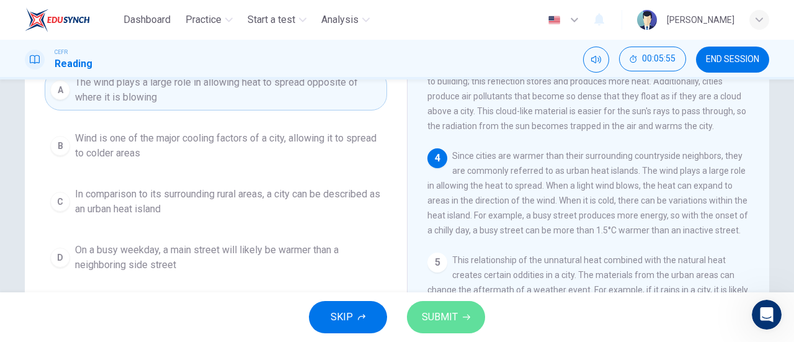
click at [452, 313] on span "SUBMIT" at bounding box center [440, 316] width 36 height 17
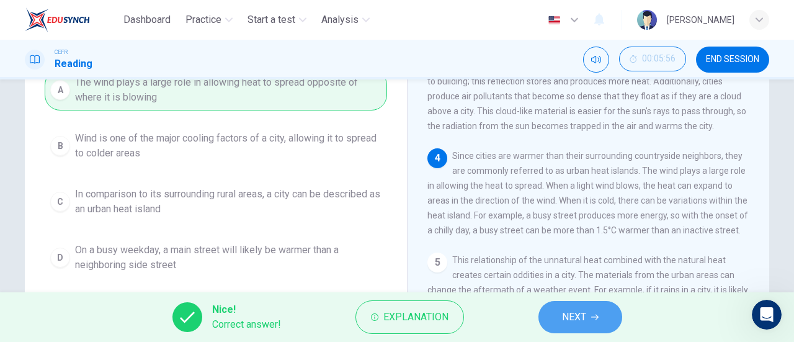
click at [592, 309] on button "NEXT" at bounding box center [580, 317] width 84 height 32
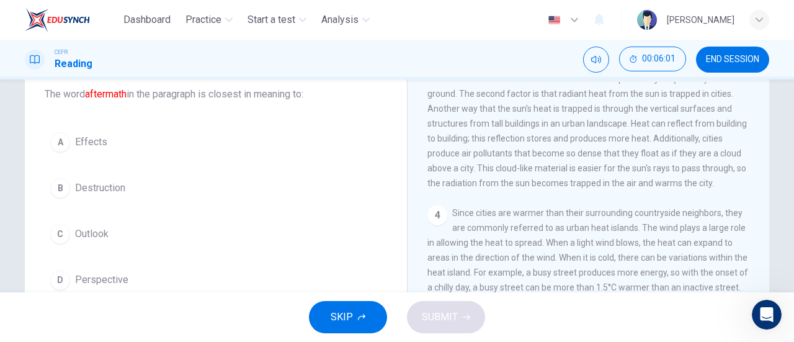
scroll to position [74, 0]
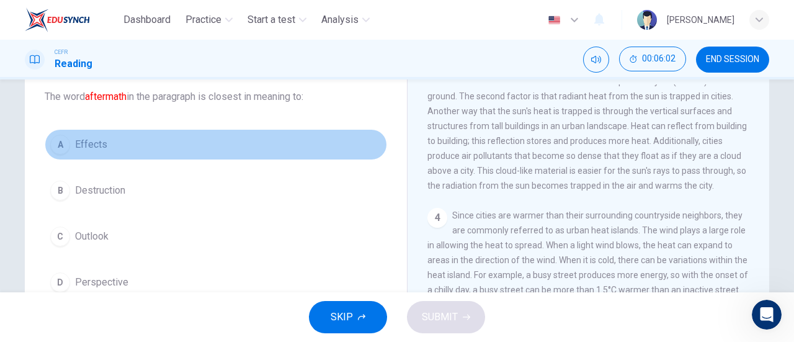
click at [135, 148] on button "A Effects" at bounding box center [216, 144] width 342 height 31
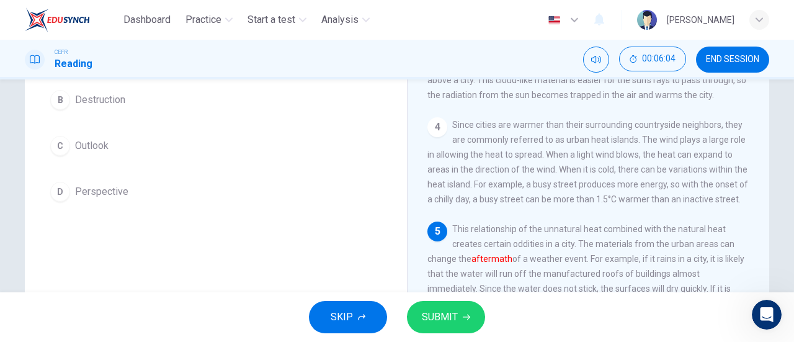
scroll to position [172, 0]
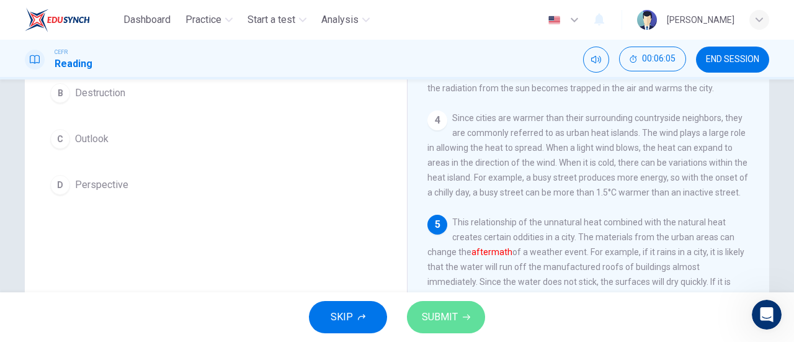
click at [450, 313] on span "SUBMIT" at bounding box center [440, 316] width 36 height 17
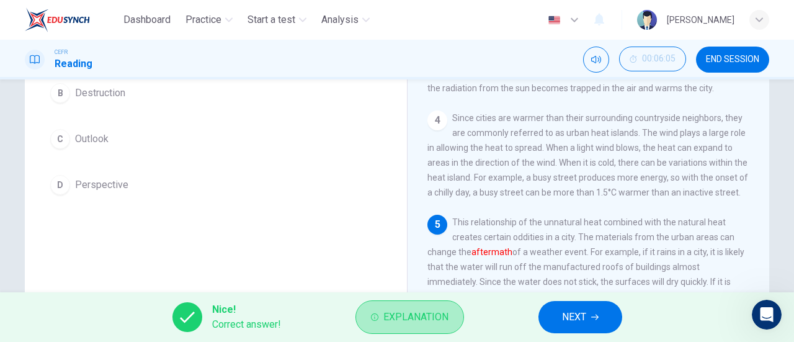
click at [450, 313] on button "Explanation" at bounding box center [409, 316] width 109 height 33
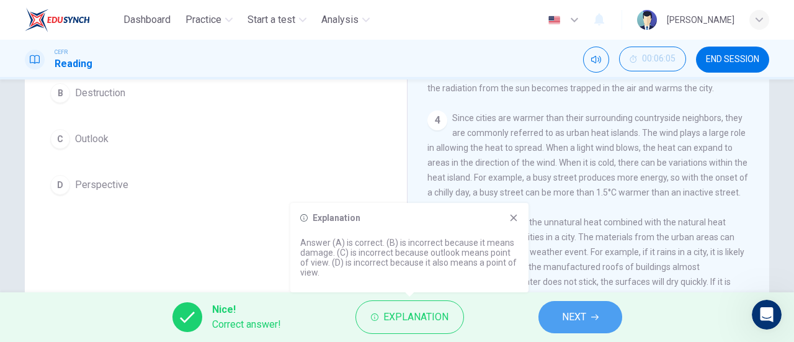
click at [562, 318] on span "NEXT" at bounding box center [574, 316] width 24 height 17
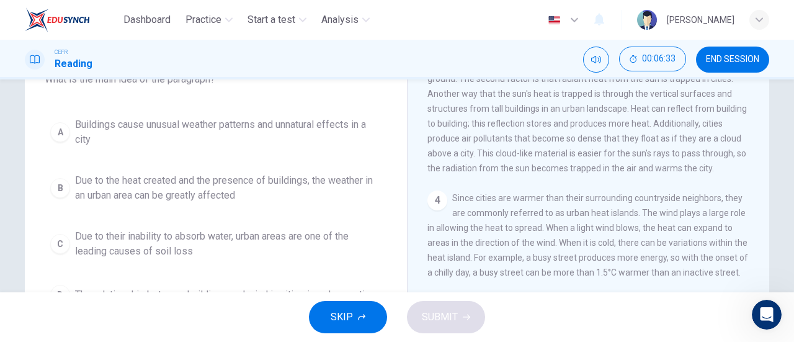
scroll to position [90, 0]
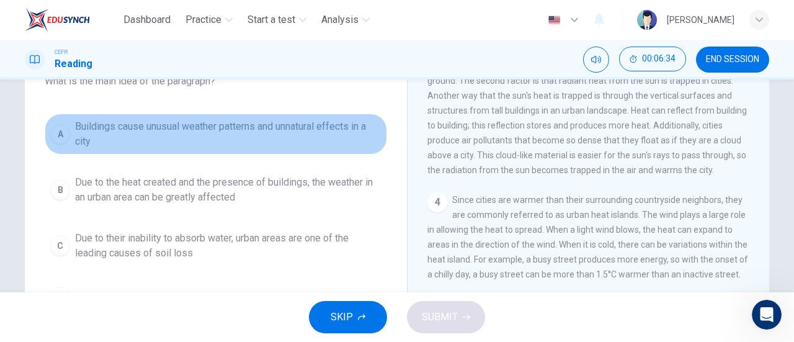
click at [275, 131] on span "Buildings cause unusual weather patterns and unnatural effects in a city" at bounding box center [228, 134] width 306 height 30
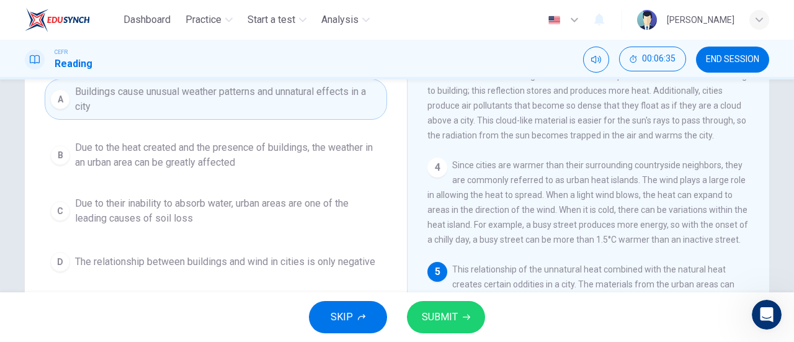
scroll to position [136, 0]
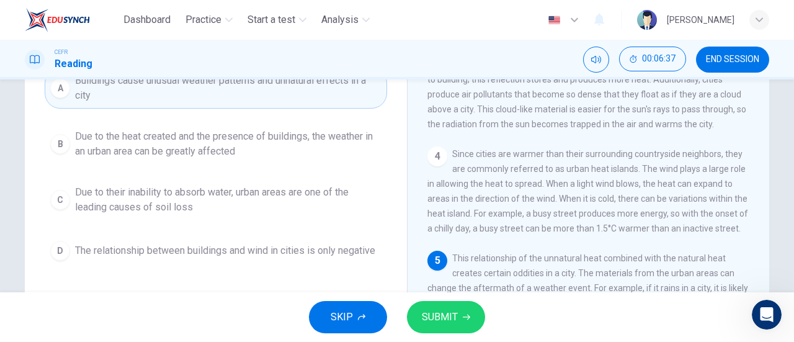
click at [463, 316] on icon "button" at bounding box center [466, 316] width 7 height 7
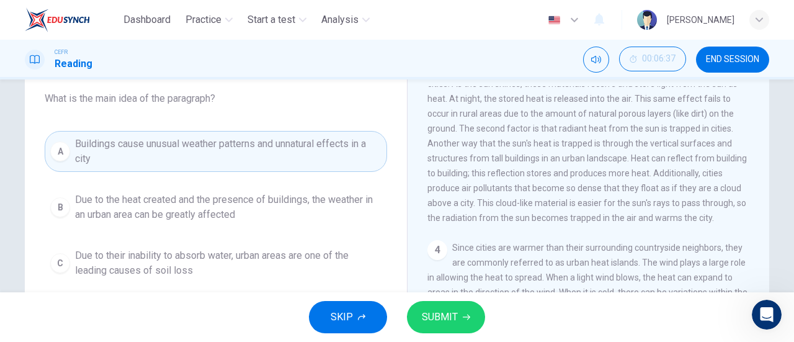
scroll to position [66, 0]
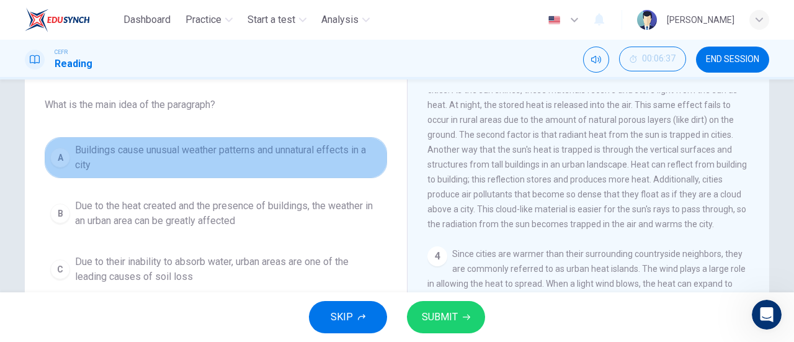
click at [283, 145] on span "Buildings cause unusual weather patterns and unnatural effects in a city" at bounding box center [228, 158] width 306 height 30
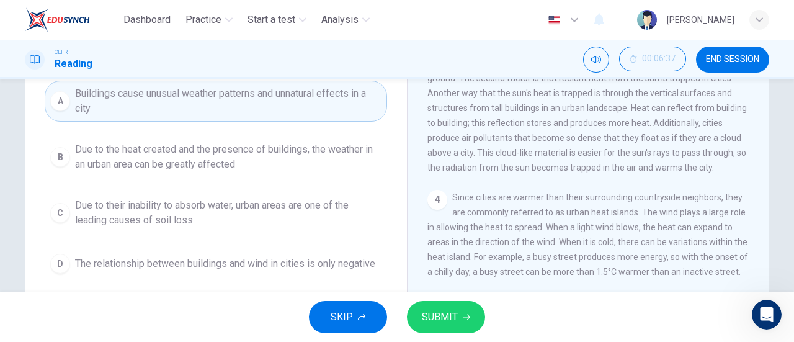
scroll to position [123, 0]
click at [437, 307] on button "SUBMIT" at bounding box center [446, 317] width 78 height 32
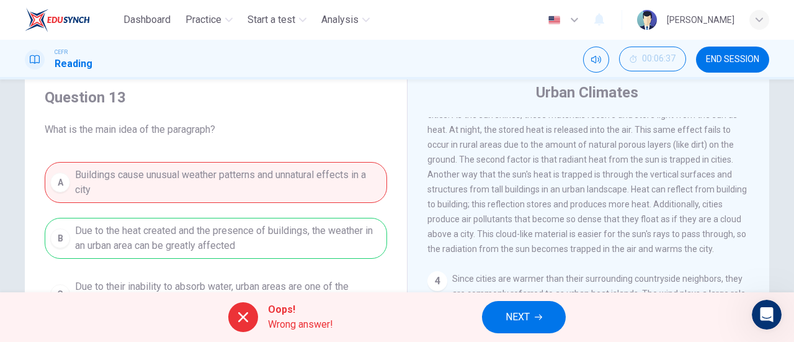
scroll to position [35, 0]
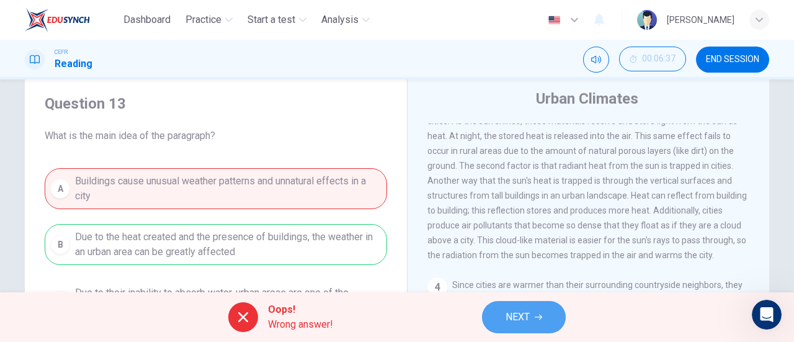
click at [515, 317] on span "NEXT" at bounding box center [517, 316] width 24 height 17
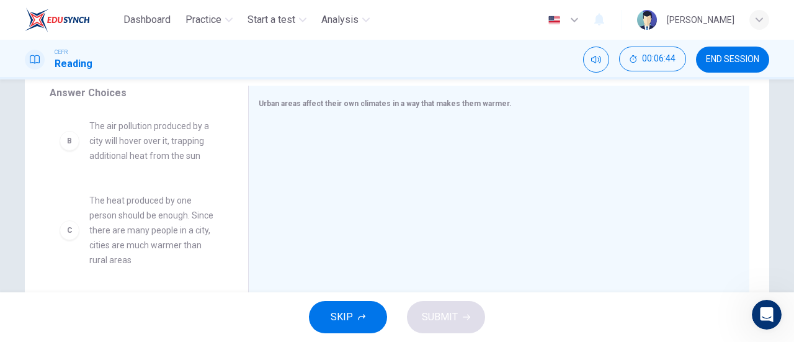
scroll to position [92, 0]
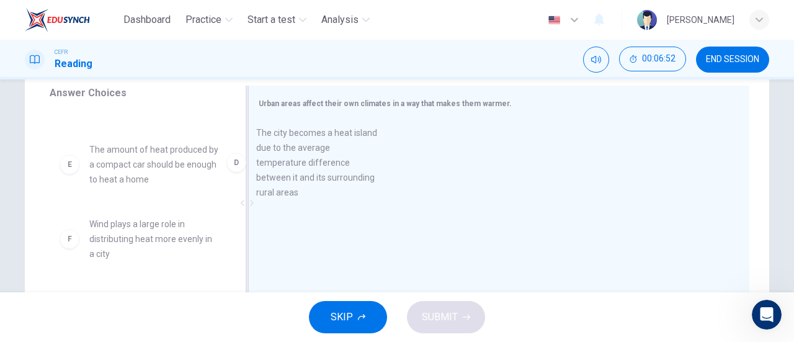
drag, startPoint x: 169, startPoint y: 179, endPoint x: 375, endPoint y: 167, distance: 206.3
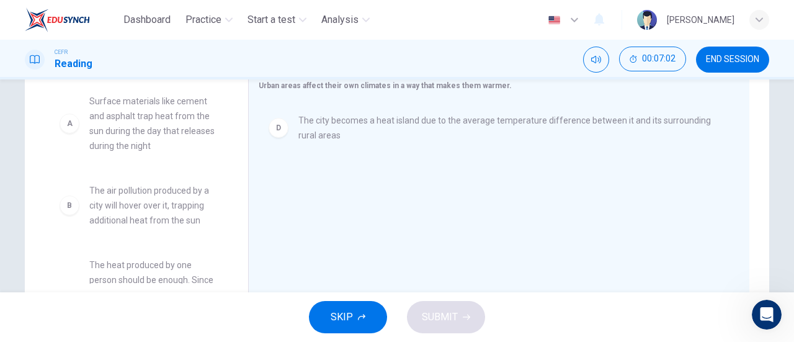
scroll to position [0, 0]
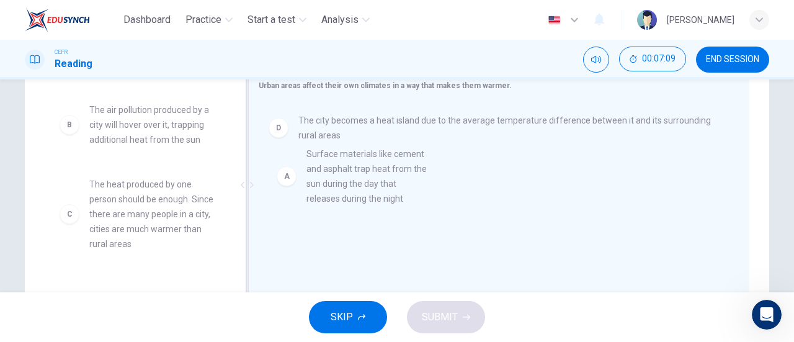
drag, startPoint x: 180, startPoint y: 151, endPoint x: 407, endPoint y: 195, distance: 231.3
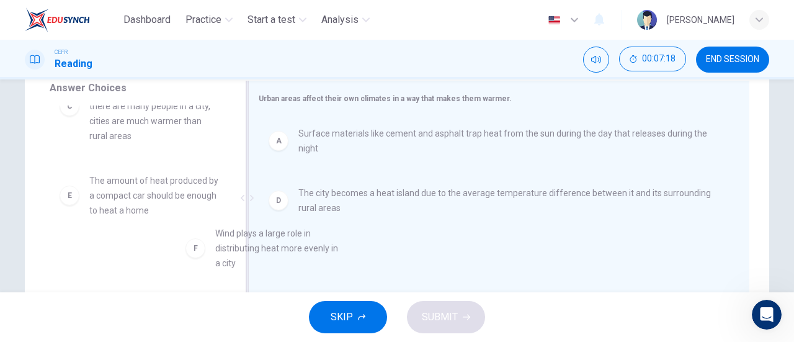
scroll to position [123, 0]
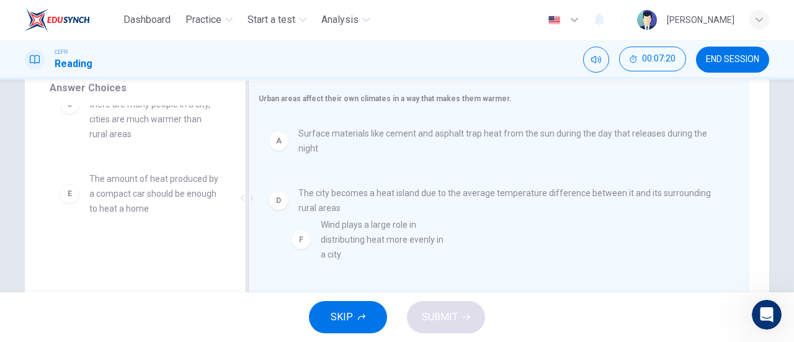
drag, startPoint x: 164, startPoint y: 268, endPoint x: 409, endPoint y: 236, distance: 247.7
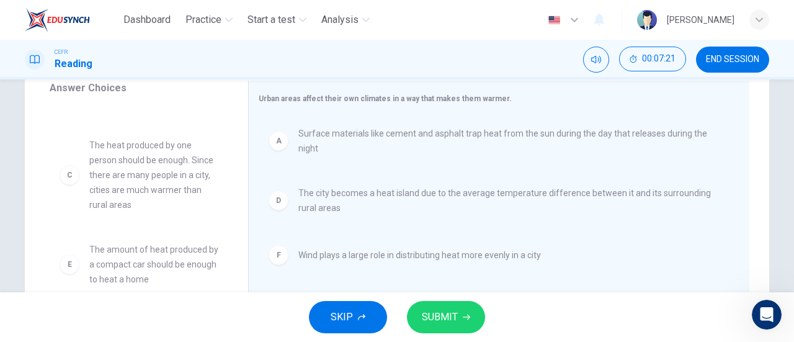
scroll to position [0, 0]
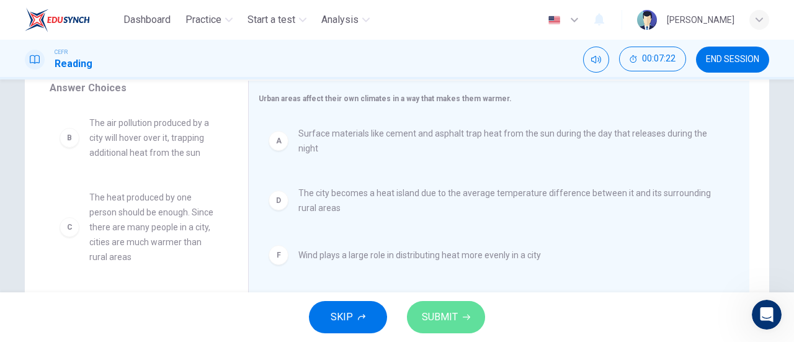
click at [468, 331] on button "SUBMIT" at bounding box center [446, 317] width 78 height 32
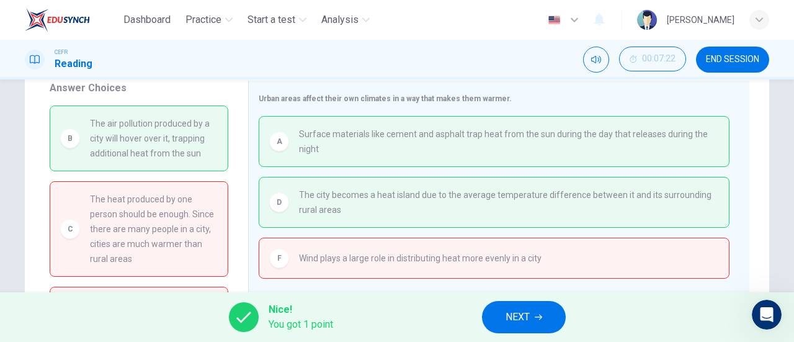
scroll to position [205, 0]
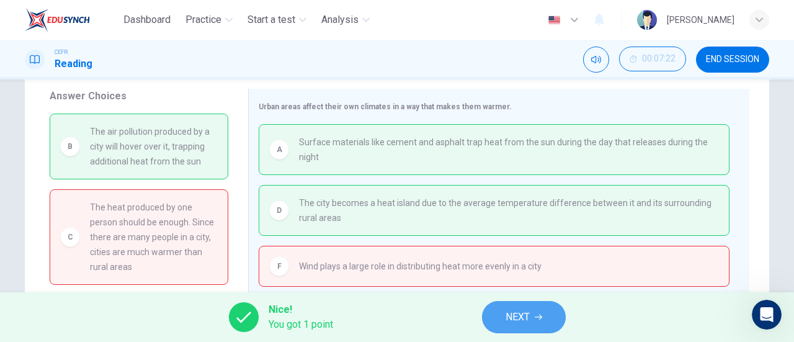
click at [505, 306] on button "NEXT" at bounding box center [524, 317] width 84 height 32
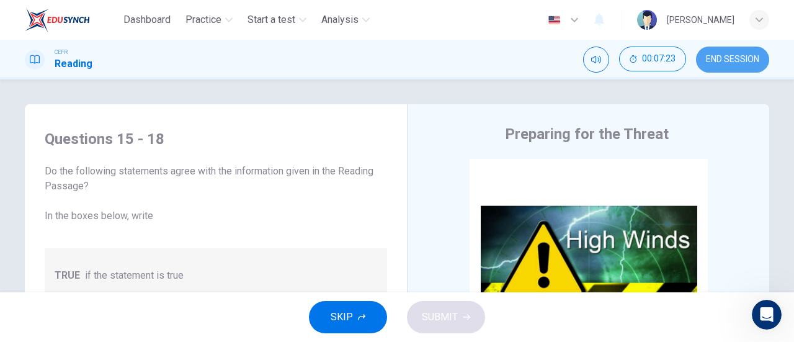
click at [737, 60] on span "END SESSION" at bounding box center [732, 60] width 53 height 10
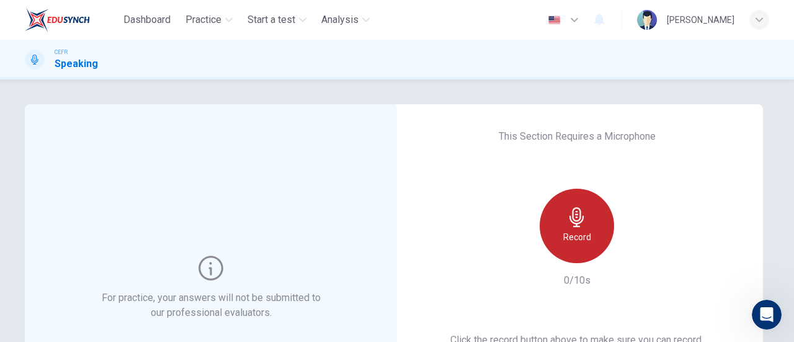
click at [567, 226] on icon "button" at bounding box center [577, 217] width 20 height 20
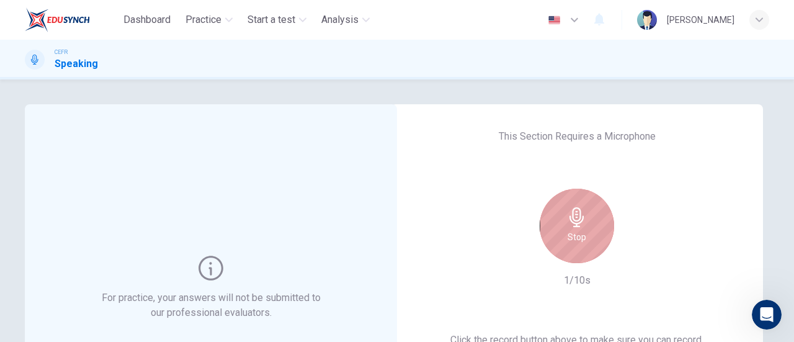
click at [567, 226] on icon "button" at bounding box center [577, 217] width 20 height 20
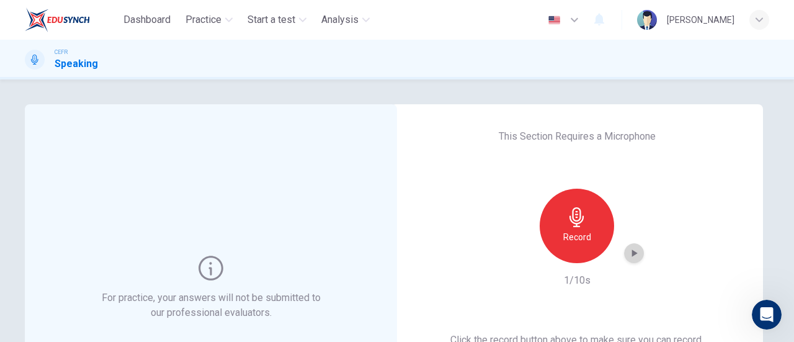
click at [636, 259] on div "button" at bounding box center [634, 253] width 20 height 20
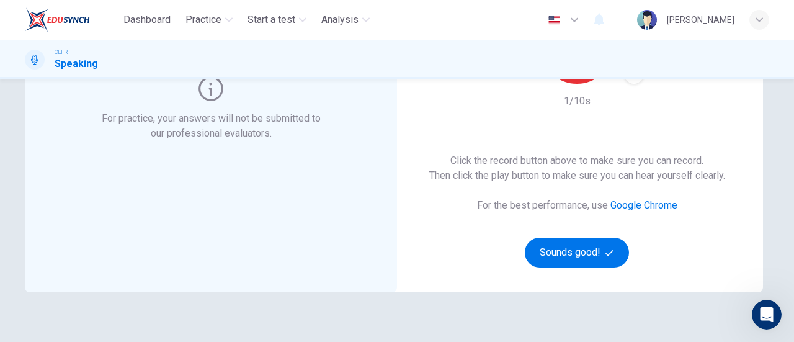
scroll to position [180, 0]
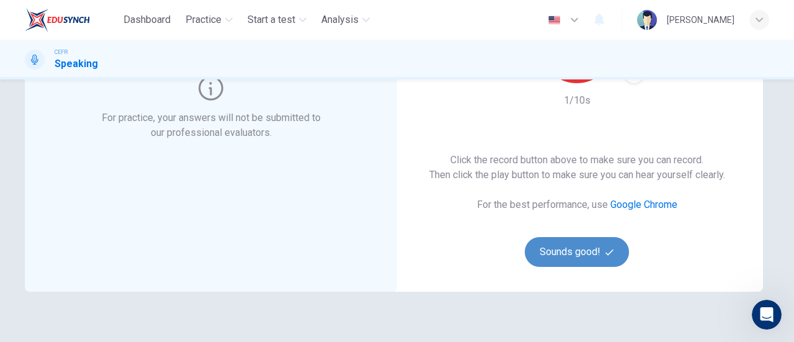
click at [585, 249] on button "Sounds good!" at bounding box center [577, 252] width 104 height 30
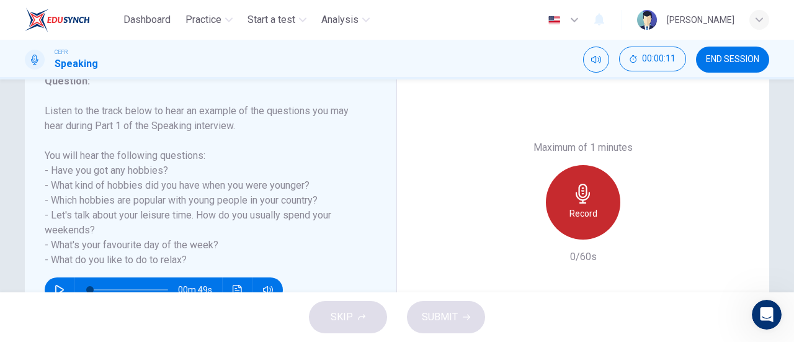
click at [564, 187] on div "Record" at bounding box center [583, 202] width 74 height 74
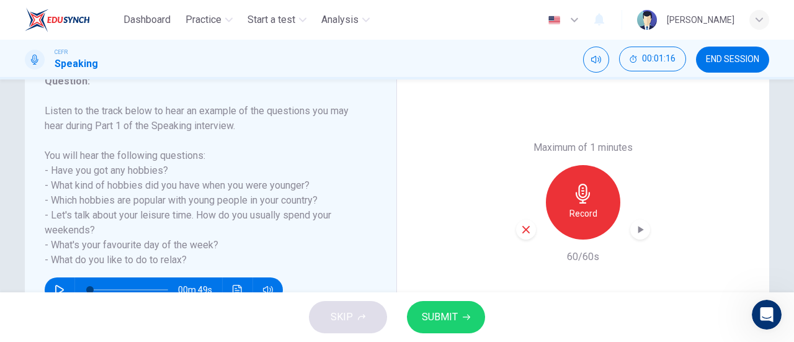
click at [639, 231] on icon "button" at bounding box center [640, 229] width 12 height 12
click at [427, 304] on button "SUBMIT" at bounding box center [446, 317] width 78 height 32
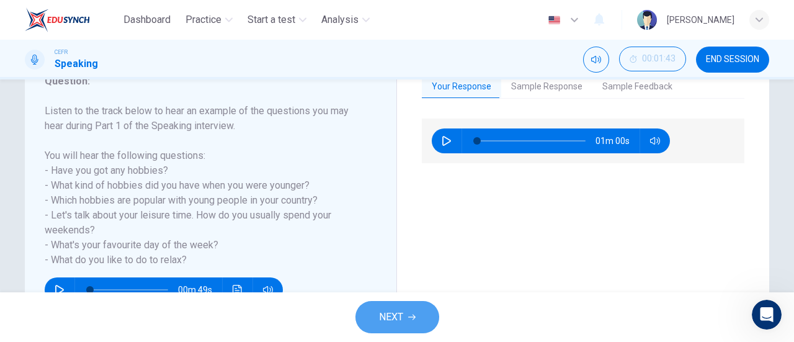
click at [389, 321] on span "NEXT" at bounding box center [391, 316] width 24 height 17
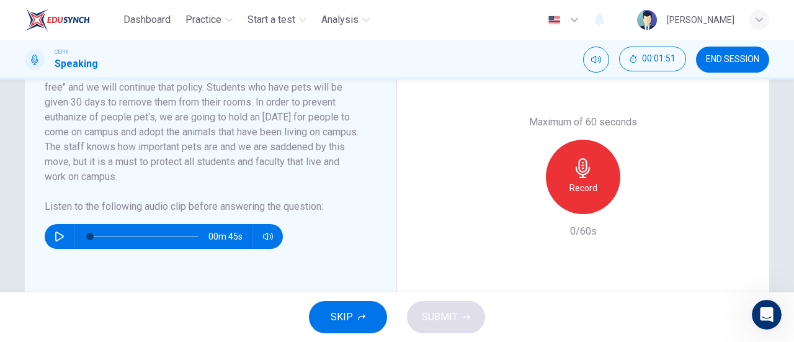
scroll to position [318, 0]
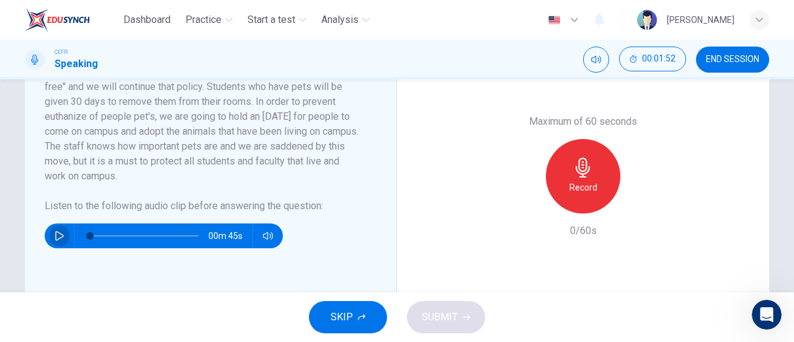
click at [61, 228] on button "button" at bounding box center [60, 235] width 20 height 25
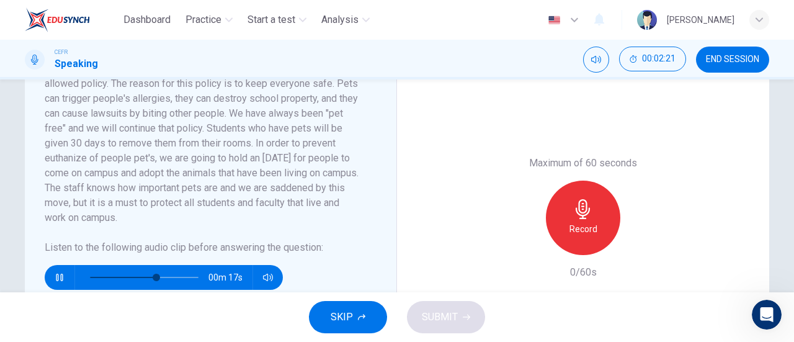
scroll to position [277, 0]
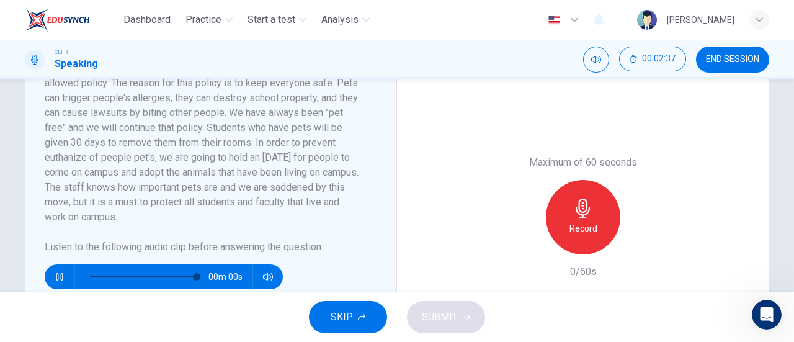
type input "0"
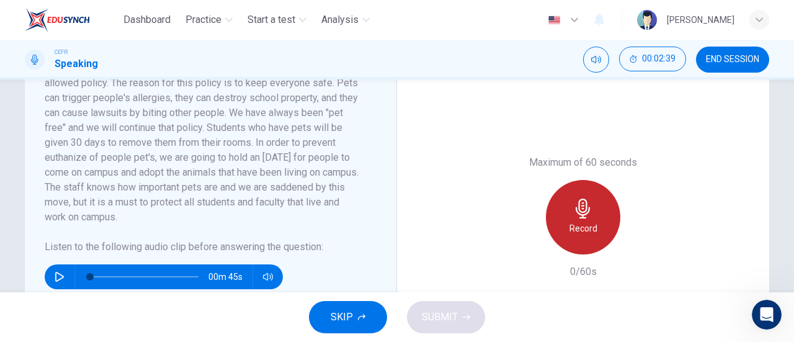
click at [575, 210] on icon "button" at bounding box center [583, 208] width 20 height 20
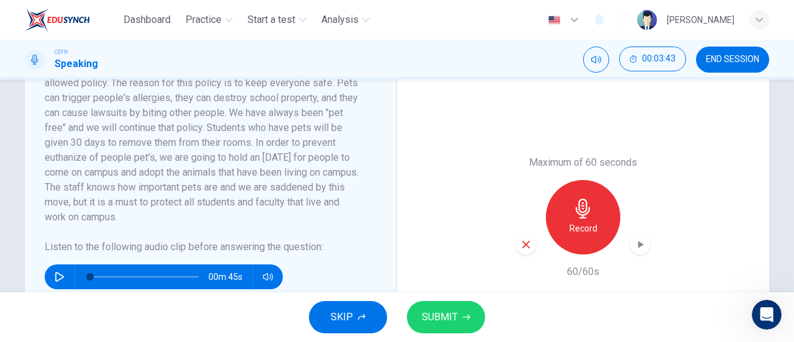
click at [638, 243] on icon "button" at bounding box center [641, 244] width 6 height 7
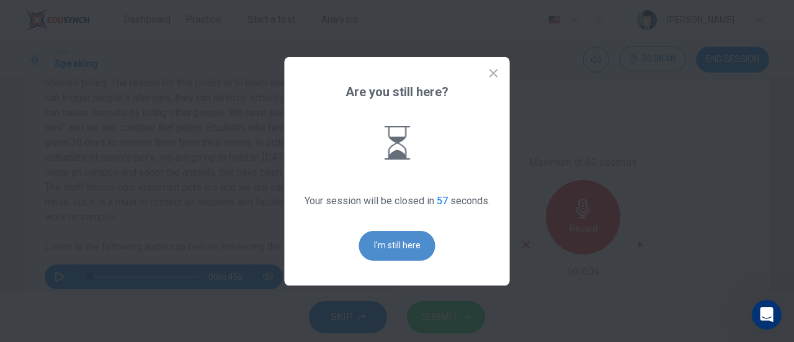
click at [411, 243] on button "I'm still here" at bounding box center [397, 246] width 76 height 30
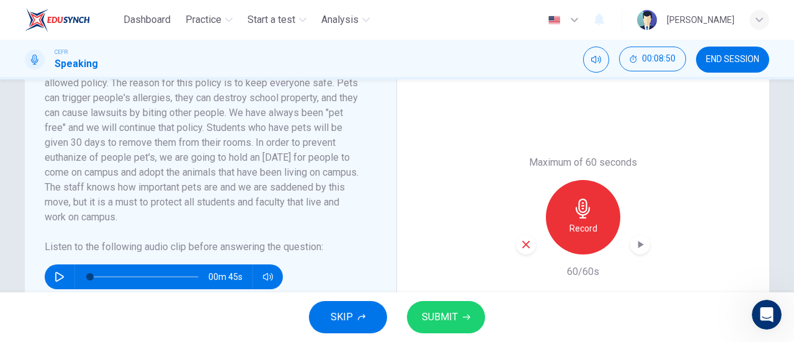
click at [634, 249] on icon "button" at bounding box center [640, 244] width 12 height 12
click at [461, 307] on button "SUBMIT" at bounding box center [446, 317] width 78 height 32
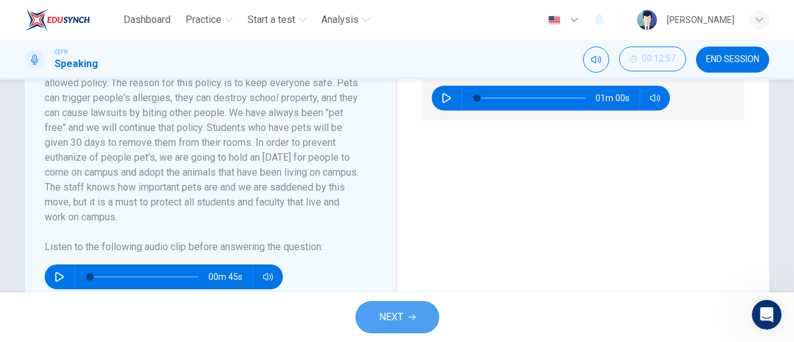
click at [407, 302] on button "NEXT" at bounding box center [397, 317] width 84 height 32
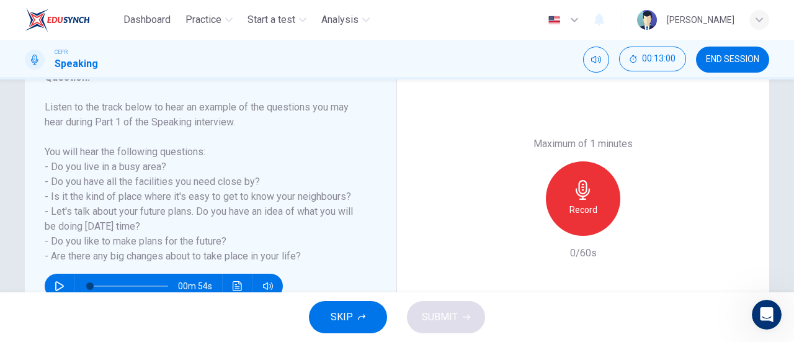
scroll to position [184, 0]
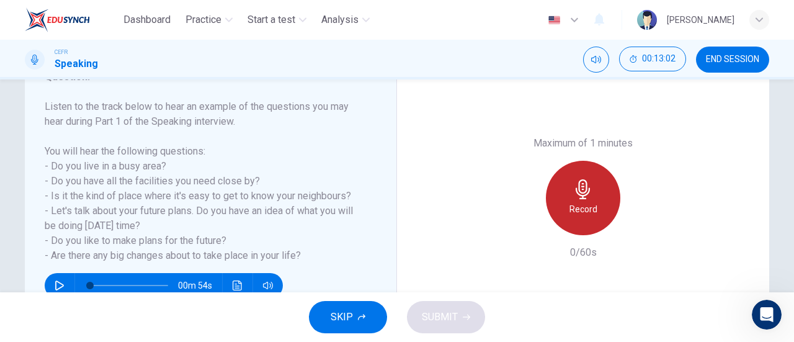
click at [564, 200] on div "Record" at bounding box center [583, 198] width 74 height 74
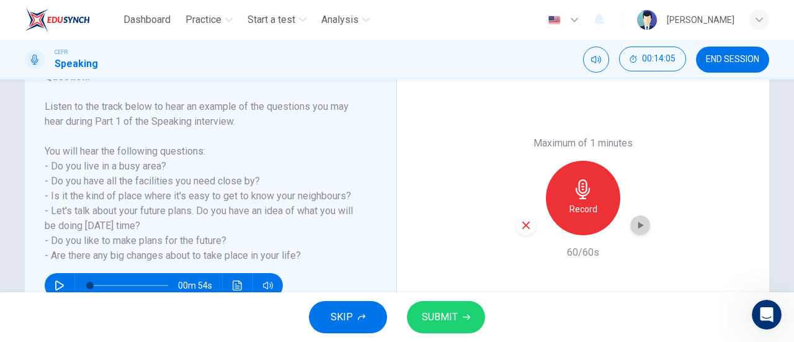
click at [639, 228] on icon "button" at bounding box center [640, 225] width 12 height 12
click at [437, 305] on button "SUBMIT" at bounding box center [446, 317] width 78 height 32
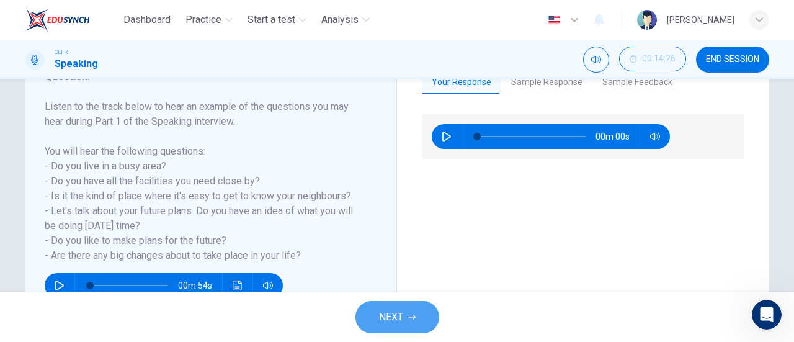
click at [380, 319] on span "NEXT" at bounding box center [391, 316] width 24 height 17
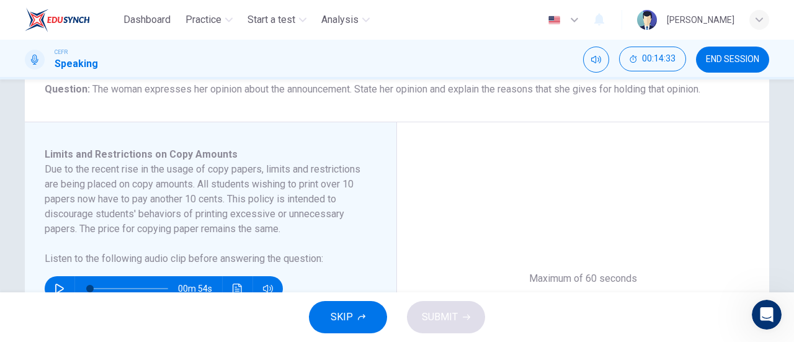
scroll to position [164, 0]
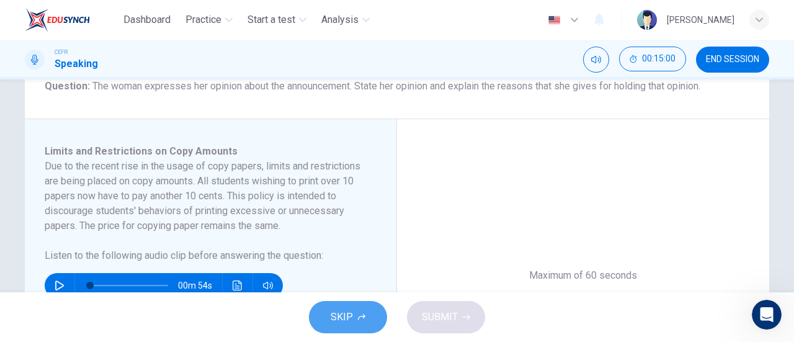
click at [332, 313] on span "SKIP" at bounding box center [342, 316] width 22 height 17
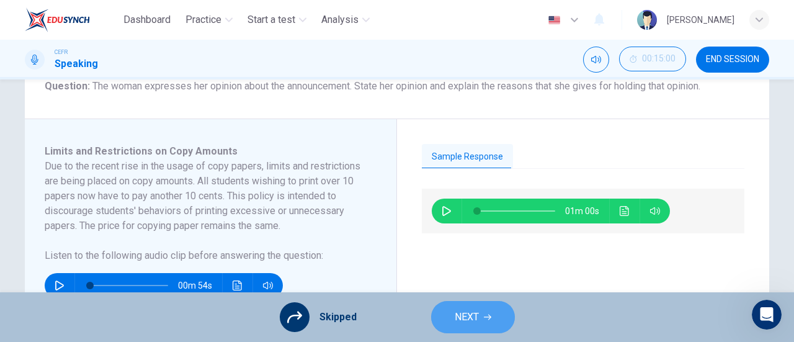
click at [486, 316] on icon "button" at bounding box center [487, 316] width 7 height 7
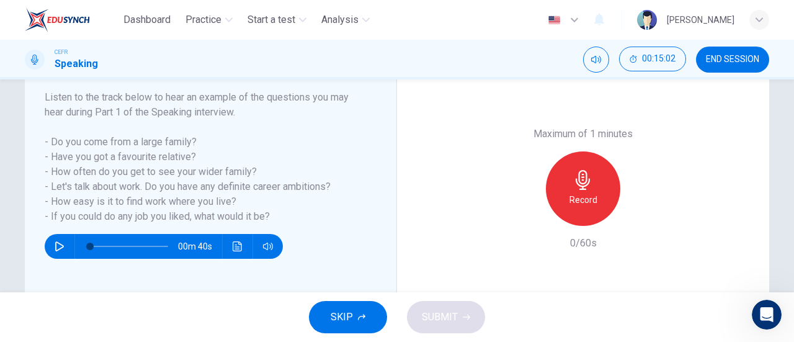
scroll to position [193, 0]
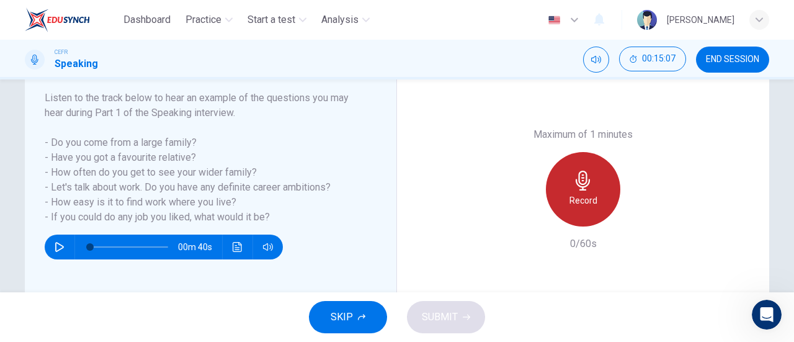
click at [581, 179] on icon "button" at bounding box center [583, 181] width 20 height 20
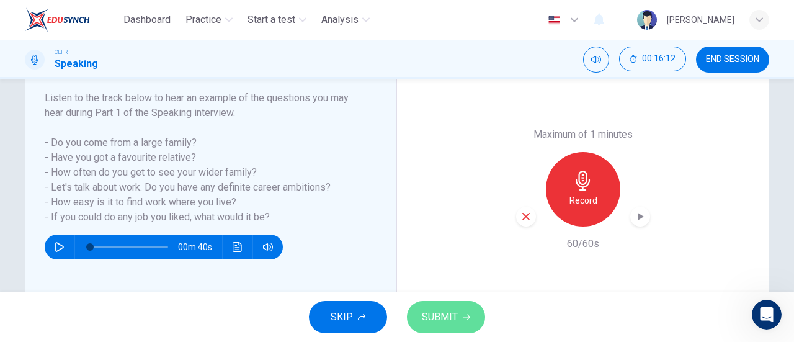
click at [456, 307] on button "SUBMIT" at bounding box center [446, 317] width 78 height 32
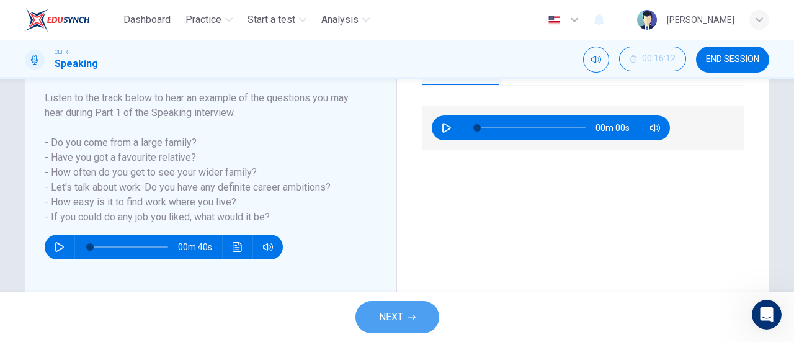
click at [393, 305] on button "NEXT" at bounding box center [397, 317] width 84 height 32
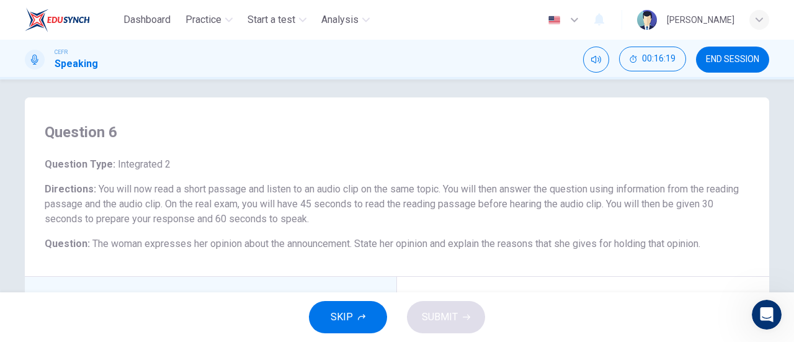
scroll to position [2, 0]
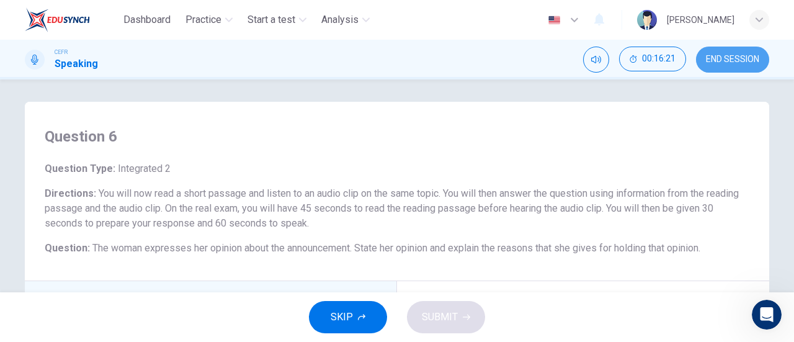
click at [731, 69] on button "END SESSION" at bounding box center [732, 60] width 73 height 26
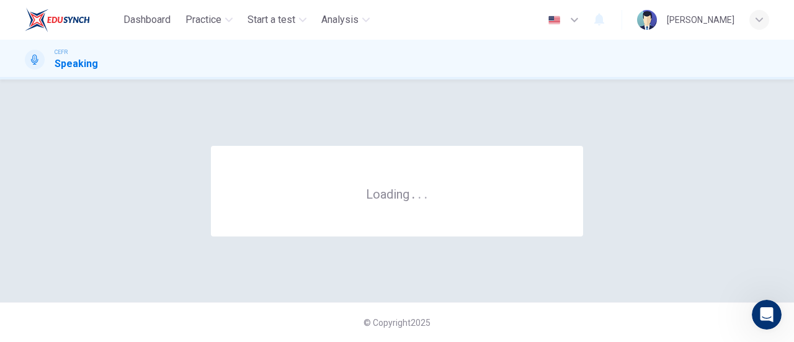
scroll to position [0, 0]
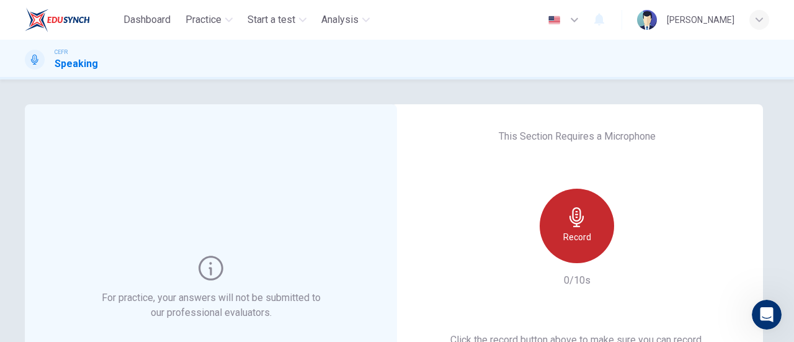
click at [561, 218] on div "Record" at bounding box center [577, 226] width 74 height 74
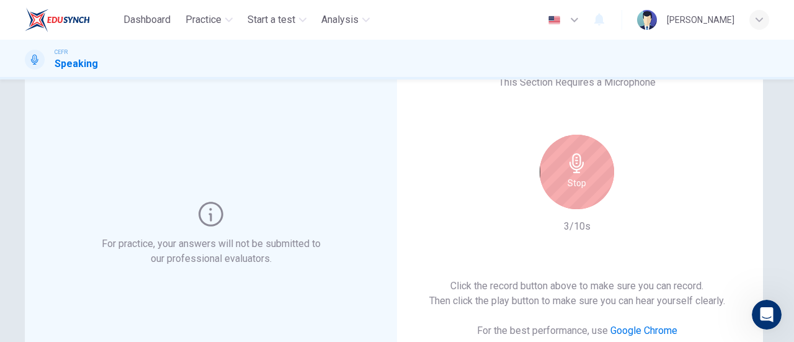
scroll to position [67, 0]
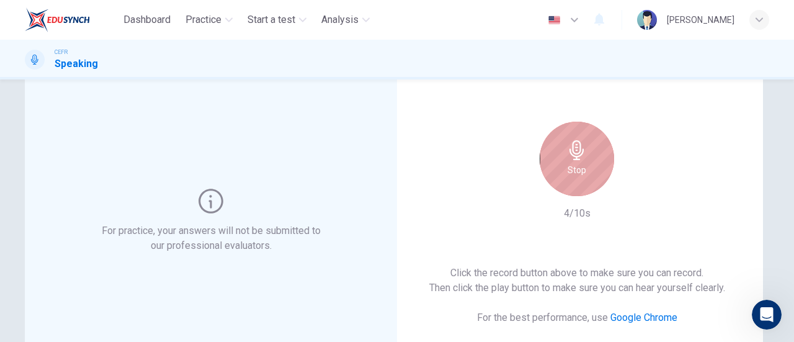
click at [571, 168] on h6 "Stop" at bounding box center [576, 169] width 19 height 15
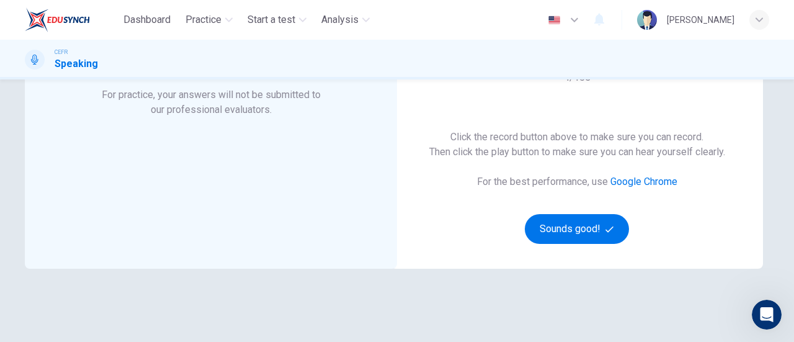
scroll to position [203, 0]
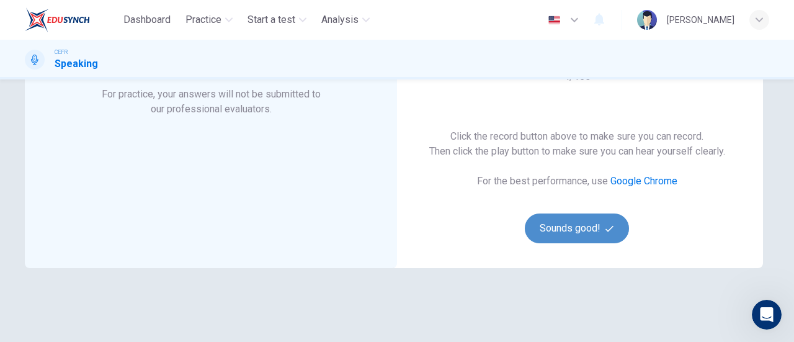
click at [572, 236] on button "Sounds good!" at bounding box center [577, 228] width 104 height 30
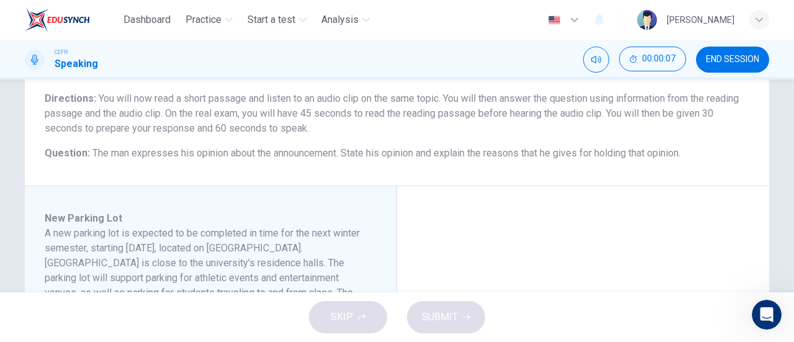
scroll to position [97, 0]
drag, startPoint x: 87, startPoint y: 152, endPoint x: 522, endPoint y: 157, distance: 434.8
click at [522, 157] on span "The man expresses his opinion about the announcement. State his opinion and exp…" at bounding box center [386, 154] width 588 height 12
click at [724, 61] on span "END SESSION" at bounding box center [732, 60] width 53 height 10
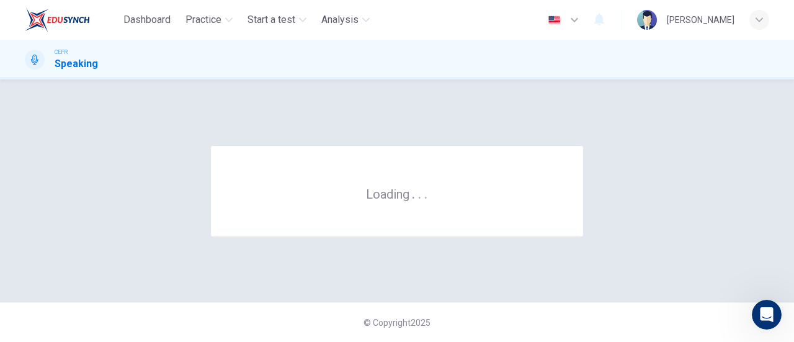
scroll to position [0, 0]
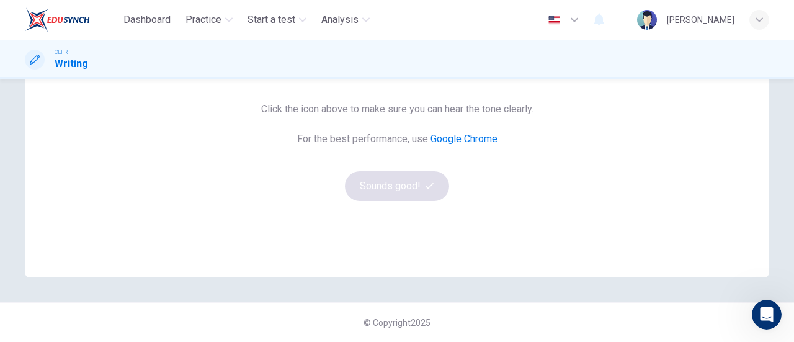
scroll to position [257, 0]
